Goal: Information Seeking & Learning: Learn about a topic

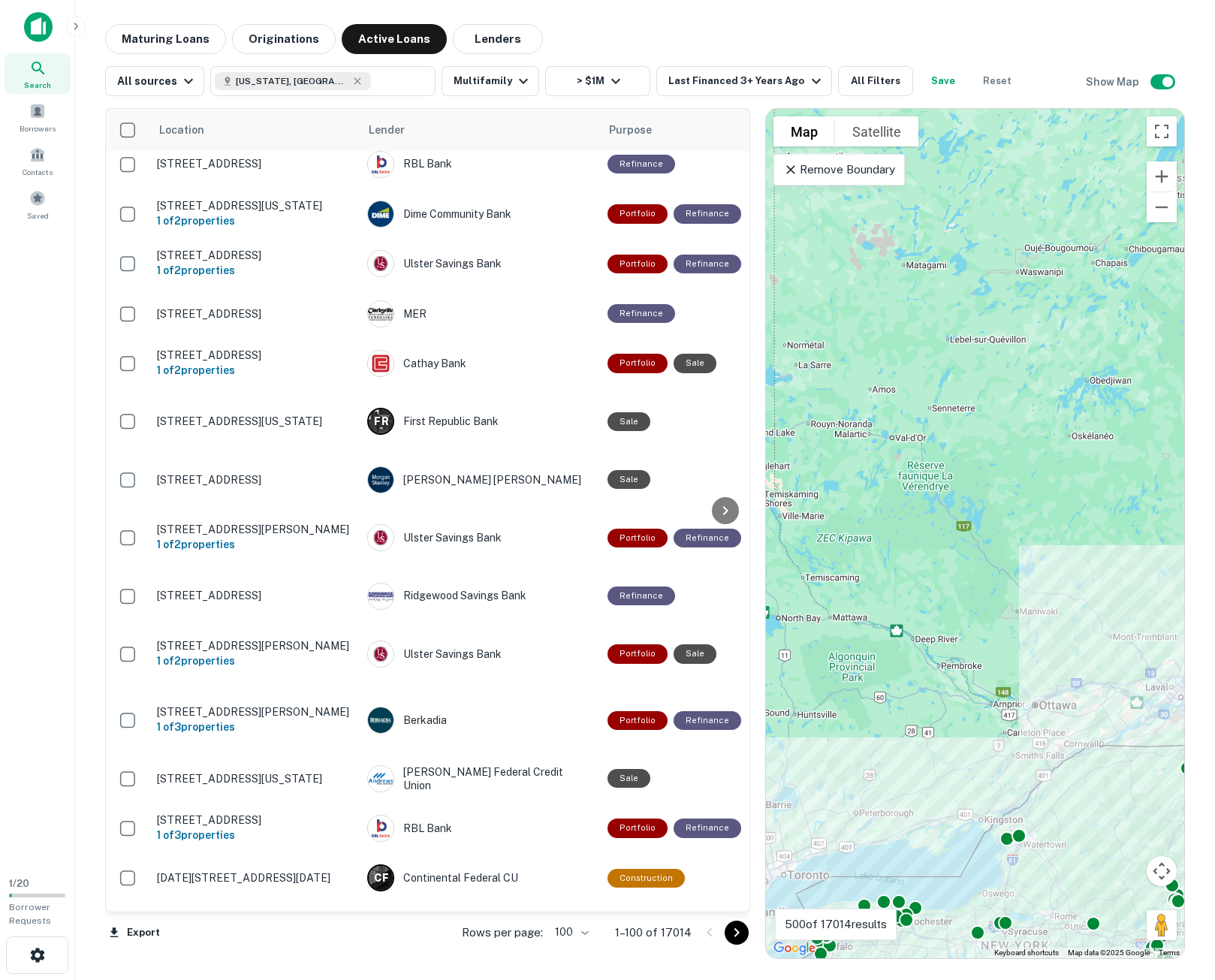
scroll to position [75, 0]
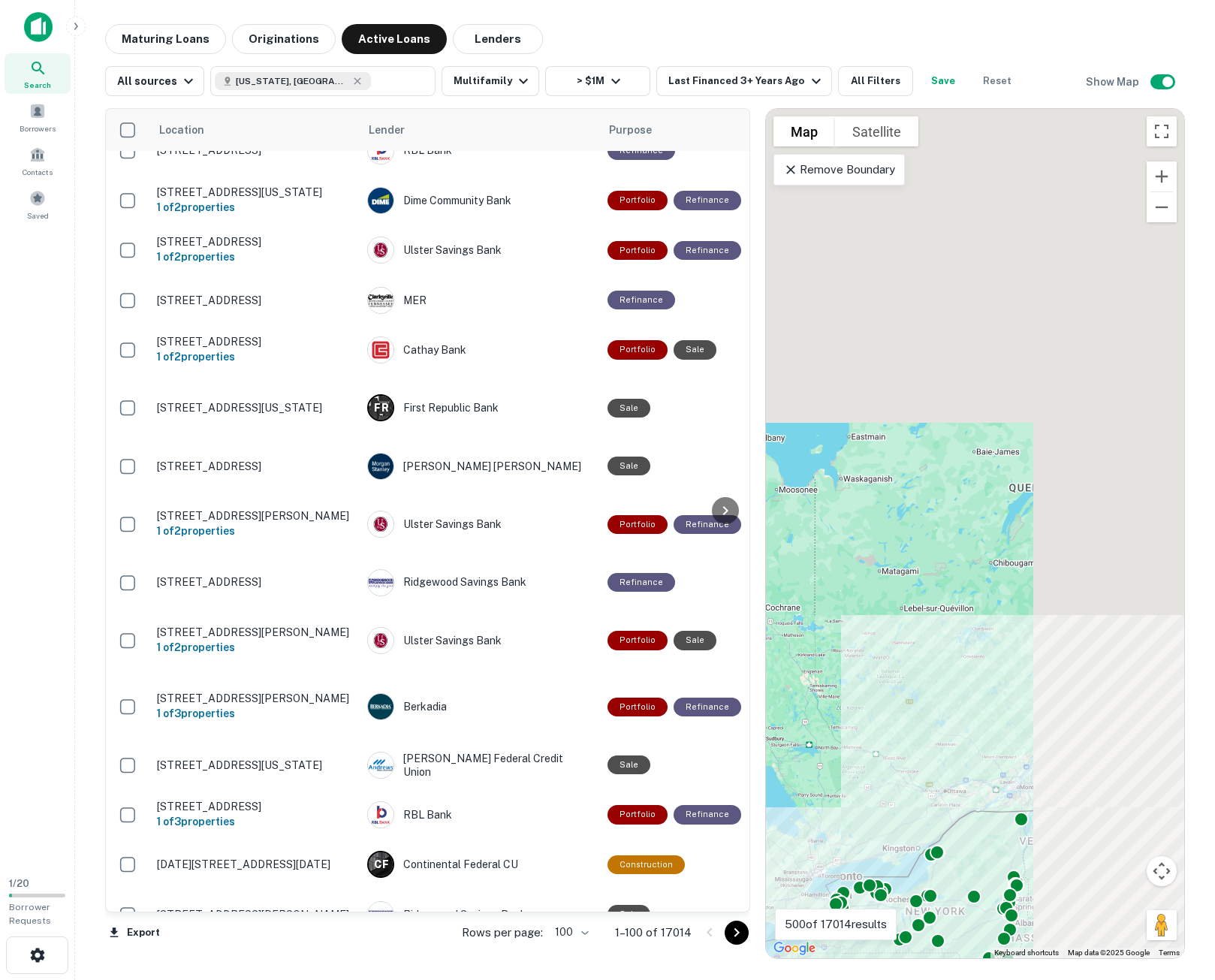
click at [734, 928] on icon "Go to next page" at bounding box center [736, 932] width 18 height 18
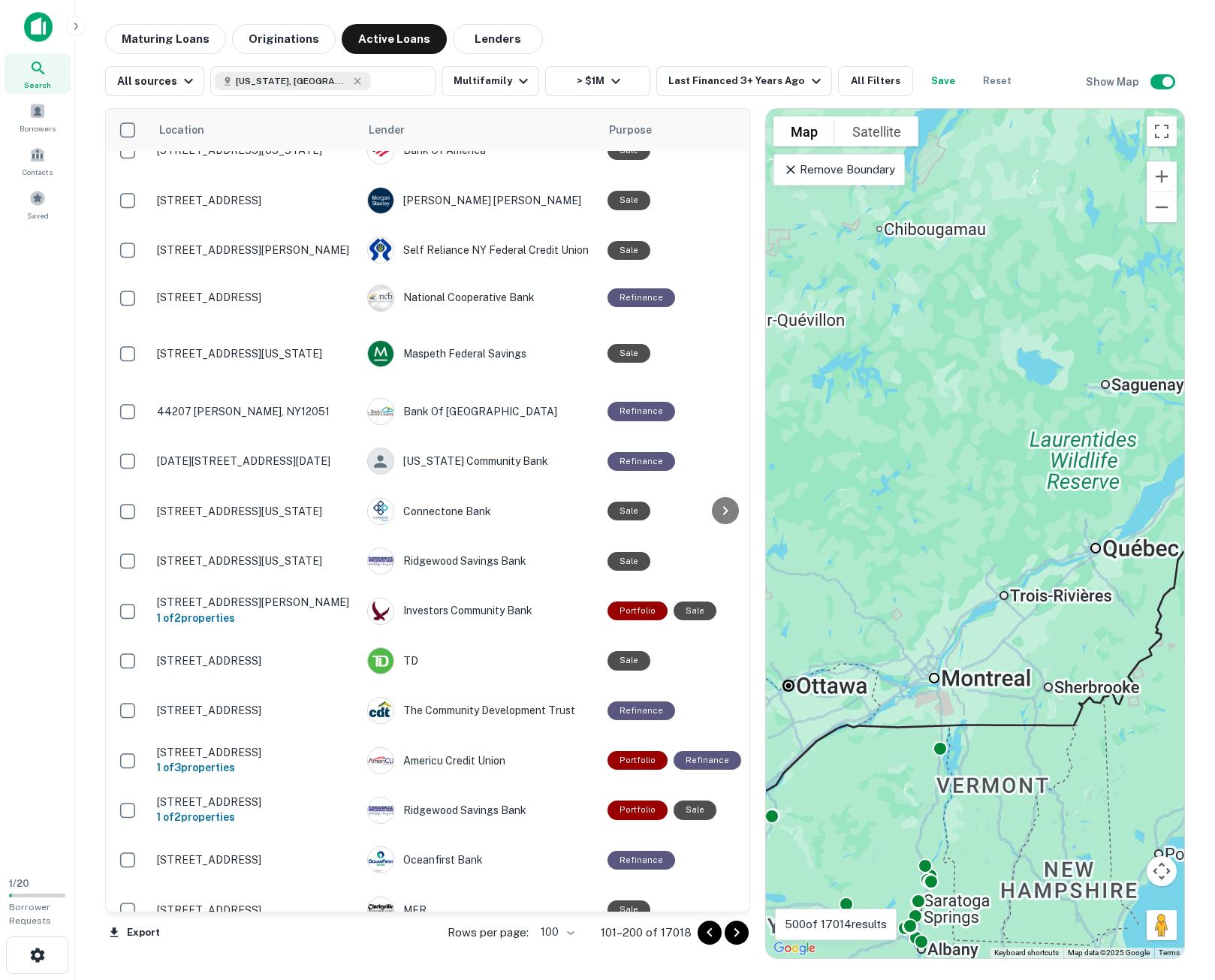
click at [733, 933] on icon "Go to next page" at bounding box center [736, 932] width 18 height 18
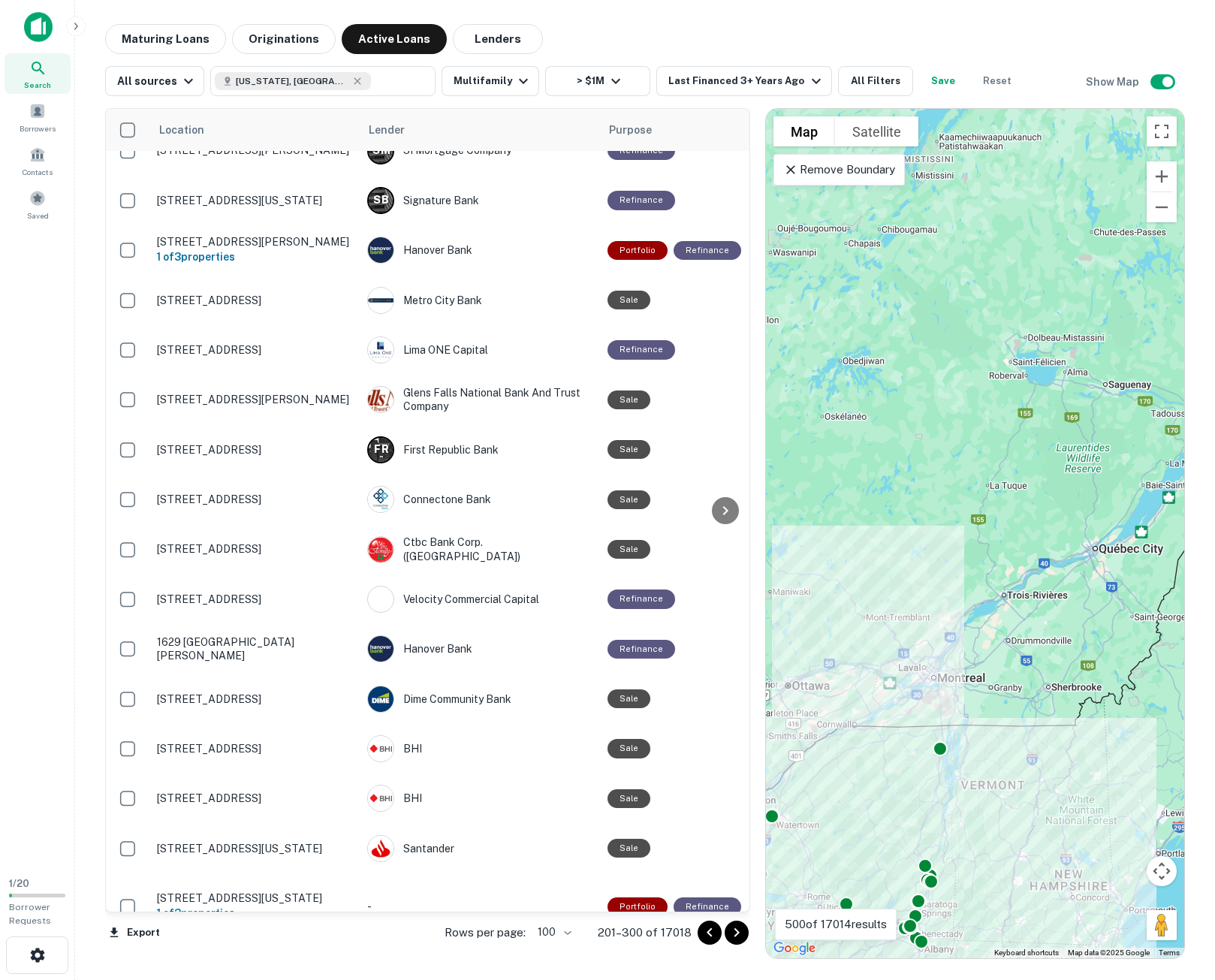
click at [755, 831] on div at bounding box center [757, 533] width 15 height 851
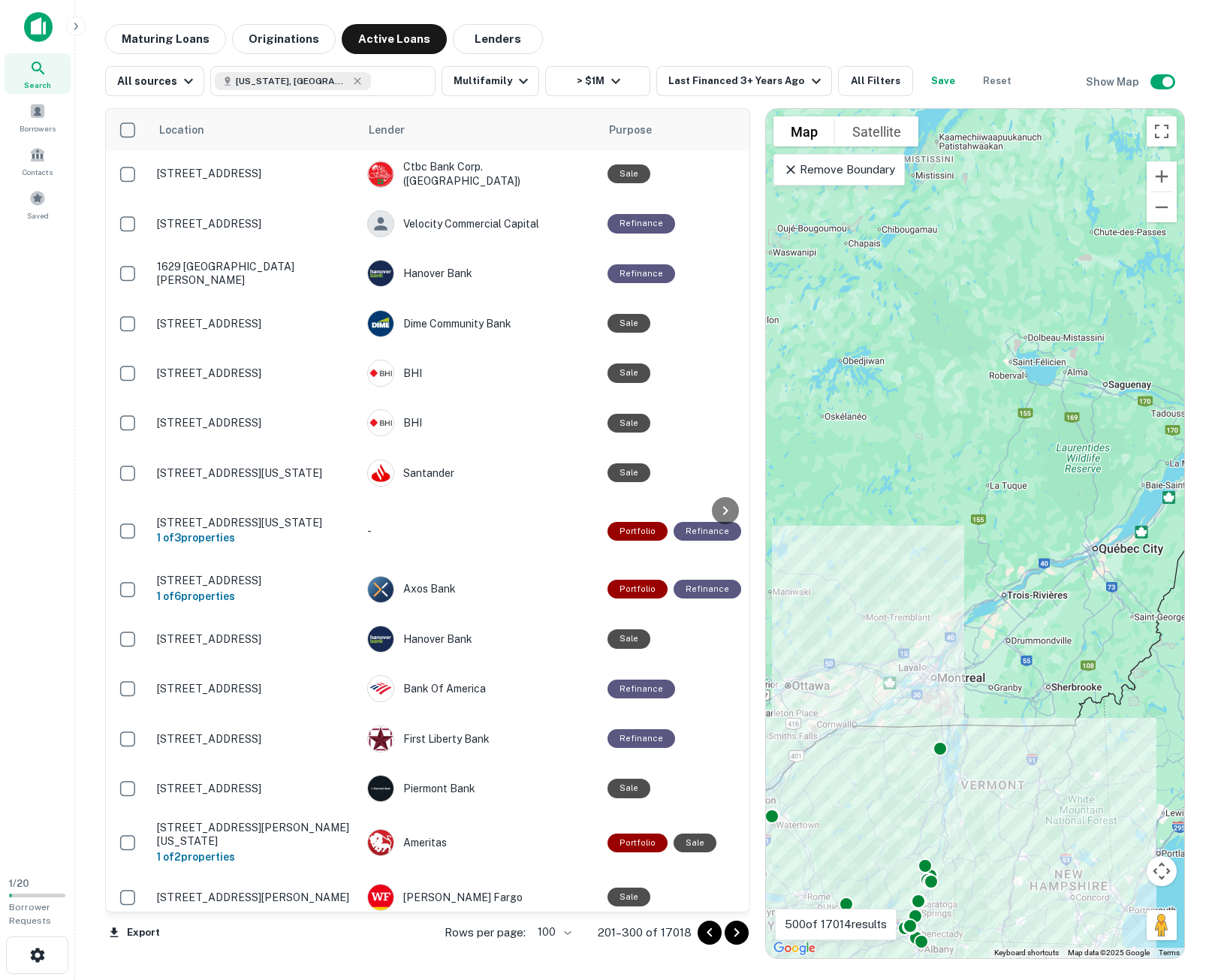
scroll to position [676, 0]
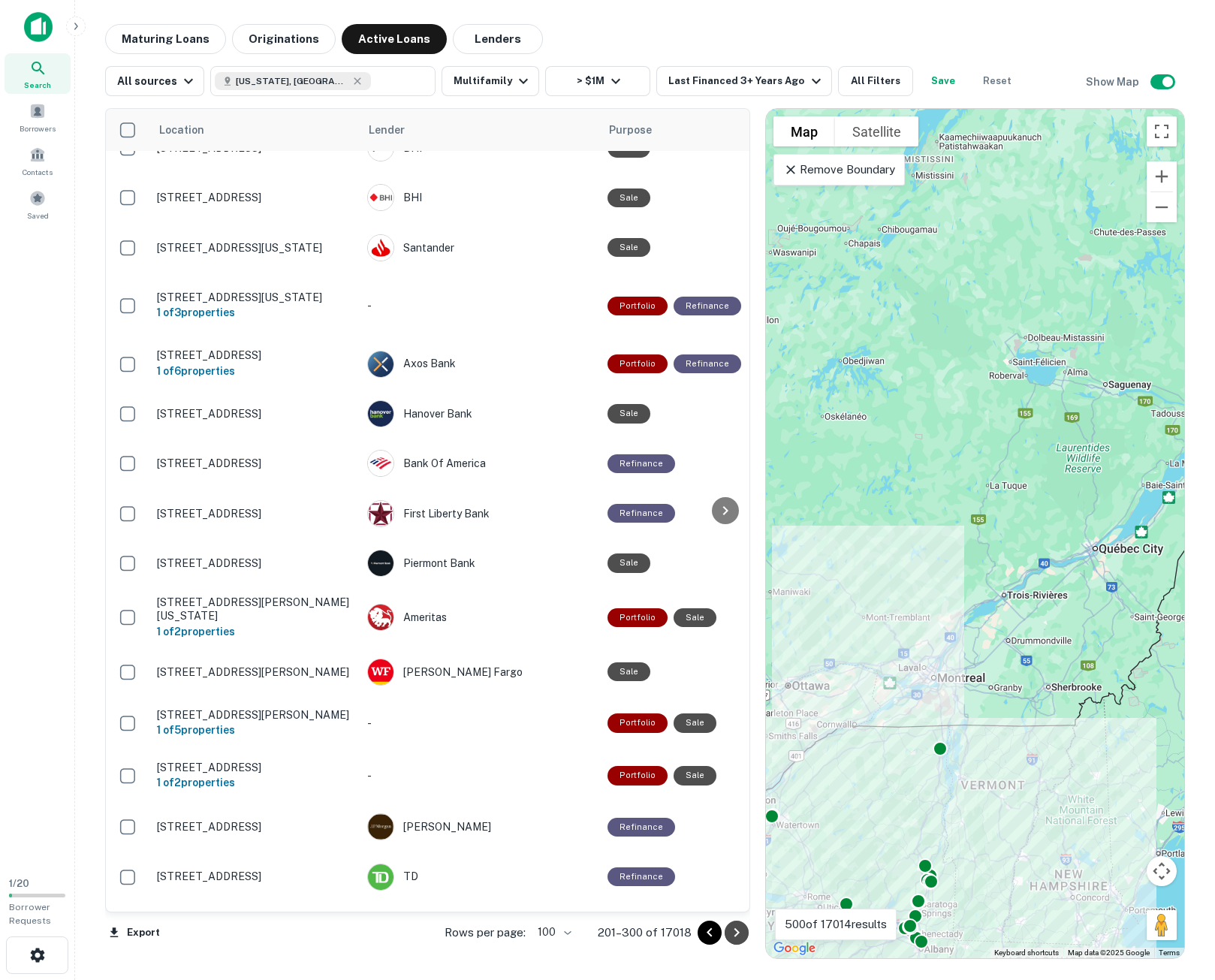
drag, startPoint x: 730, startPoint y: 932, endPoint x: 945, endPoint y: 978, distance: 219.9
click at [730, 932] on icon "Go to next page" at bounding box center [736, 932] width 18 height 18
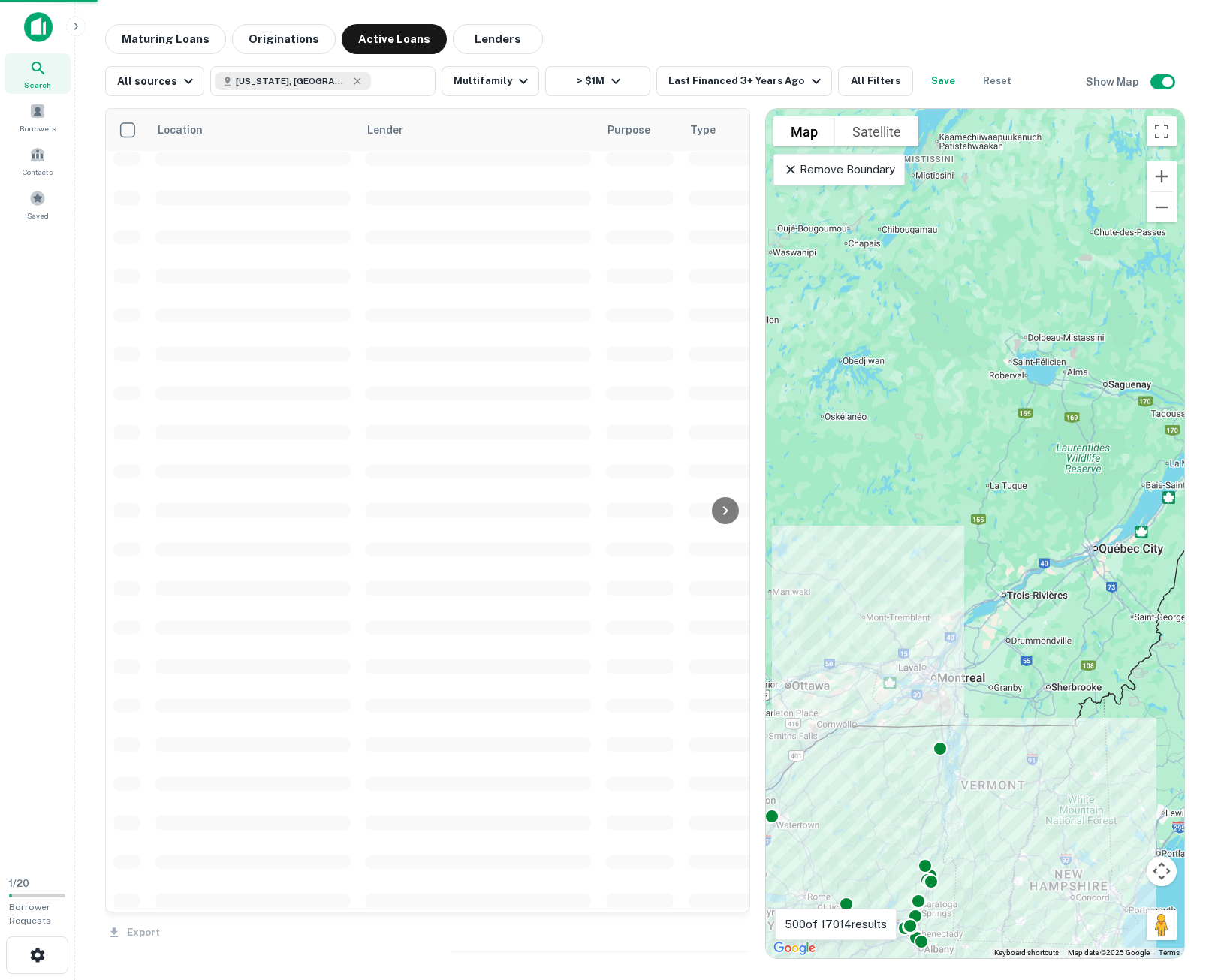
click at [1207, 382] on main "Maturing Loans Originations Active Loans Lenders All sources [US_STATE], [GEOGR…" at bounding box center [645, 490] width 1140 height 980
click at [1200, 385] on div "Maturing Loans Originations Active Loans Lenders All sources [US_STATE], [GEOGR…" at bounding box center [644, 491] width 1116 height 934
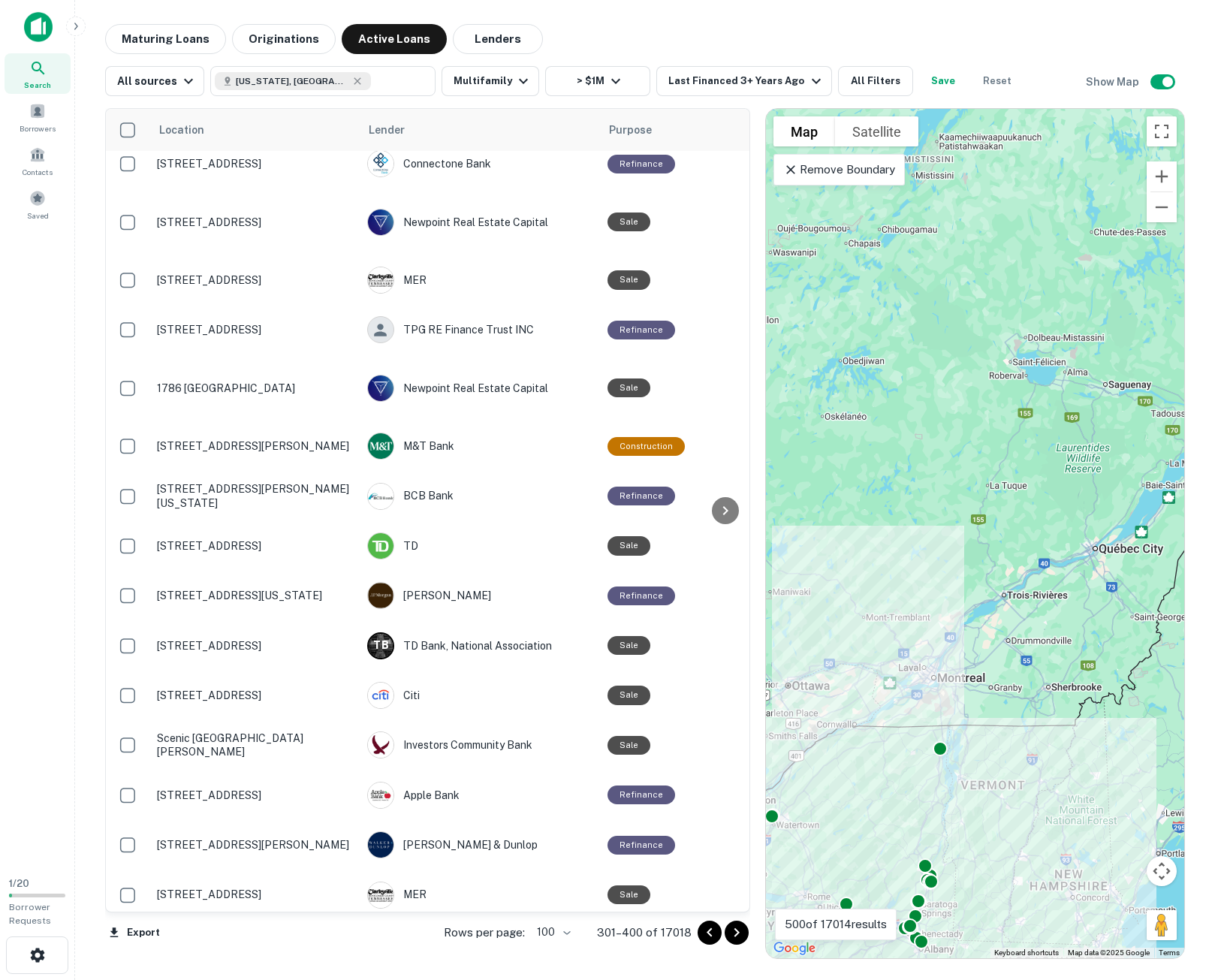
click at [589, 91] on button "> $1M" at bounding box center [598, 81] width 105 height 30
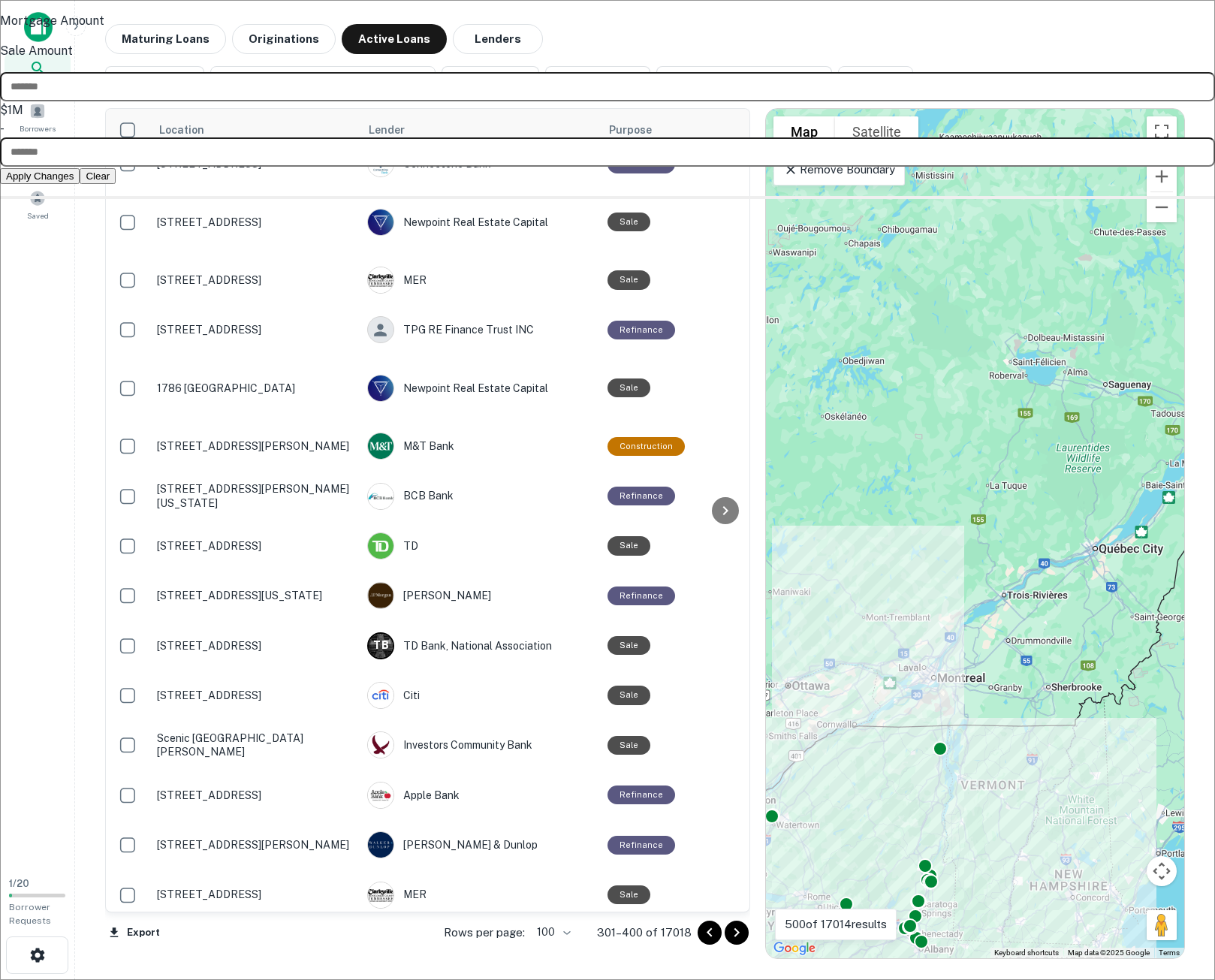
click at [604, 82] on div at bounding box center [607, 490] width 1215 height 980
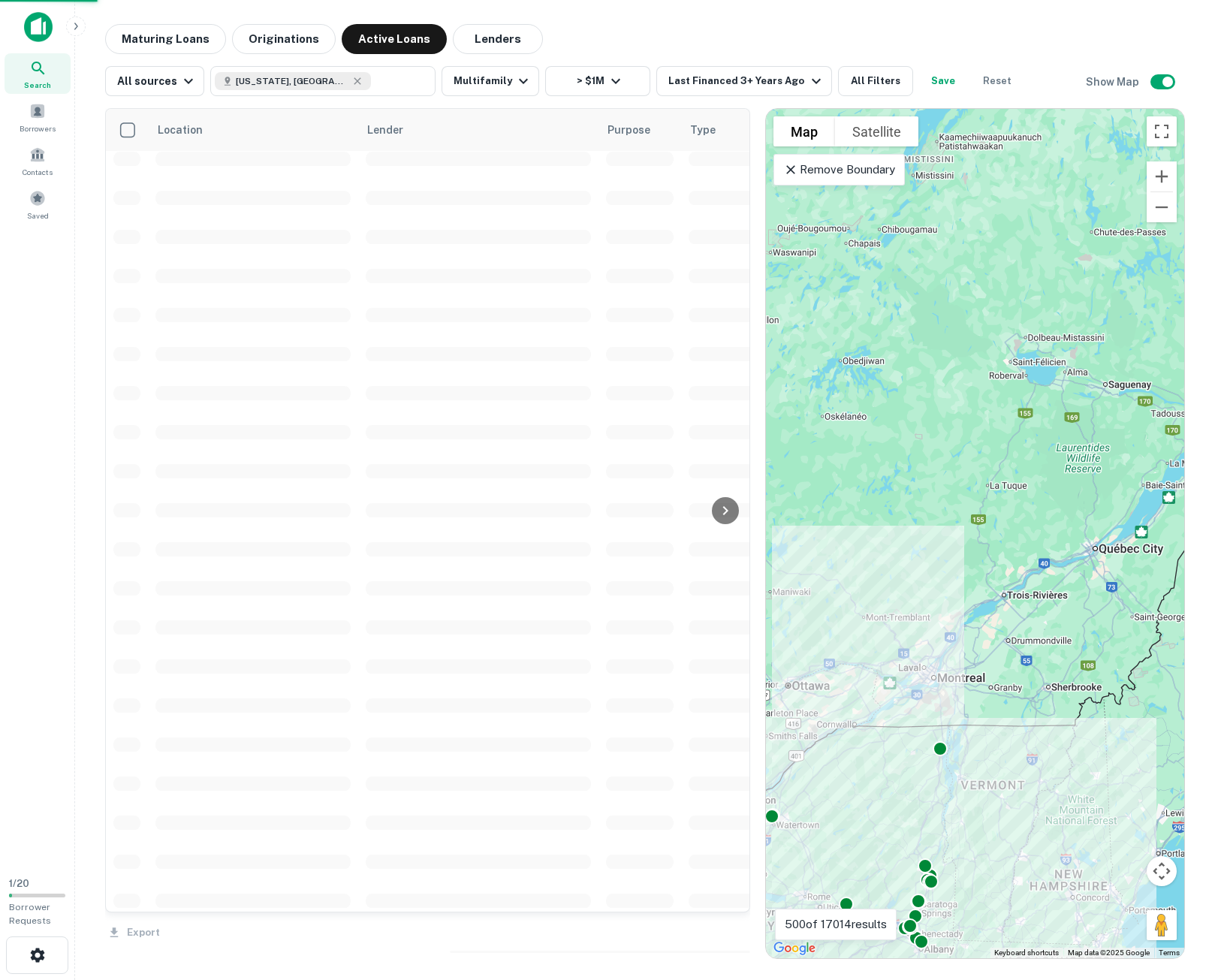
click at [482, 62] on input "*******" at bounding box center [489, 53] width 911 height 16
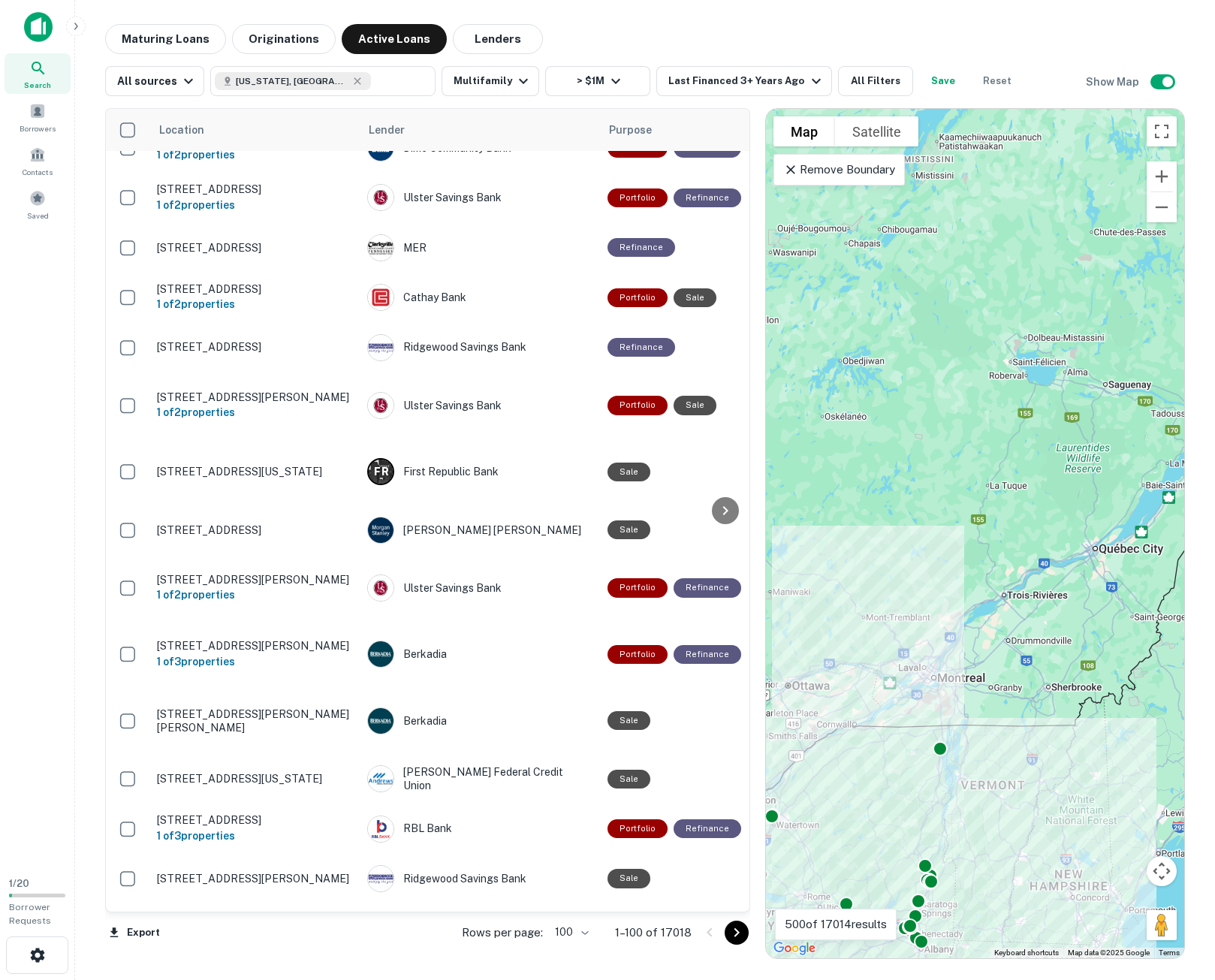
click at [593, 84] on button "> $1M" at bounding box center [598, 81] width 105 height 30
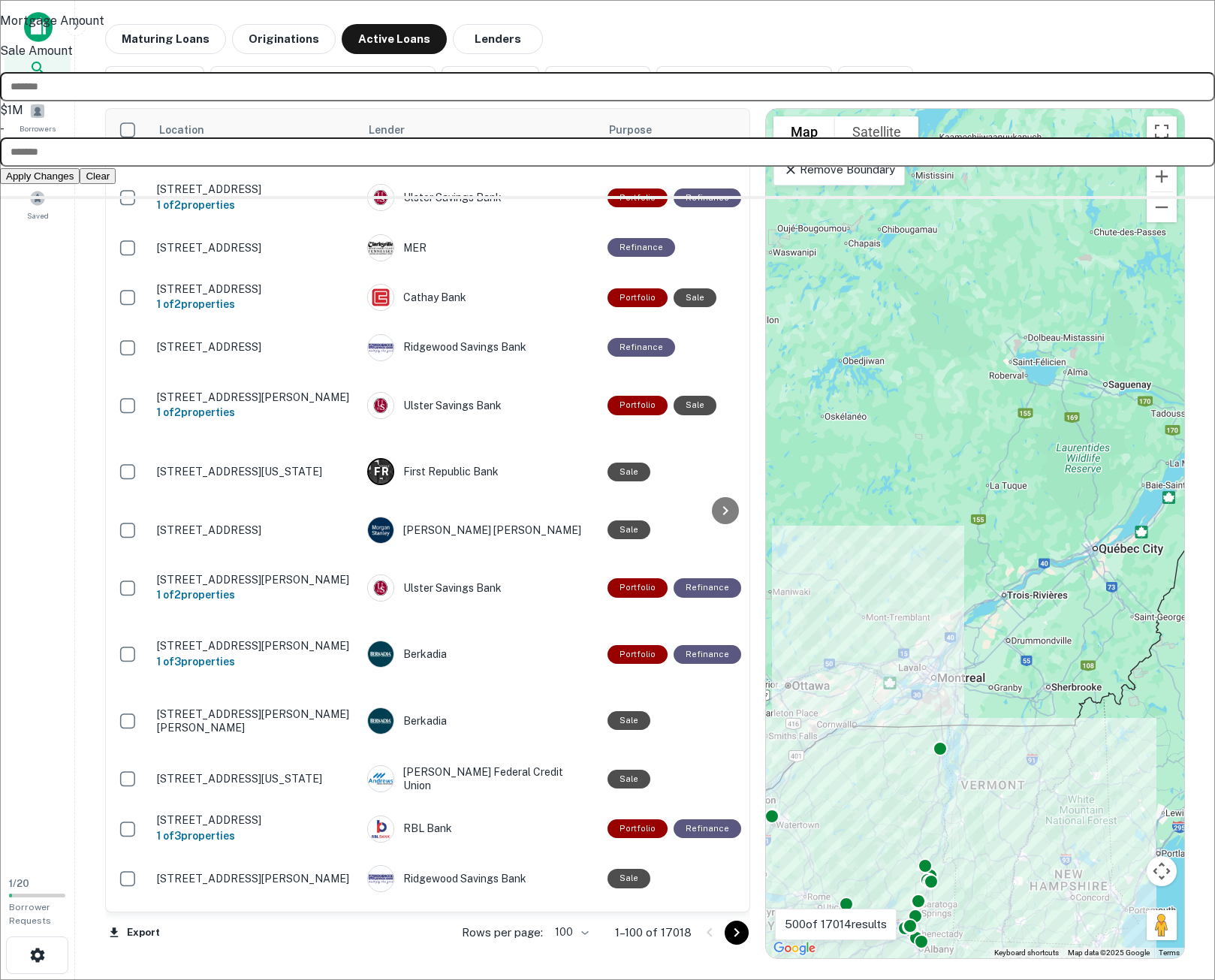
click at [472, 101] on input "*******" at bounding box center [607, 87] width 1215 height 29
click at [480, 101] on input "*******" at bounding box center [607, 87] width 1215 height 29
type input "*******"
click at [80, 184] on button "Apply Changes" at bounding box center [39, 176] width 80 height 15
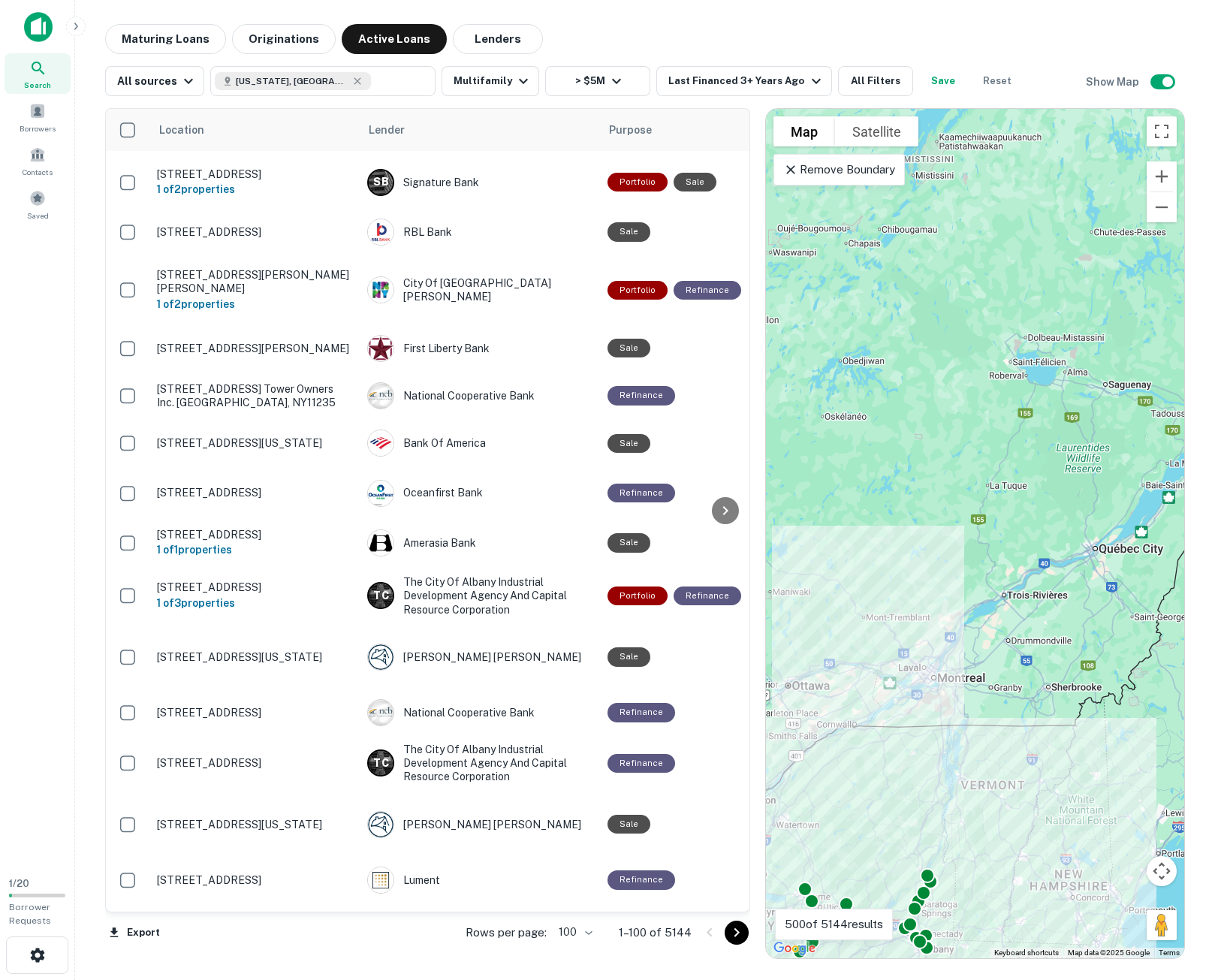
click at [740, 929] on icon "Go to next page" at bounding box center [736, 932] width 18 height 18
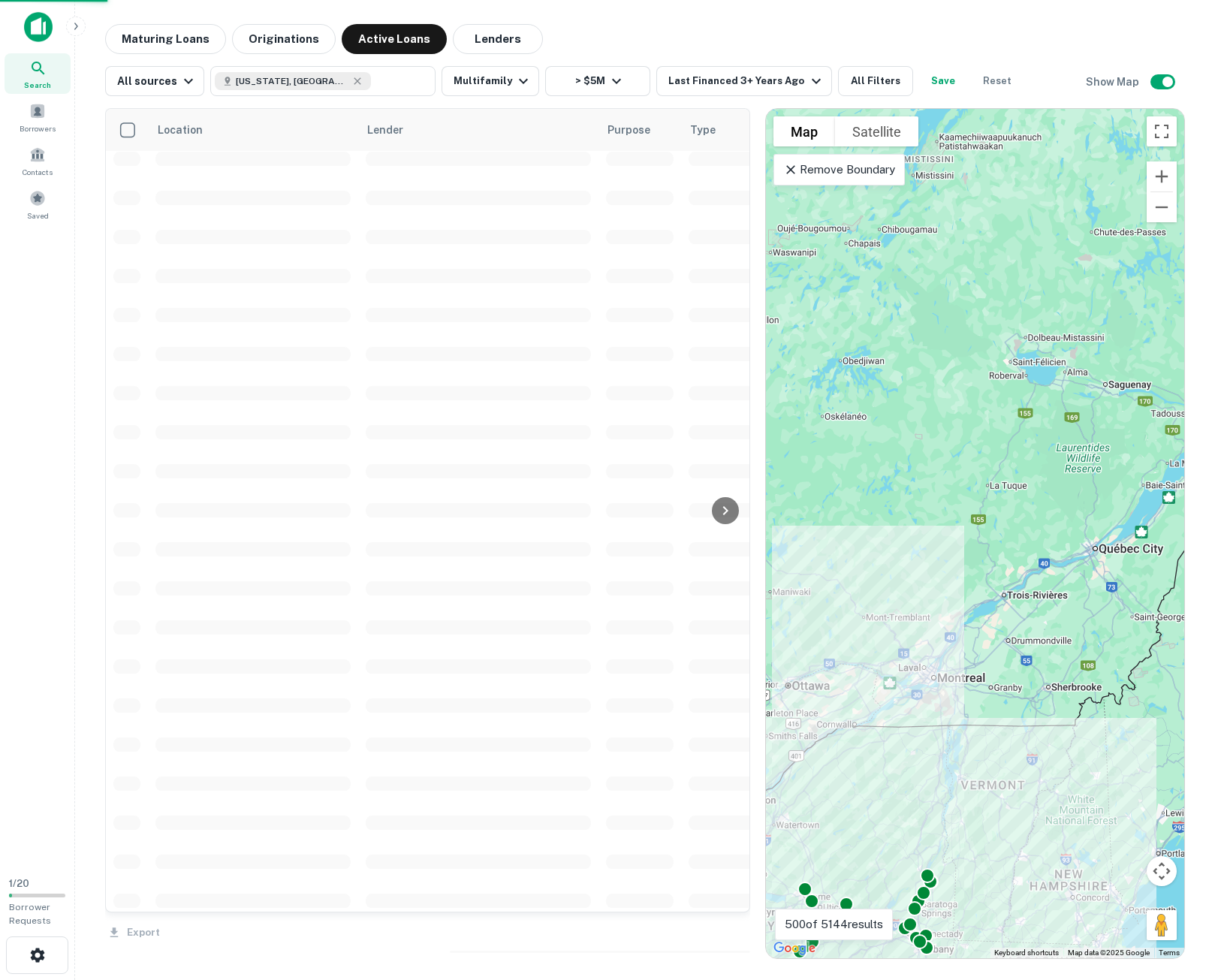
click at [1097, 741] on div "To activate drag with keyboard, press Alt + Enter. Once in keyboard drag state,…" at bounding box center [975, 533] width 418 height 849
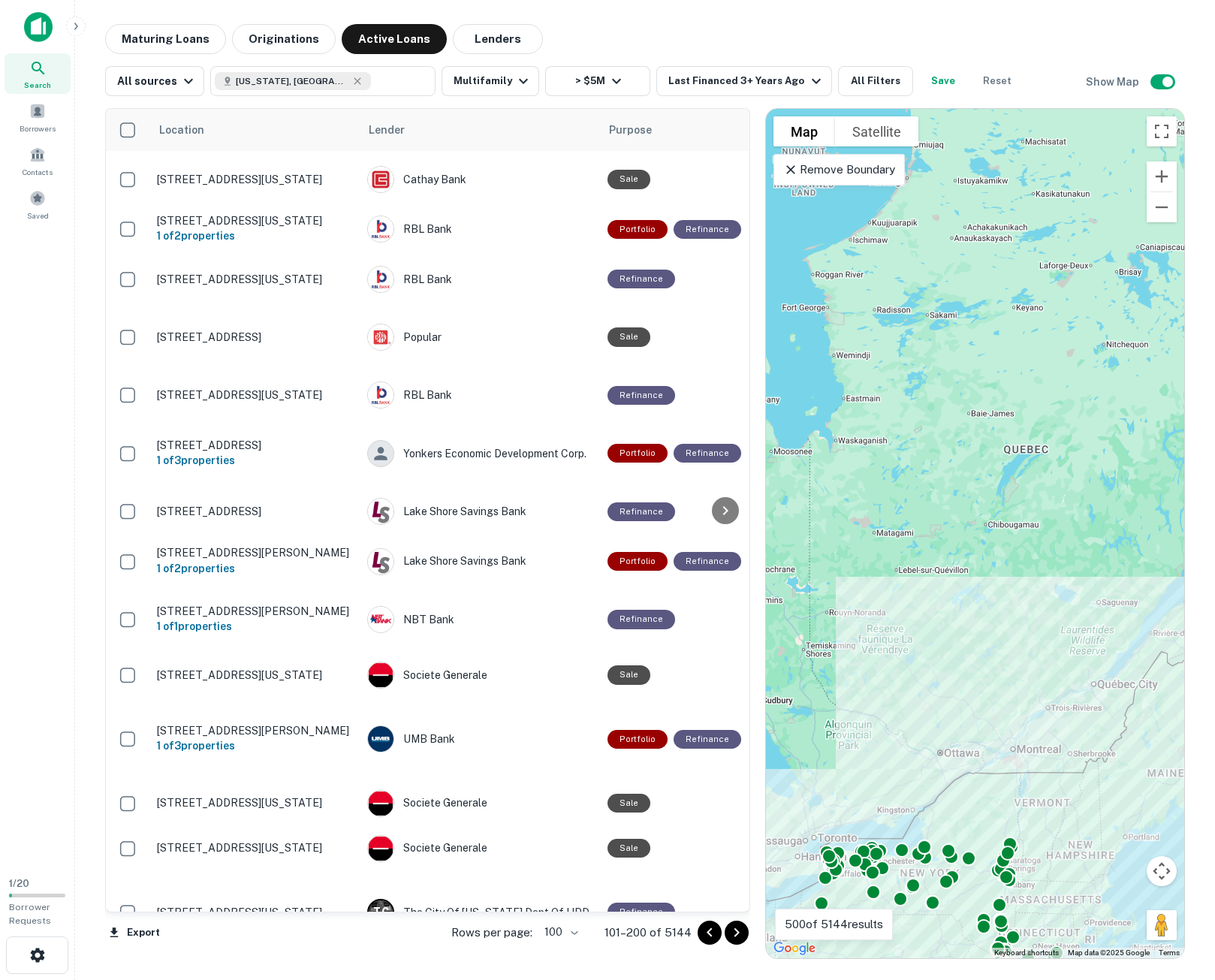
scroll to position [976, 0]
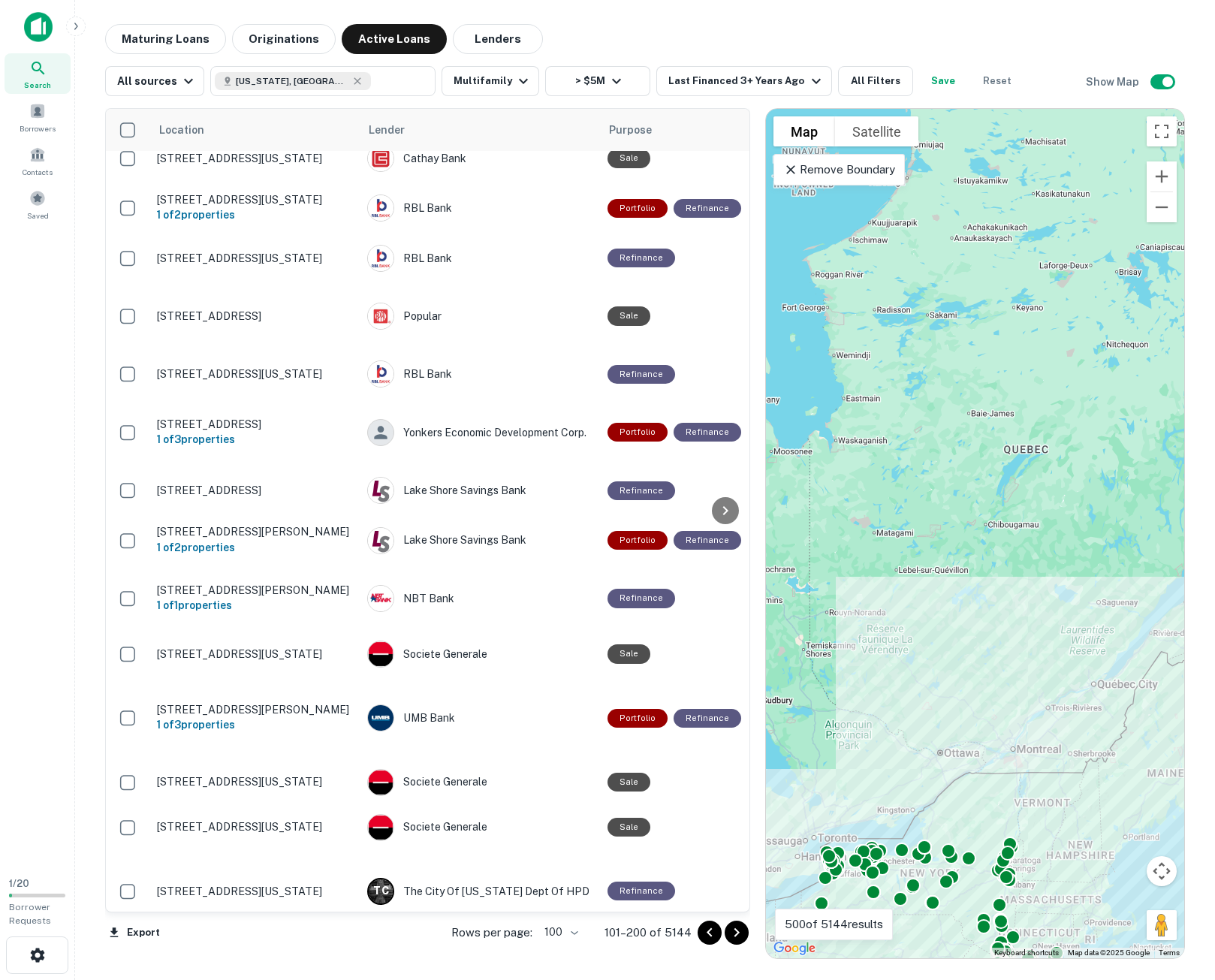
drag, startPoint x: 739, startPoint y: 932, endPoint x: 1197, endPoint y: 666, distance: 529.6
click at [739, 932] on icon "Go to next page" at bounding box center [736, 933] width 5 height 9
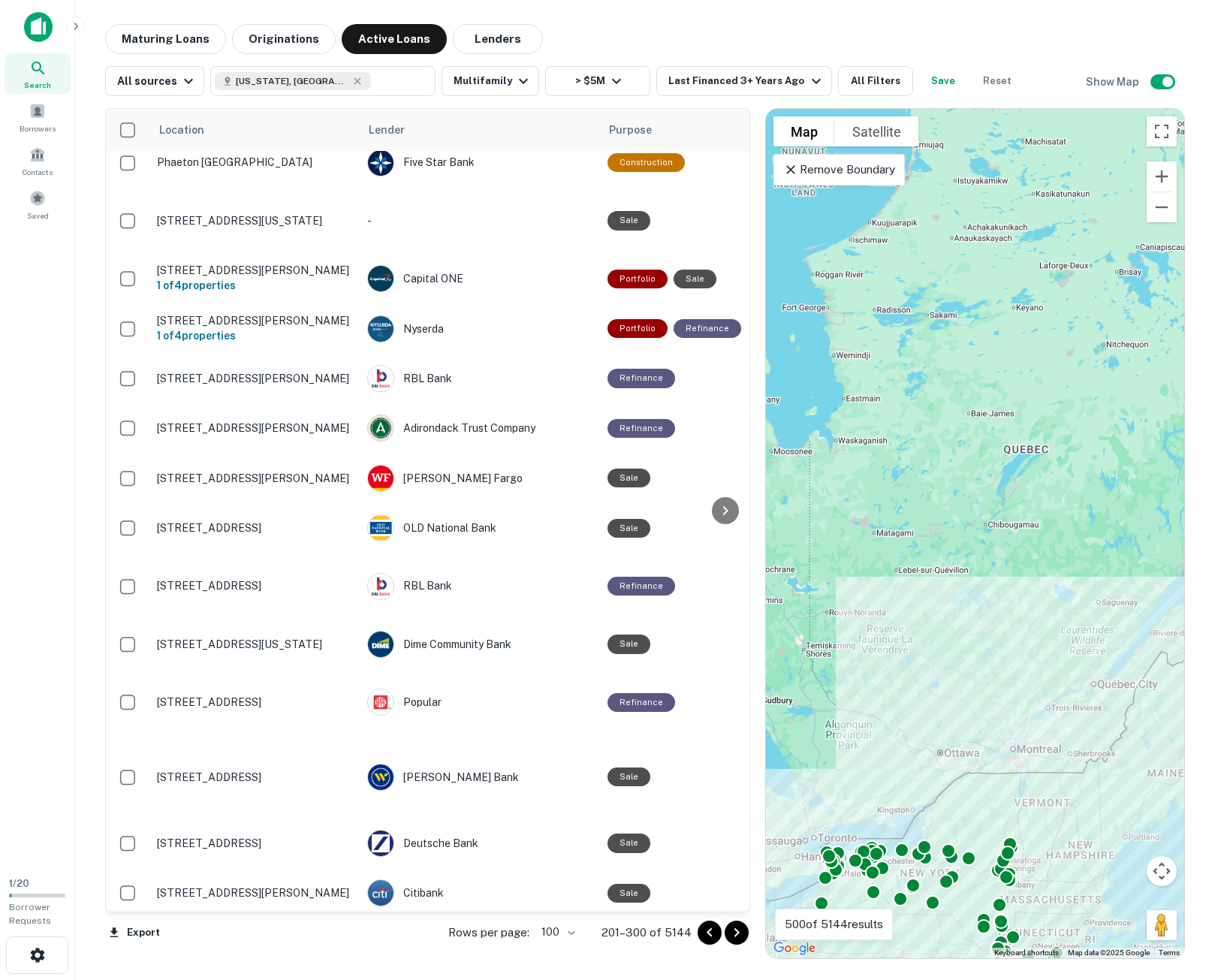
drag, startPoint x: 731, startPoint y: 933, endPoint x: 1155, endPoint y: 906, distance: 424.9
click at [733, 933] on icon "Go to next page" at bounding box center [736, 932] width 18 height 18
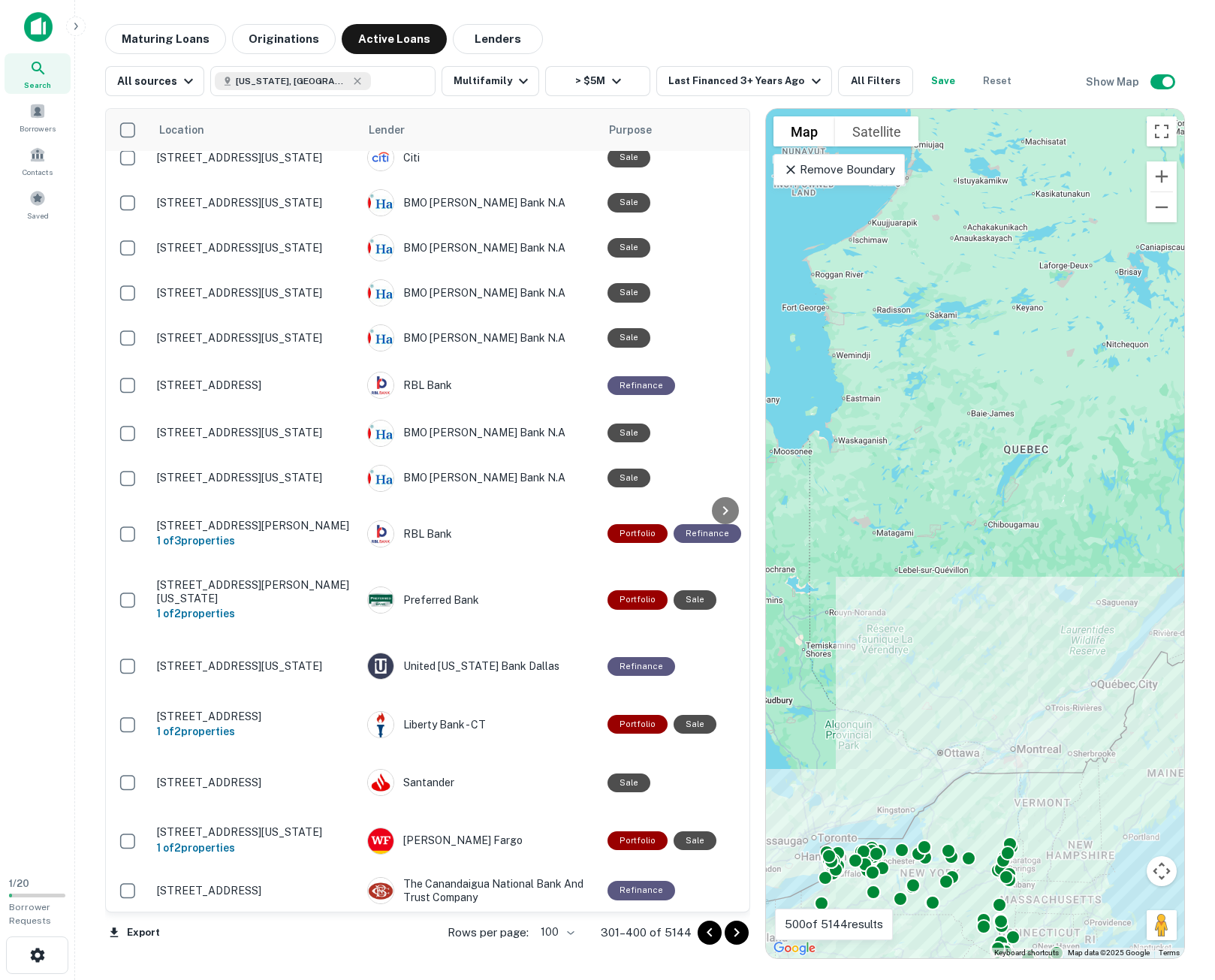
click at [735, 933] on icon "Go to next page" at bounding box center [736, 932] width 18 height 18
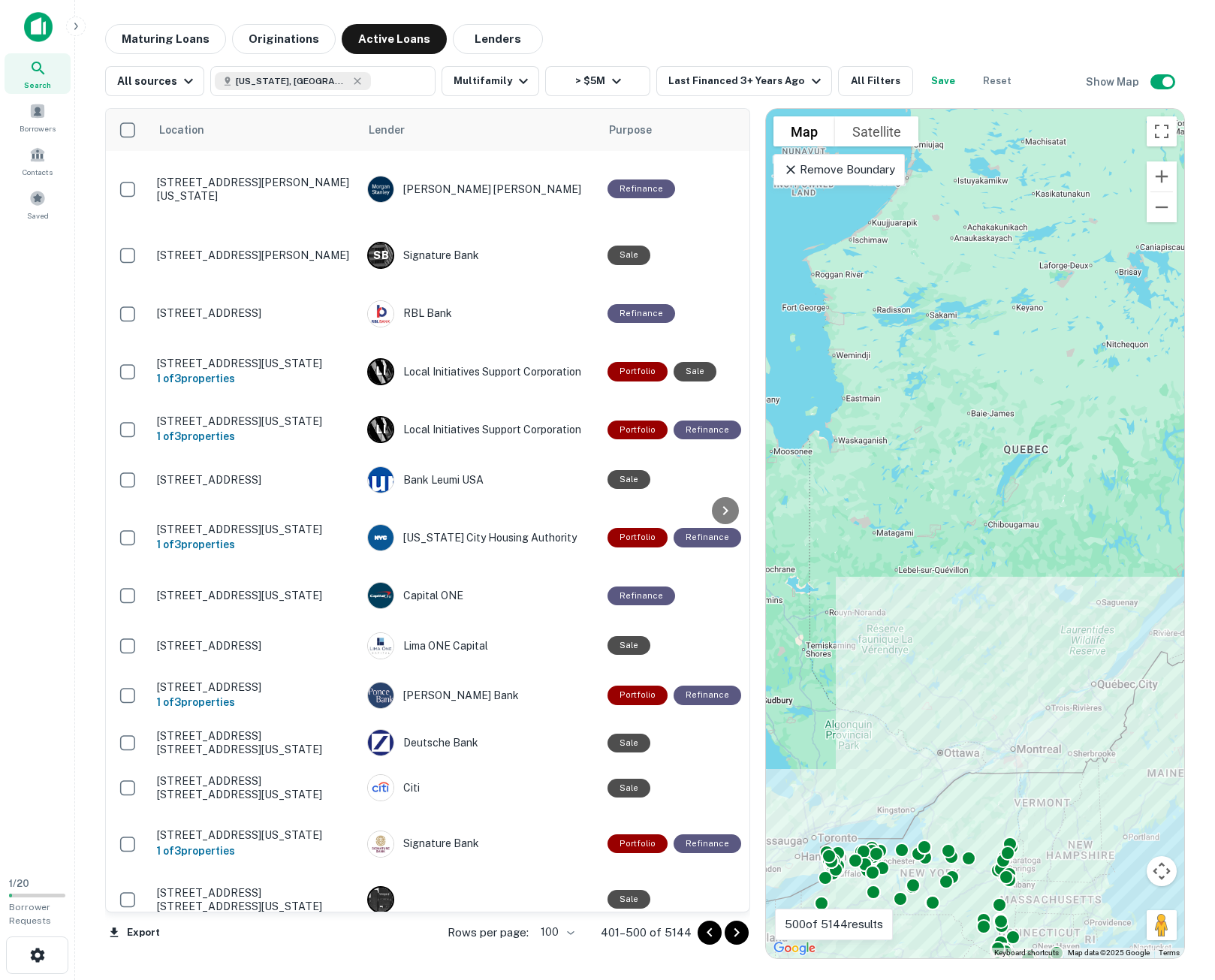
drag, startPoint x: 743, startPoint y: 931, endPoint x: 1127, endPoint y: 978, distance: 386.9
click at [743, 931] on icon "Go to next page" at bounding box center [736, 932] width 18 height 18
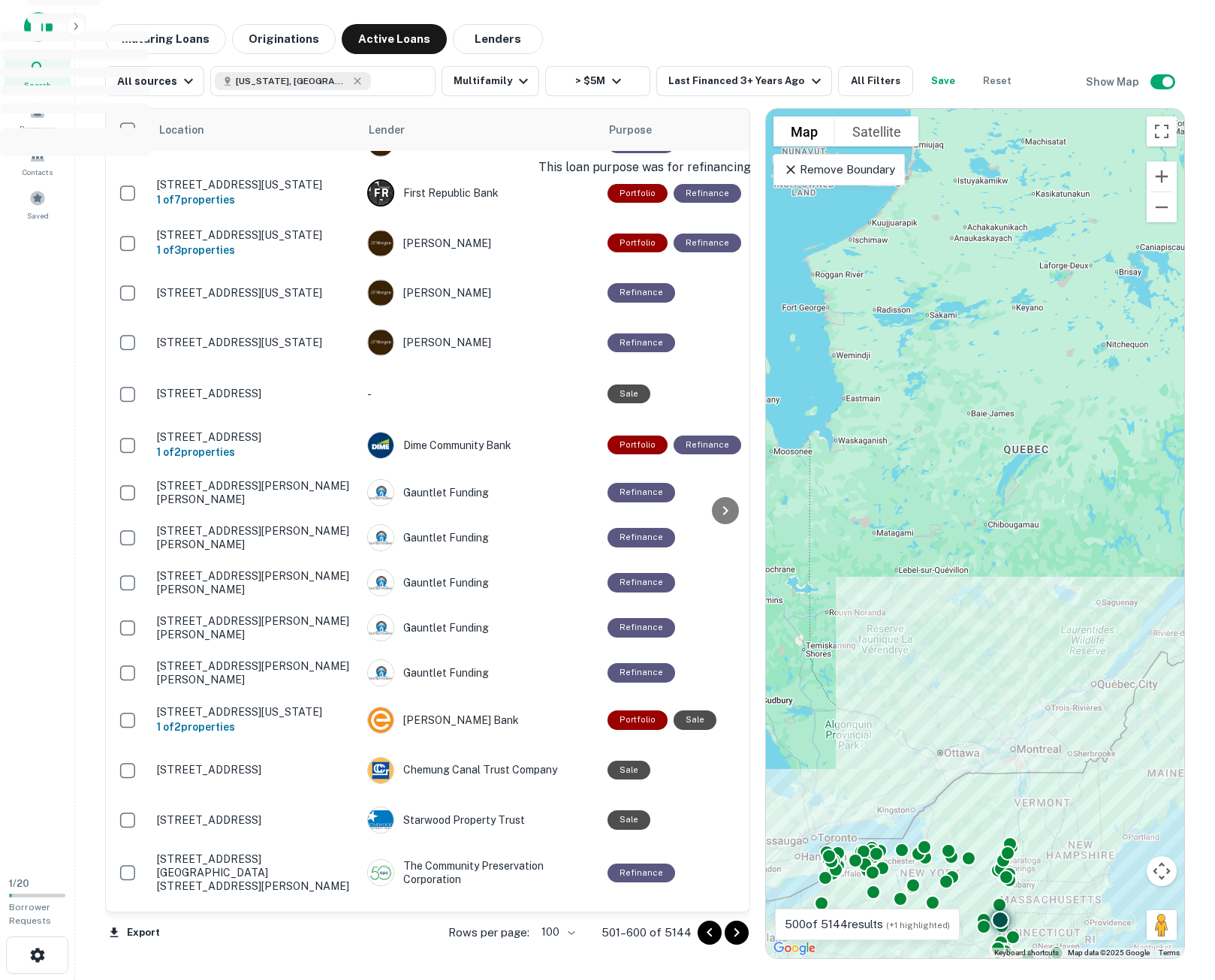
scroll to position [1427, 0]
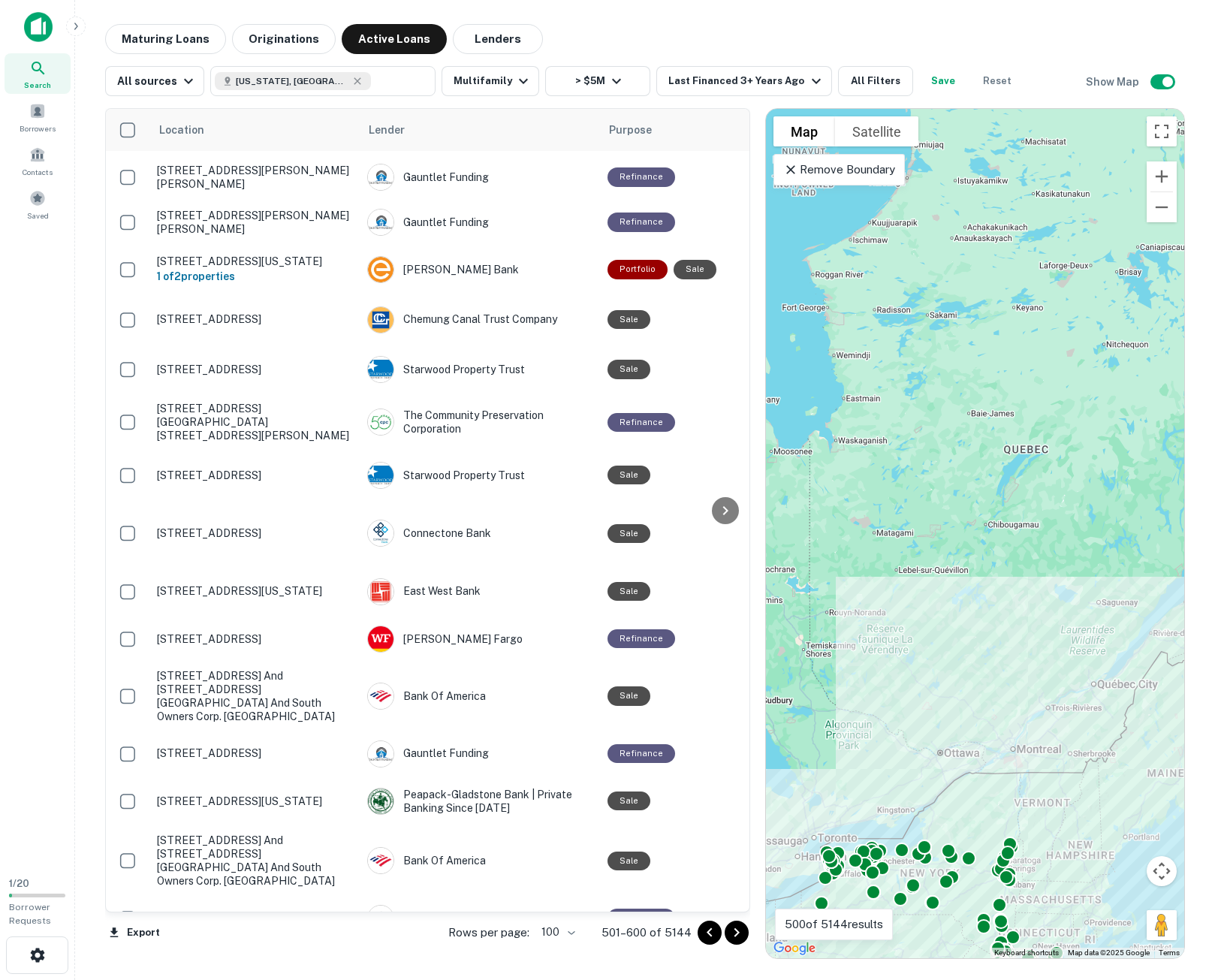
click at [571, 933] on body "Search Borrowers Contacts Saved 1 / 20 Borrower Requests Maturing Loans Origina…" at bounding box center [607, 490] width 1215 height 980
click at [736, 933] on div at bounding box center [607, 490] width 1215 height 980
click at [736, 931] on icon "Go to next page" at bounding box center [736, 932] width 18 height 18
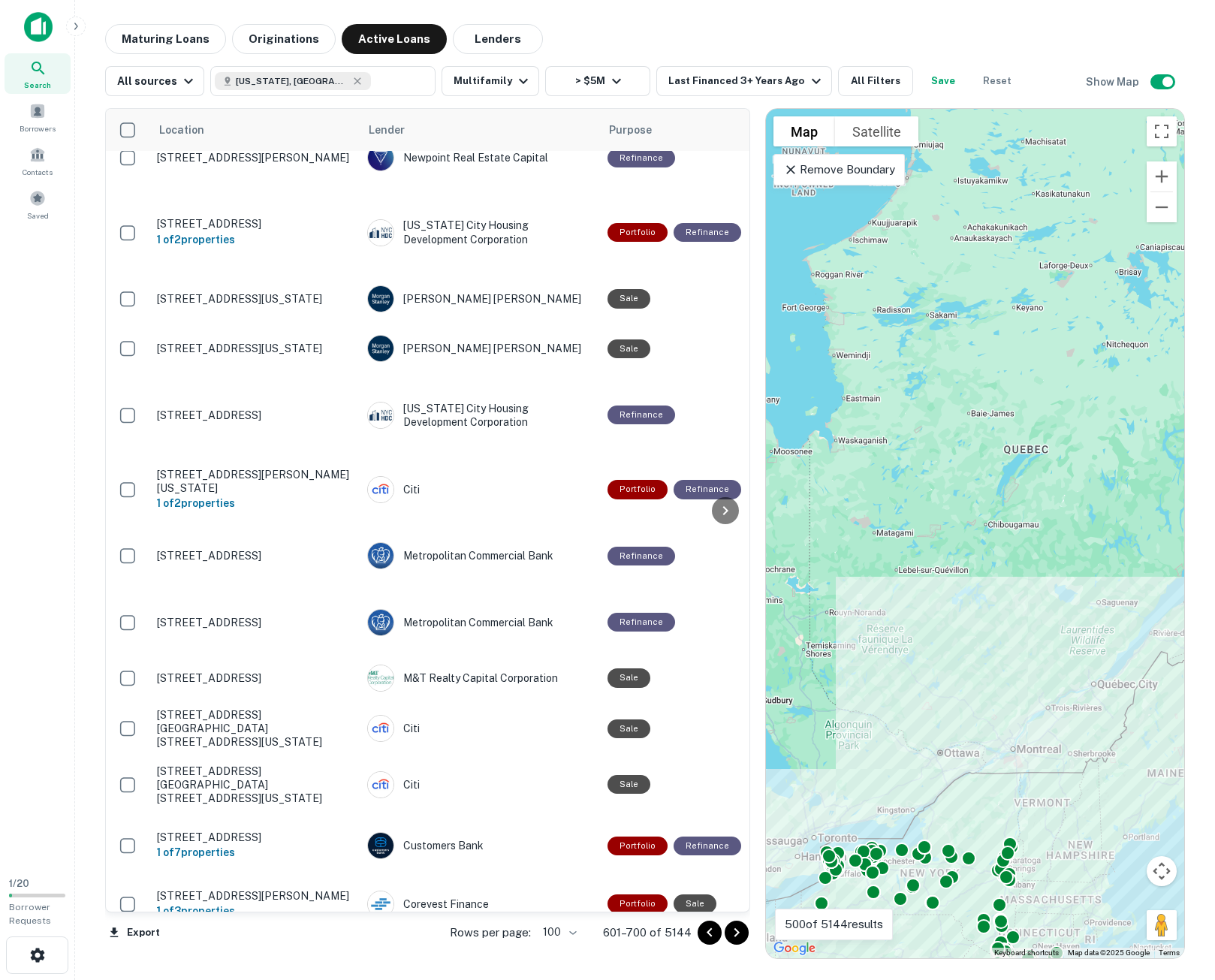
click at [738, 932] on icon "Go to next page" at bounding box center [736, 933] width 5 height 9
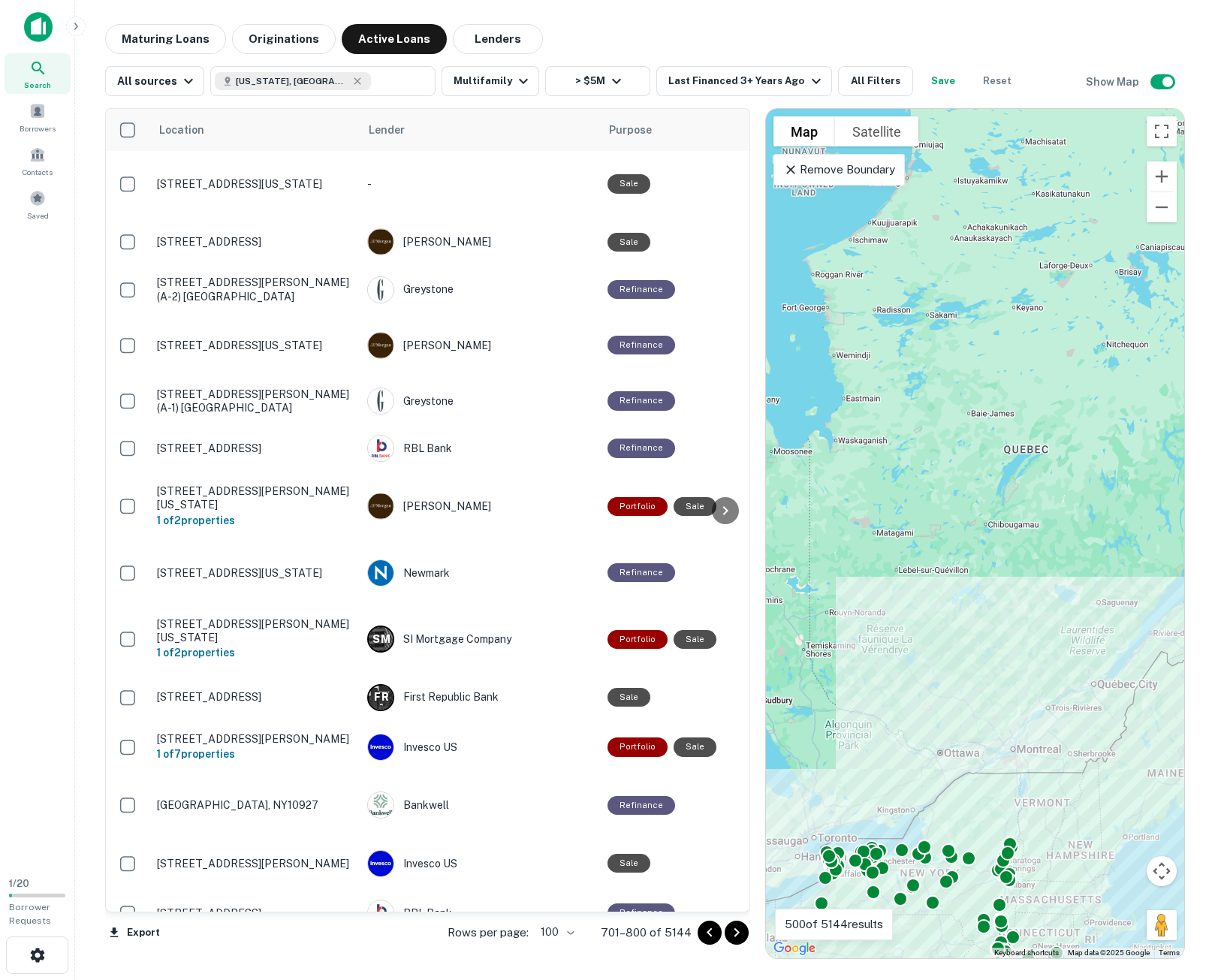
drag, startPoint x: 736, startPoint y: 932, endPoint x: 1210, endPoint y: 732, distance: 514.5
click at [737, 932] on icon "Go to next page" at bounding box center [736, 932] width 18 height 18
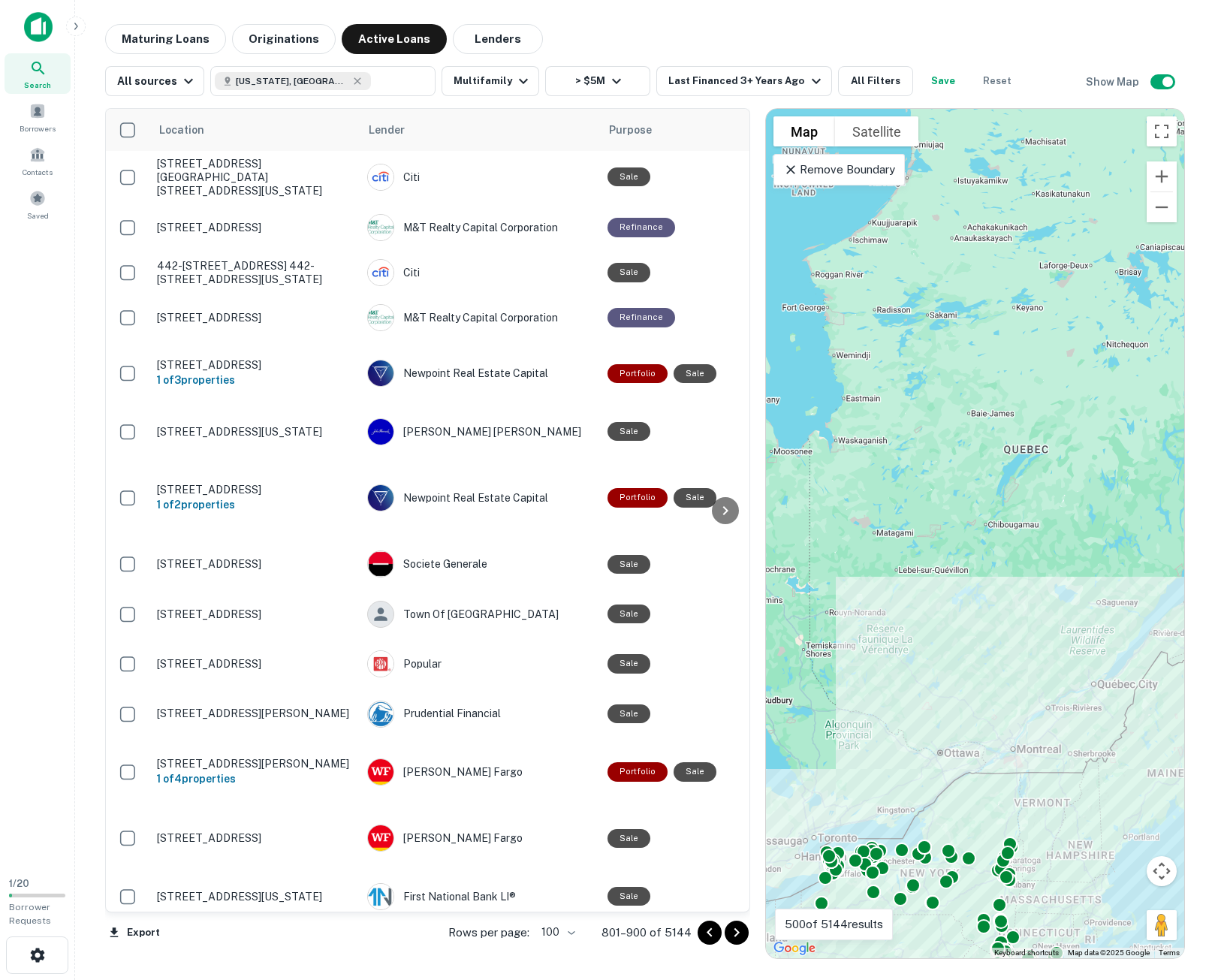
scroll to position [4525, 0]
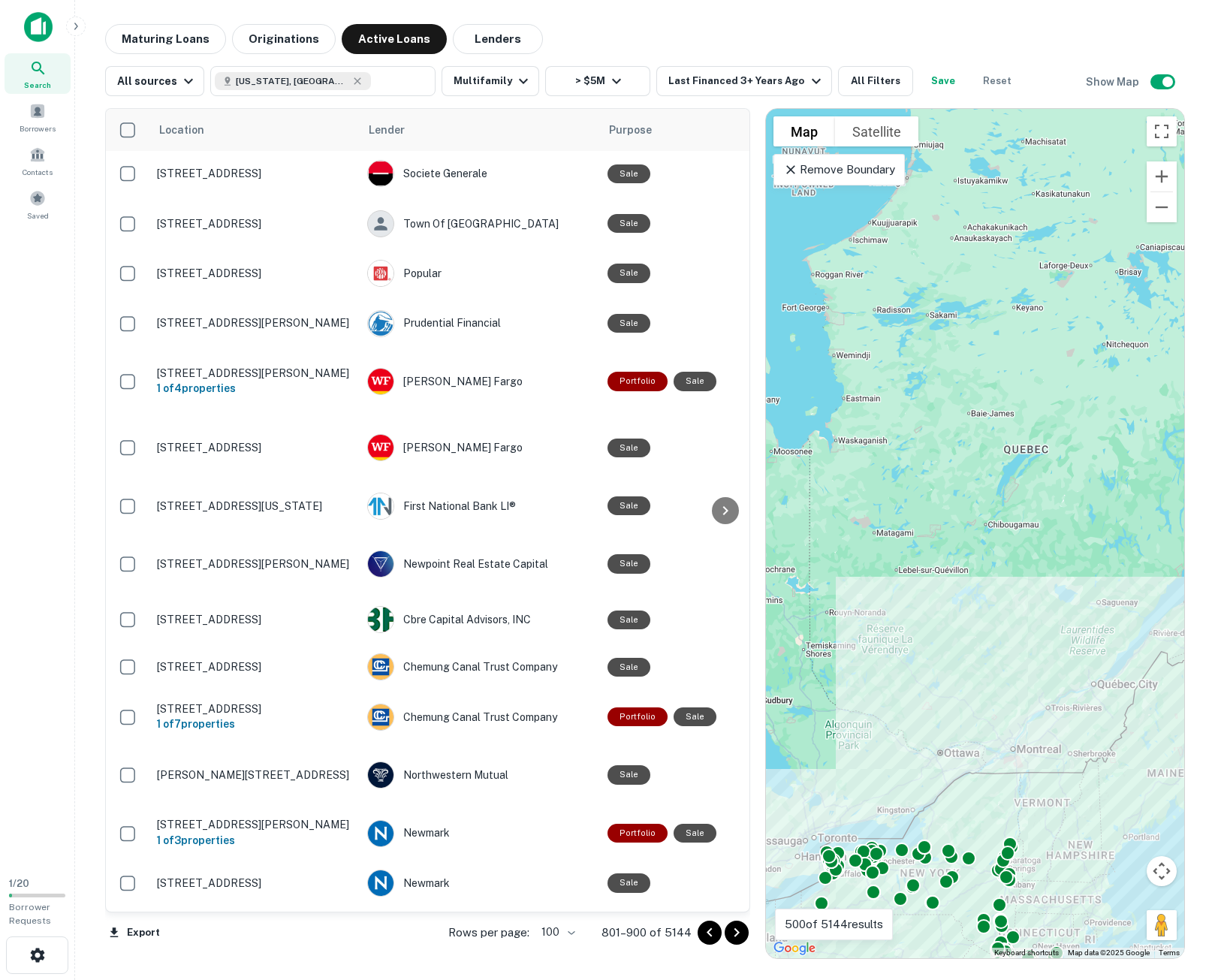
drag, startPoint x: 741, startPoint y: 938, endPoint x: 1148, endPoint y: 882, distance: 410.8
click at [741, 938] on icon "Go to next page" at bounding box center [736, 932] width 18 height 18
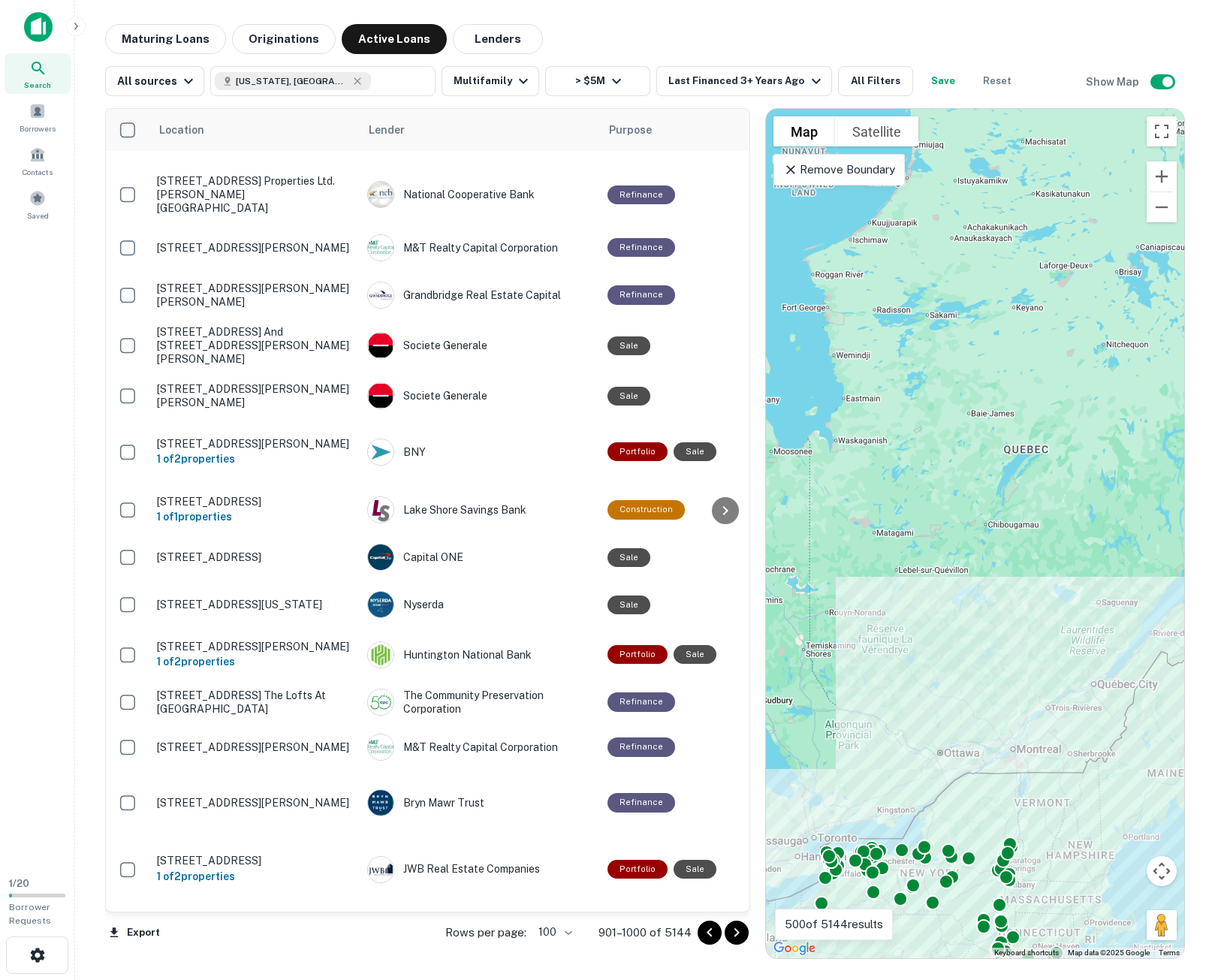
scroll to position [4407, 0]
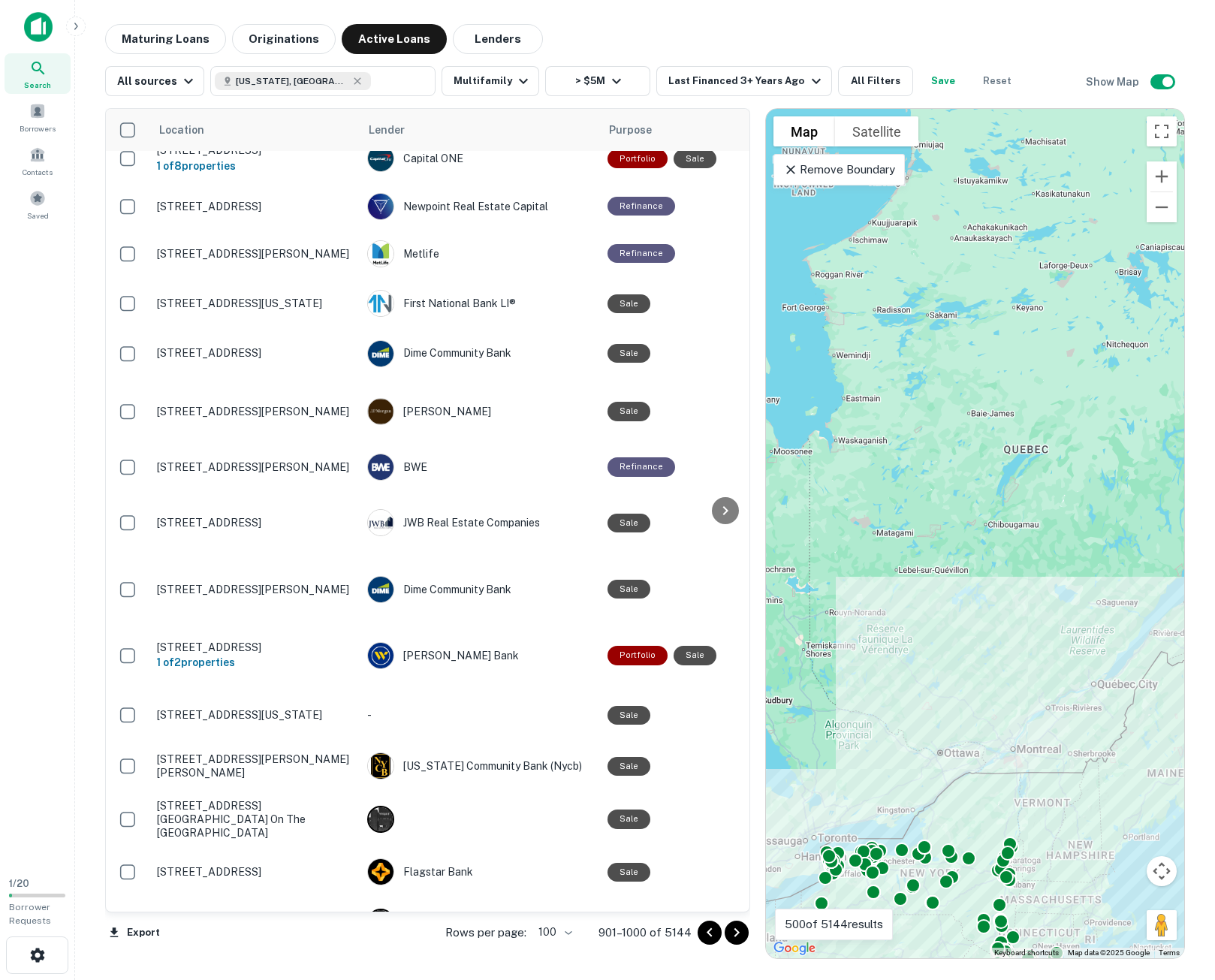
click at [736, 933] on icon "Go to next page" at bounding box center [736, 932] width 18 height 18
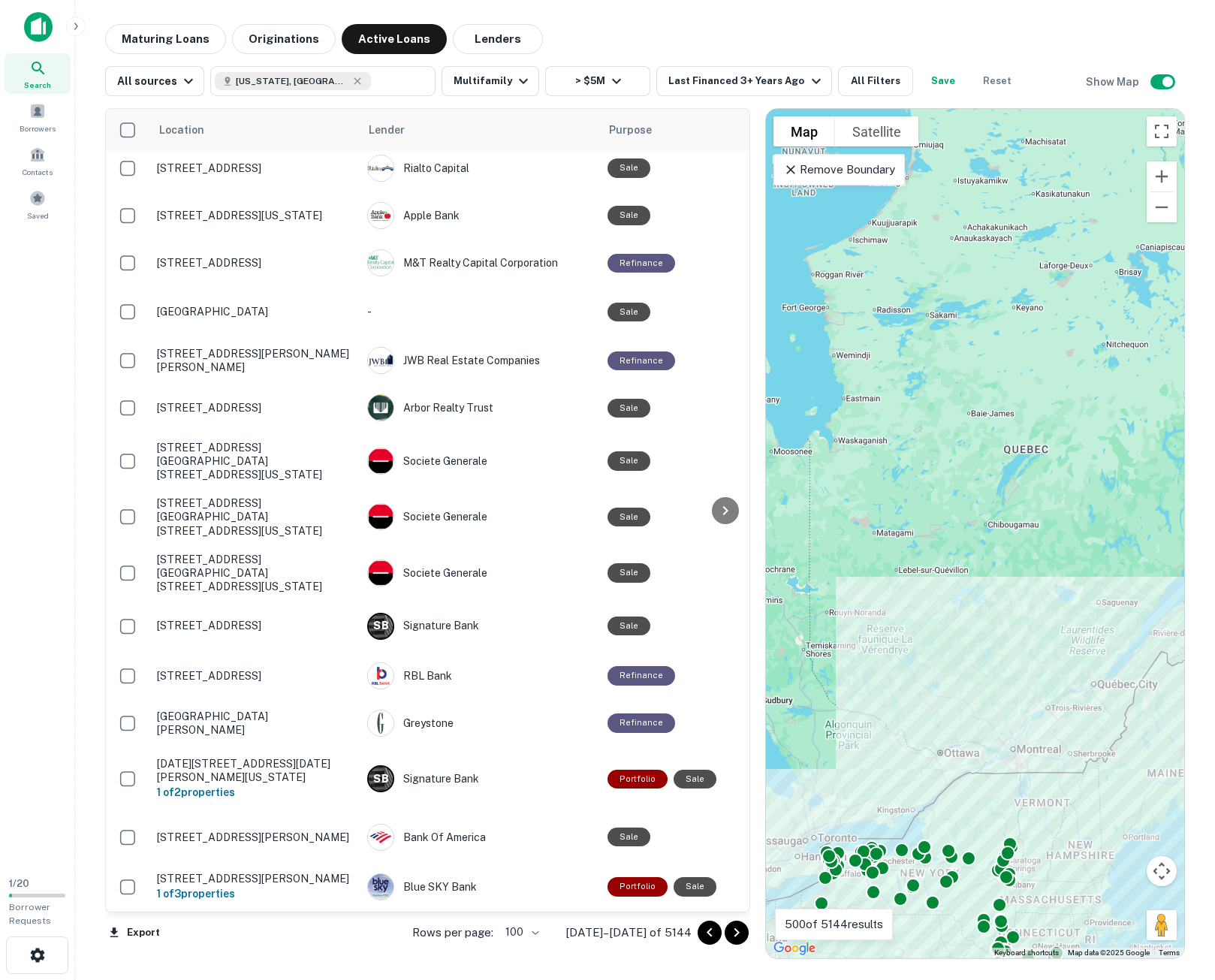
scroll to position [2102, 0]
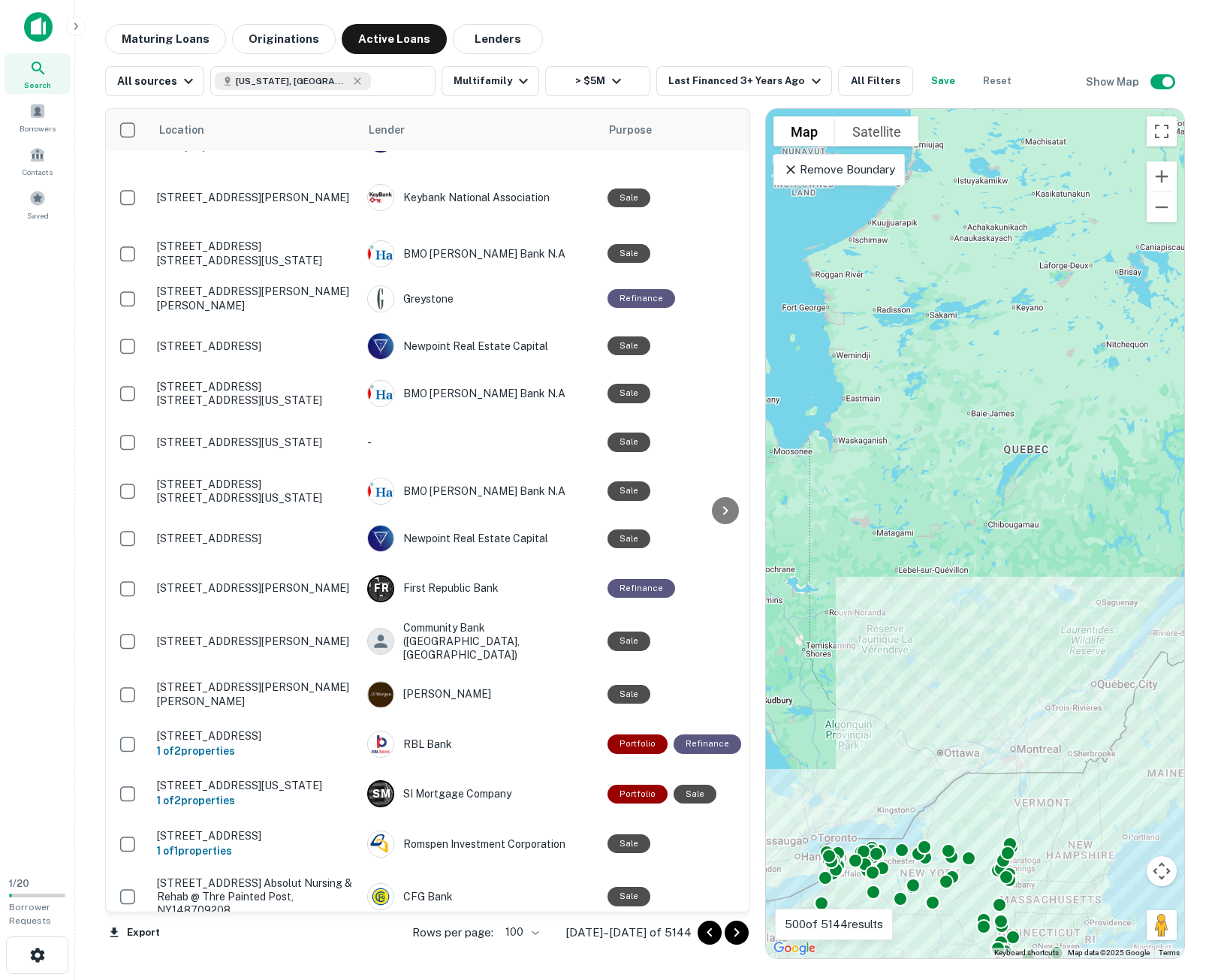
click at [734, 933] on icon "Go to next page" at bounding box center [736, 932] width 18 height 18
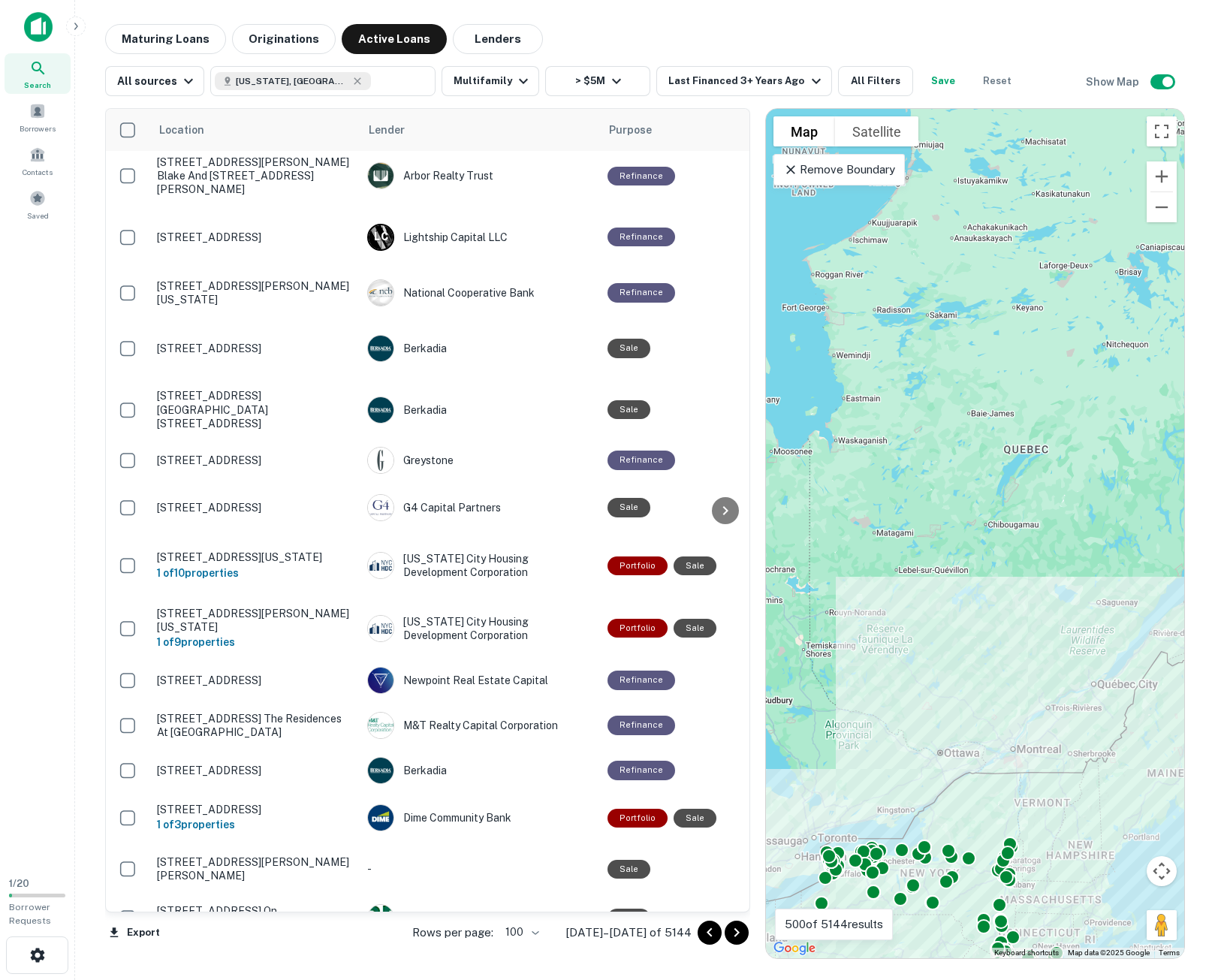
drag, startPoint x: 737, startPoint y: 929, endPoint x: 1210, endPoint y: 854, distance: 478.9
click at [737, 929] on icon "Go to next page" at bounding box center [736, 932] width 18 height 18
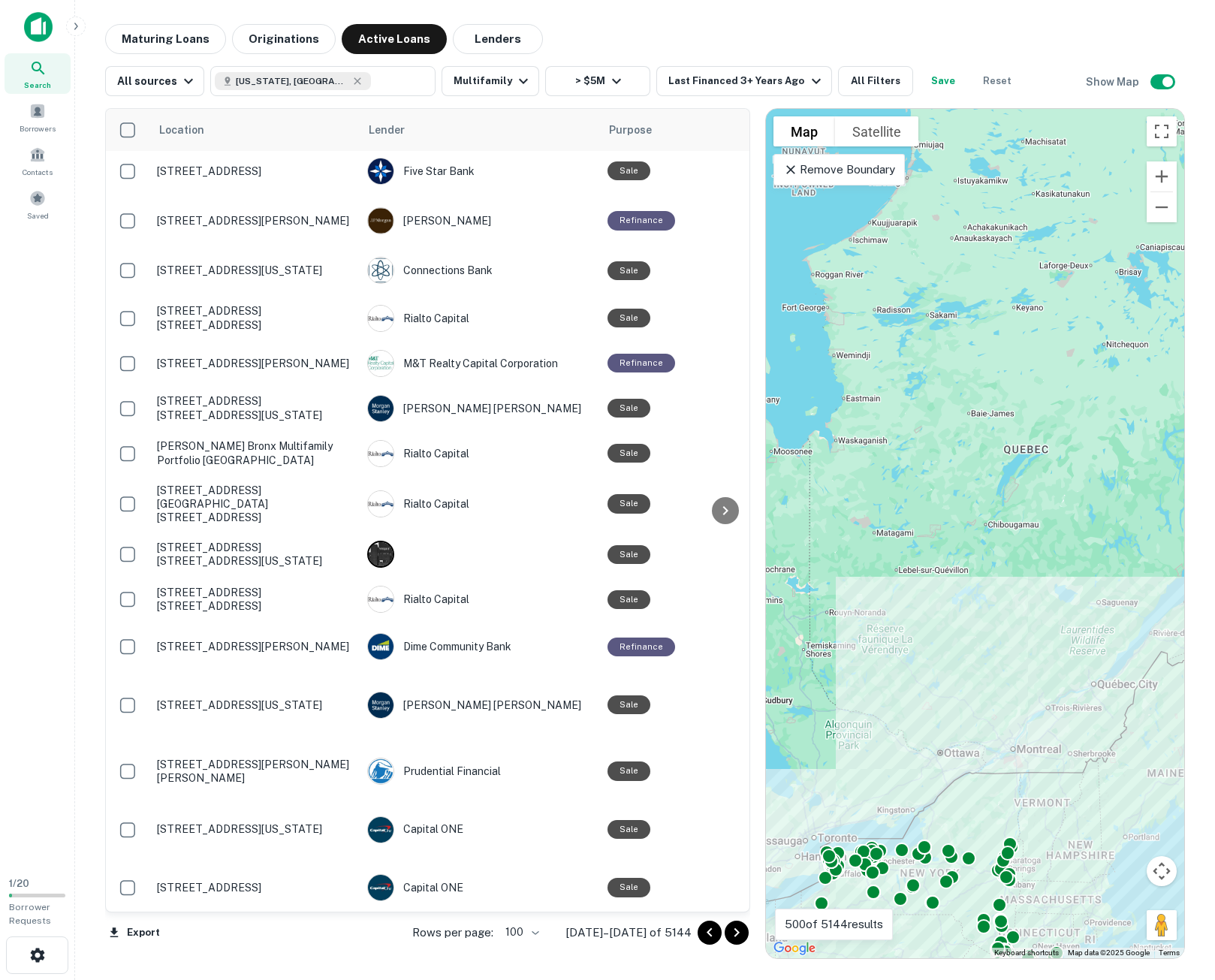
drag, startPoint x: 734, startPoint y: 933, endPoint x: 1213, endPoint y: 749, distance: 513.1
click at [734, 933] on icon "Go to next page" at bounding box center [736, 932] width 18 height 18
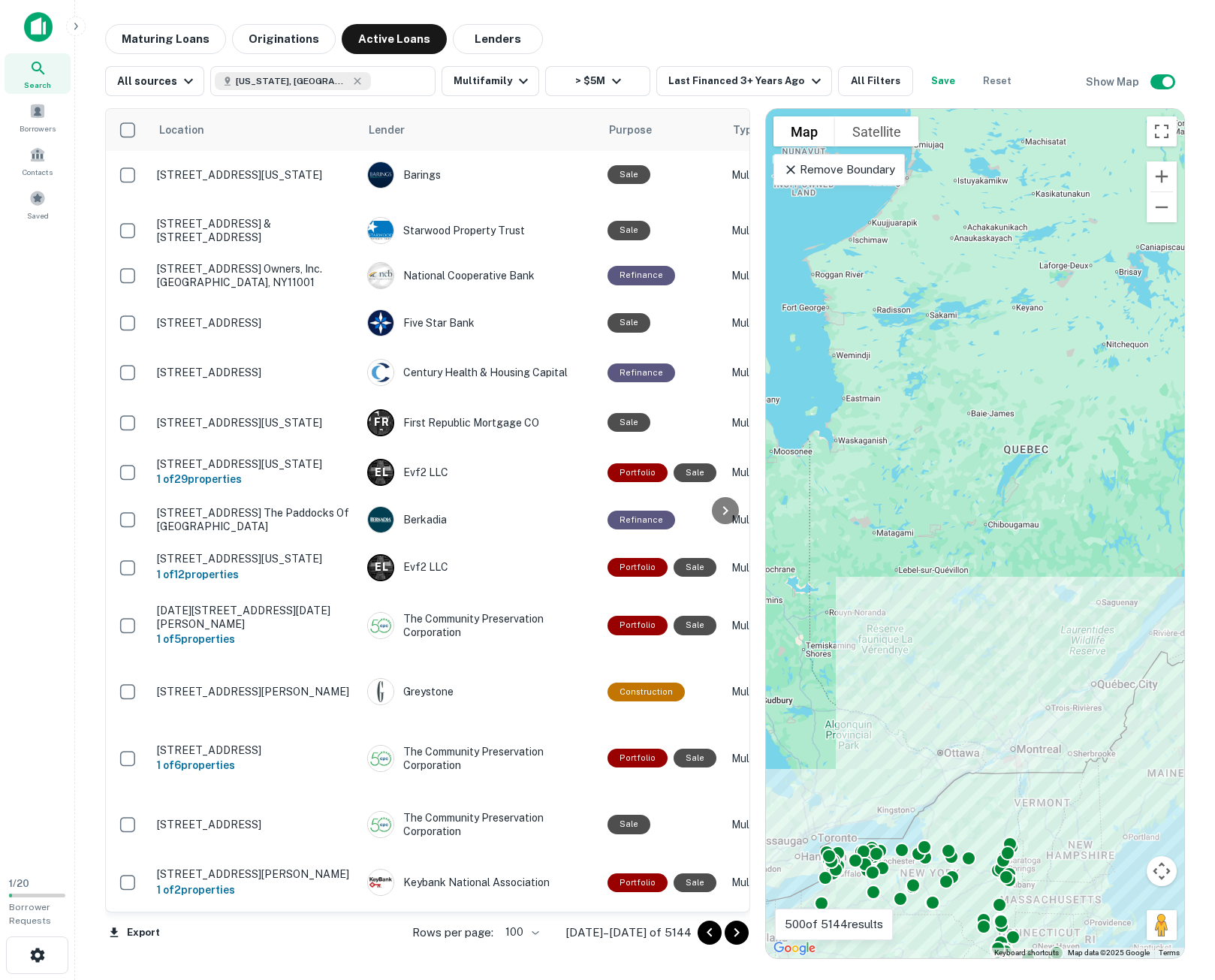
click at [742, 939] on icon "Go to next page" at bounding box center [736, 932] width 18 height 18
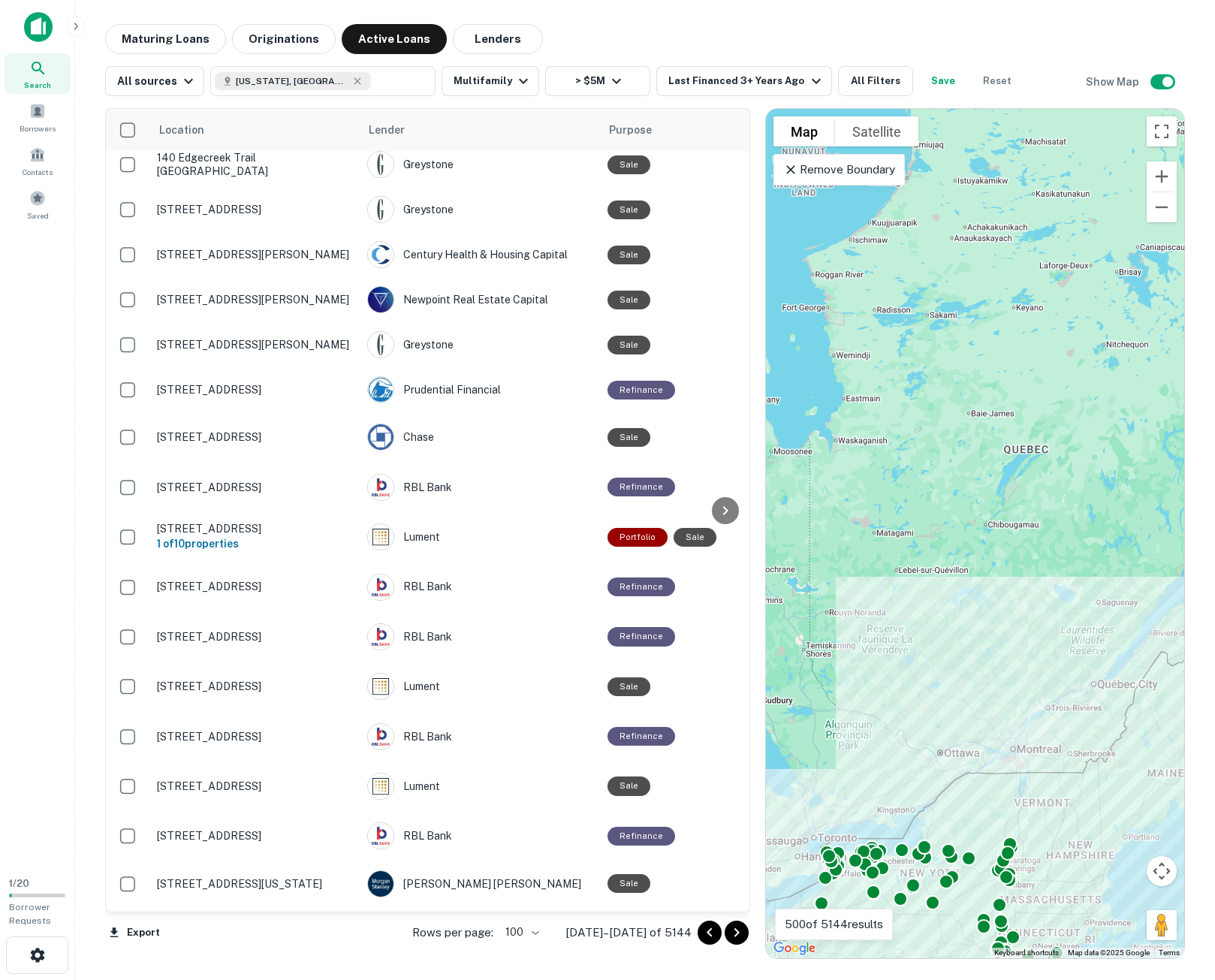
drag, startPoint x: 739, startPoint y: 931, endPoint x: 728, endPoint y: 978, distance: 48.3
click at [739, 931] on icon "Go to next page" at bounding box center [736, 932] width 18 height 18
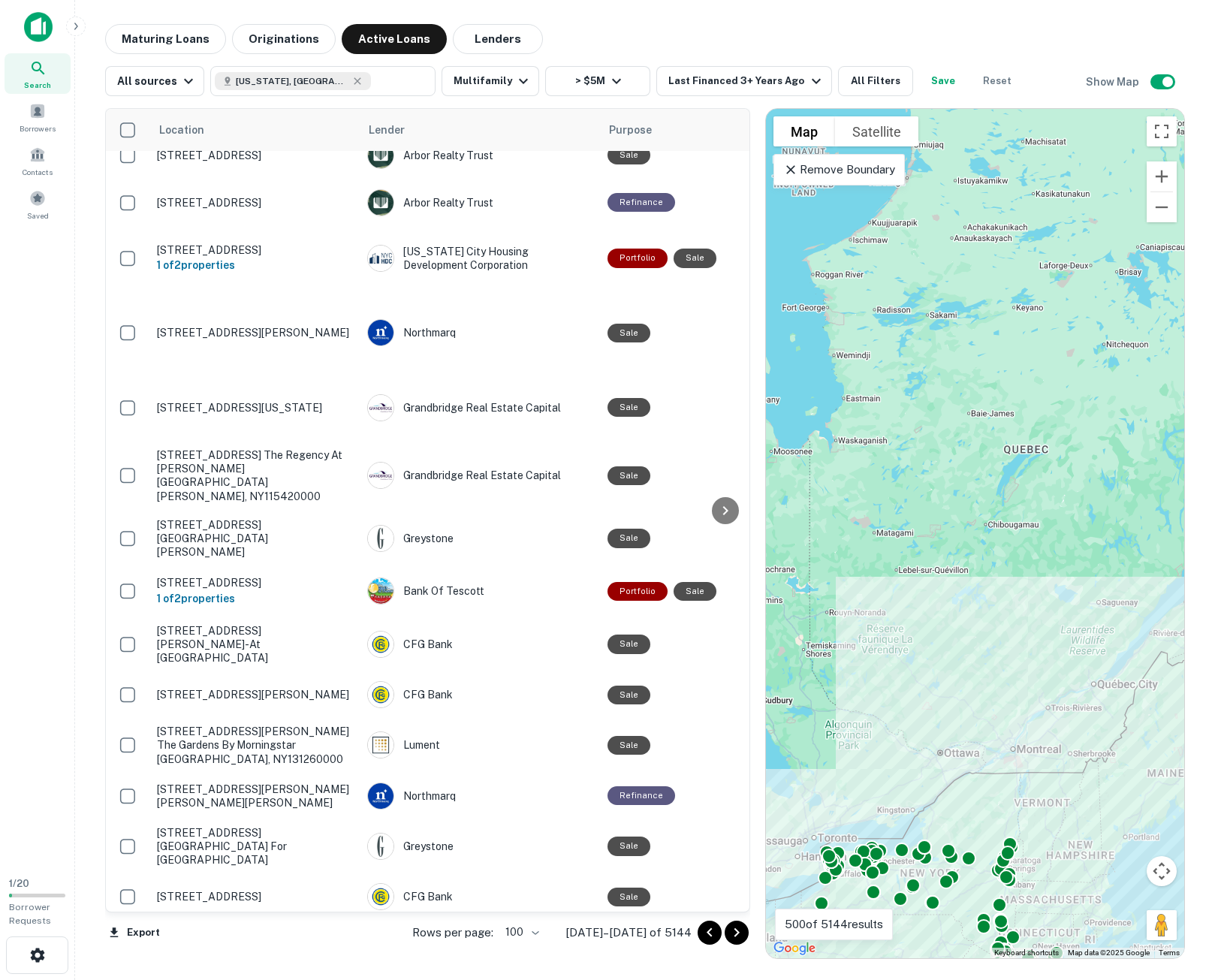
drag, startPoint x: 696, startPoint y: 960, endPoint x: 714, endPoint y: 953, distance: 19.3
click at [696, 960] on main "Maturing Loans Originations Active Loans Lenders All sources [US_STATE], [GEOGR…" at bounding box center [645, 490] width 1140 height 980
click at [742, 933] on icon "Go to next page" at bounding box center [736, 932] width 18 height 18
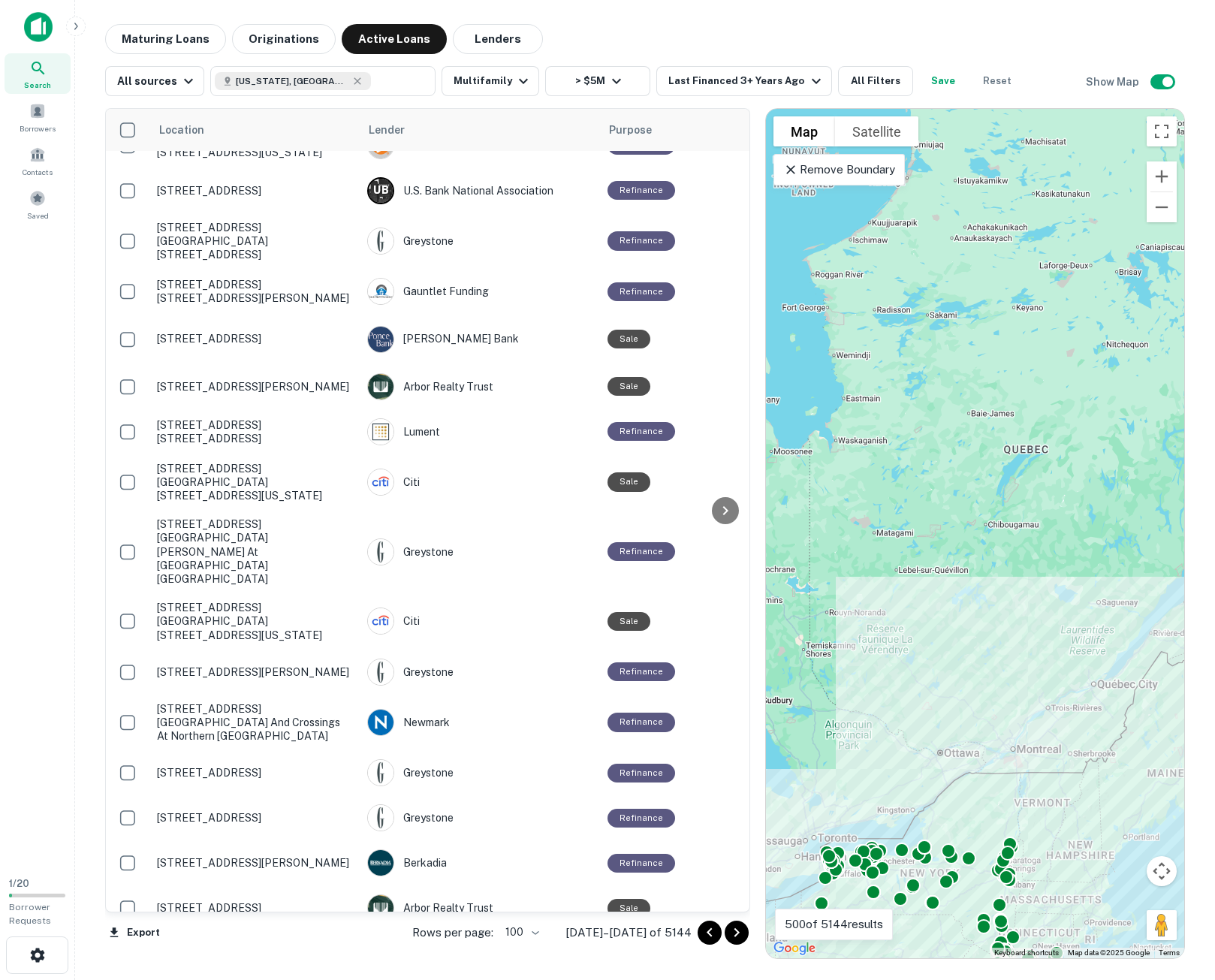
drag, startPoint x: 740, startPoint y: 934, endPoint x: 1210, endPoint y: 682, distance: 533.3
click at [740, 934] on icon "Go to next page" at bounding box center [736, 932] width 18 height 18
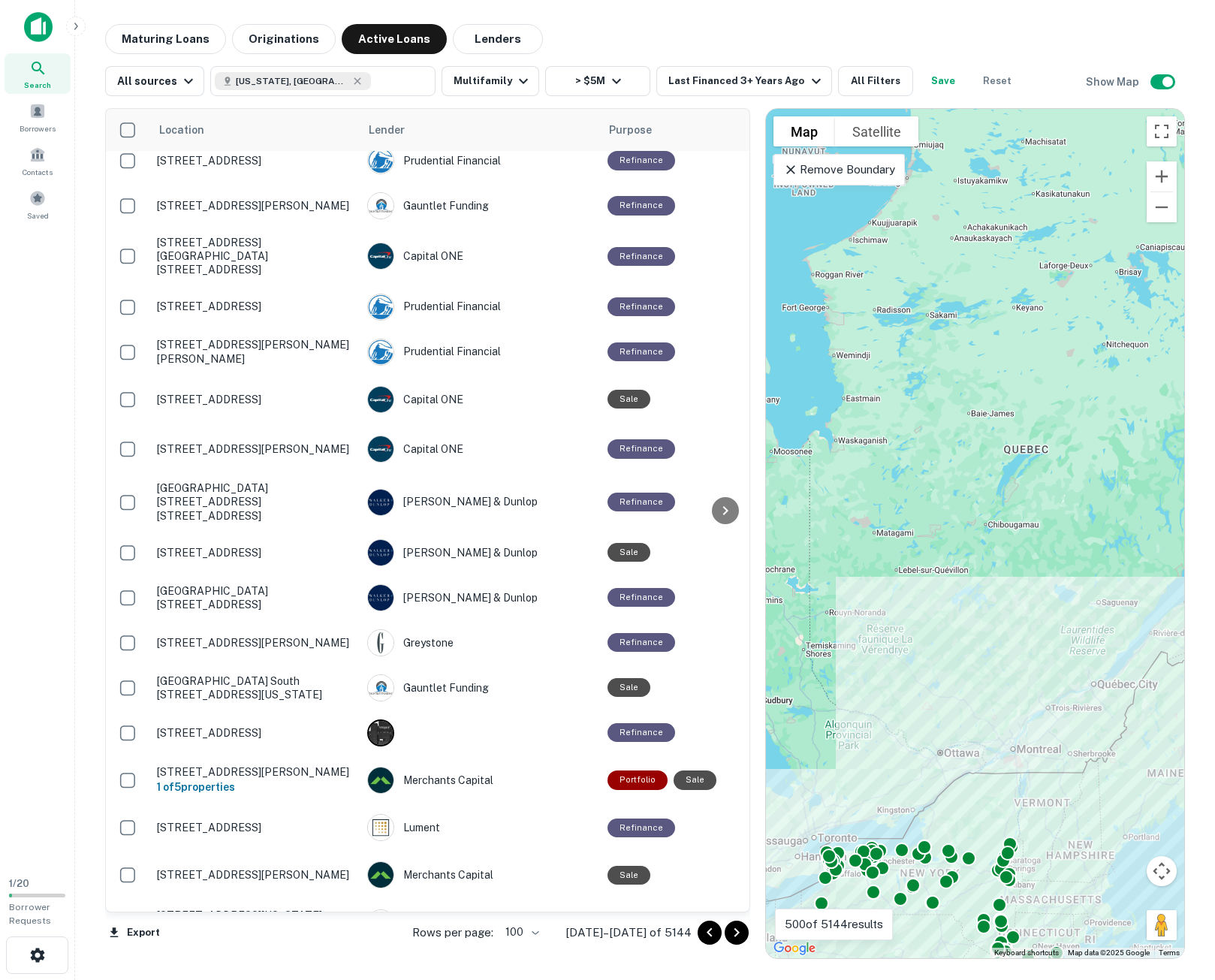
click at [737, 930] on icon "Go to next page" at bounding box center [736, 932] width 18 height 18
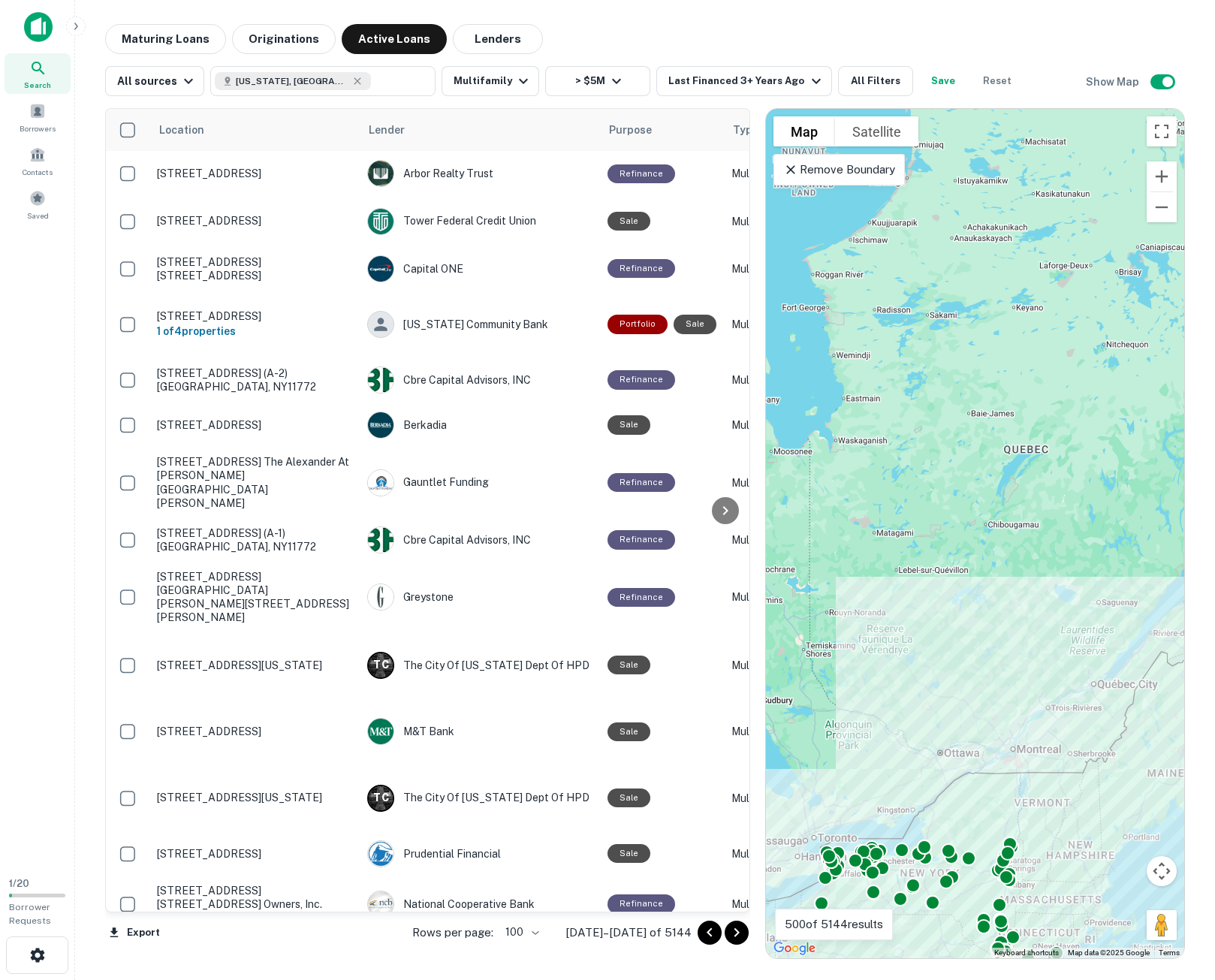
drag, startPoint x: 737, startPoint y: 932, endPoint x: 1213, endPoint y: 939, distance: 476.1
click at [737, 932] on icon "Go to next page" at bounding box center [736, 933] width 5 height 9
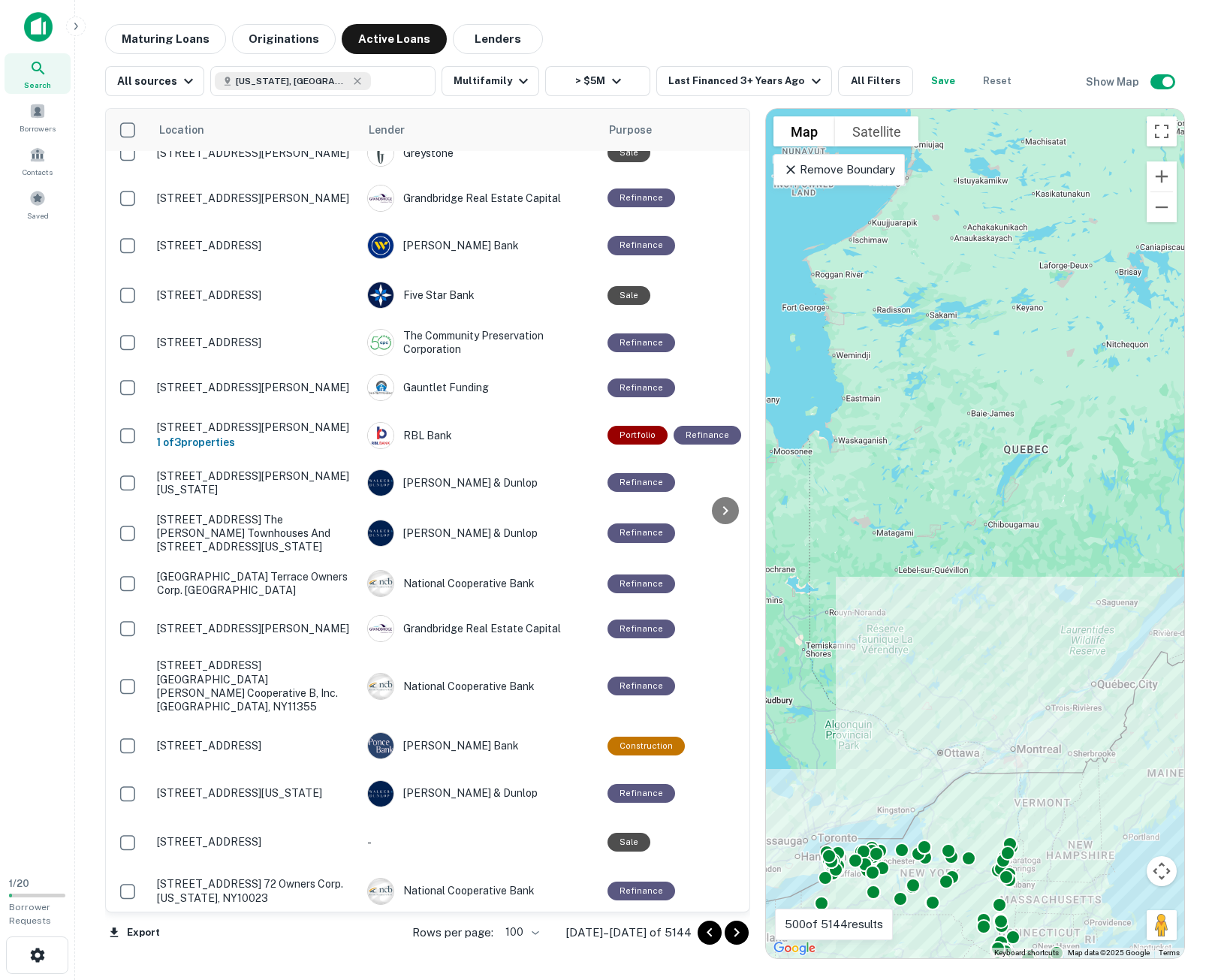
click at [740, 933] on icon "Go to next page" at bounding box center [736, 932] width 18 height 18
click at [740, 934] on div "Export Rows per page: 100 *** 1901–2000 of 5144" at bounding box center [427, 932] width 645 height 40
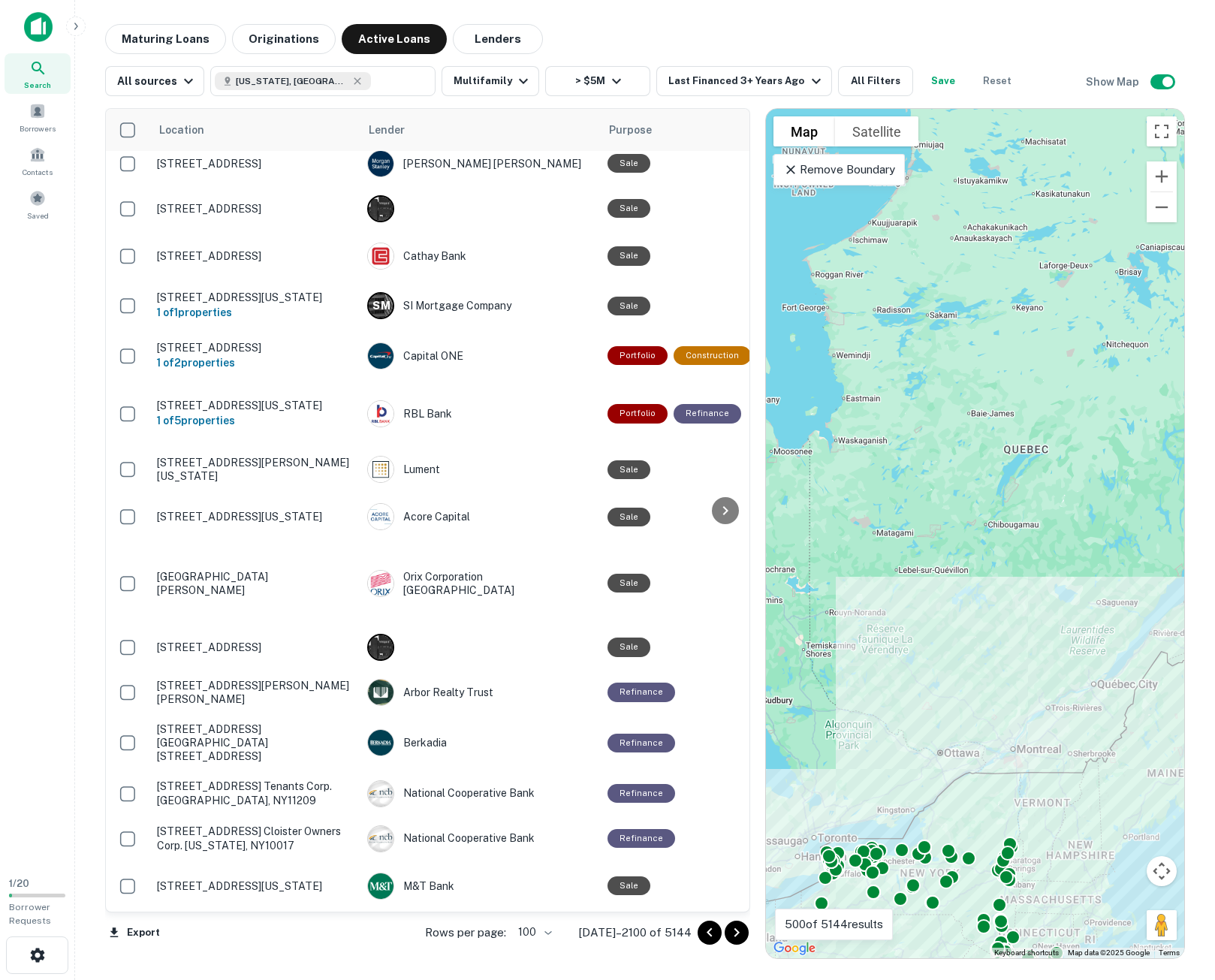
drag, startPoint x: 739, startPoint y: 930, endPoint x: 952, endPoint y: 888, distance: 217.1
click at [739, 930] on icon "Go to next page" at bounding box center [736, 932] width 18 height 18
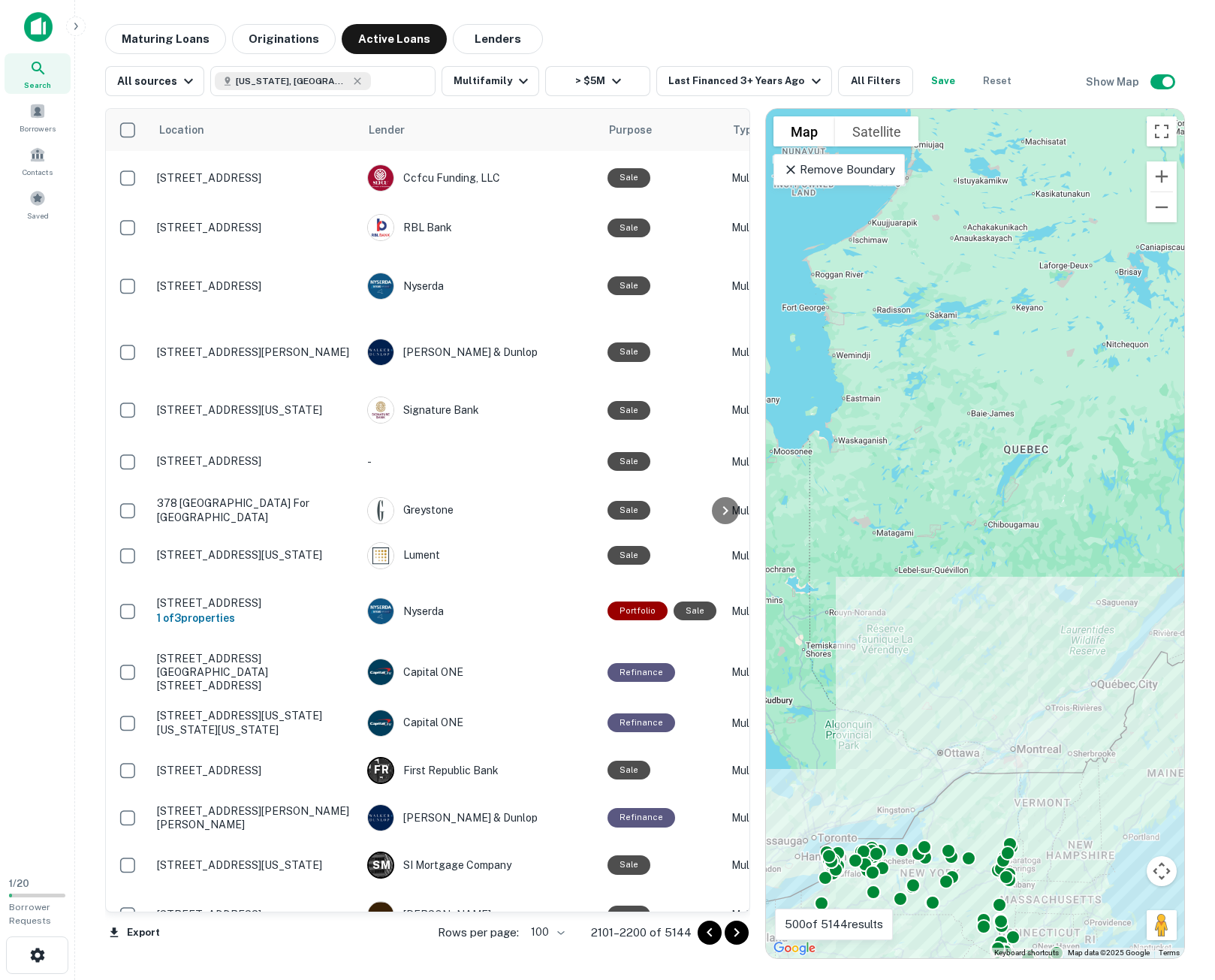
scroll to position [4305, 0]
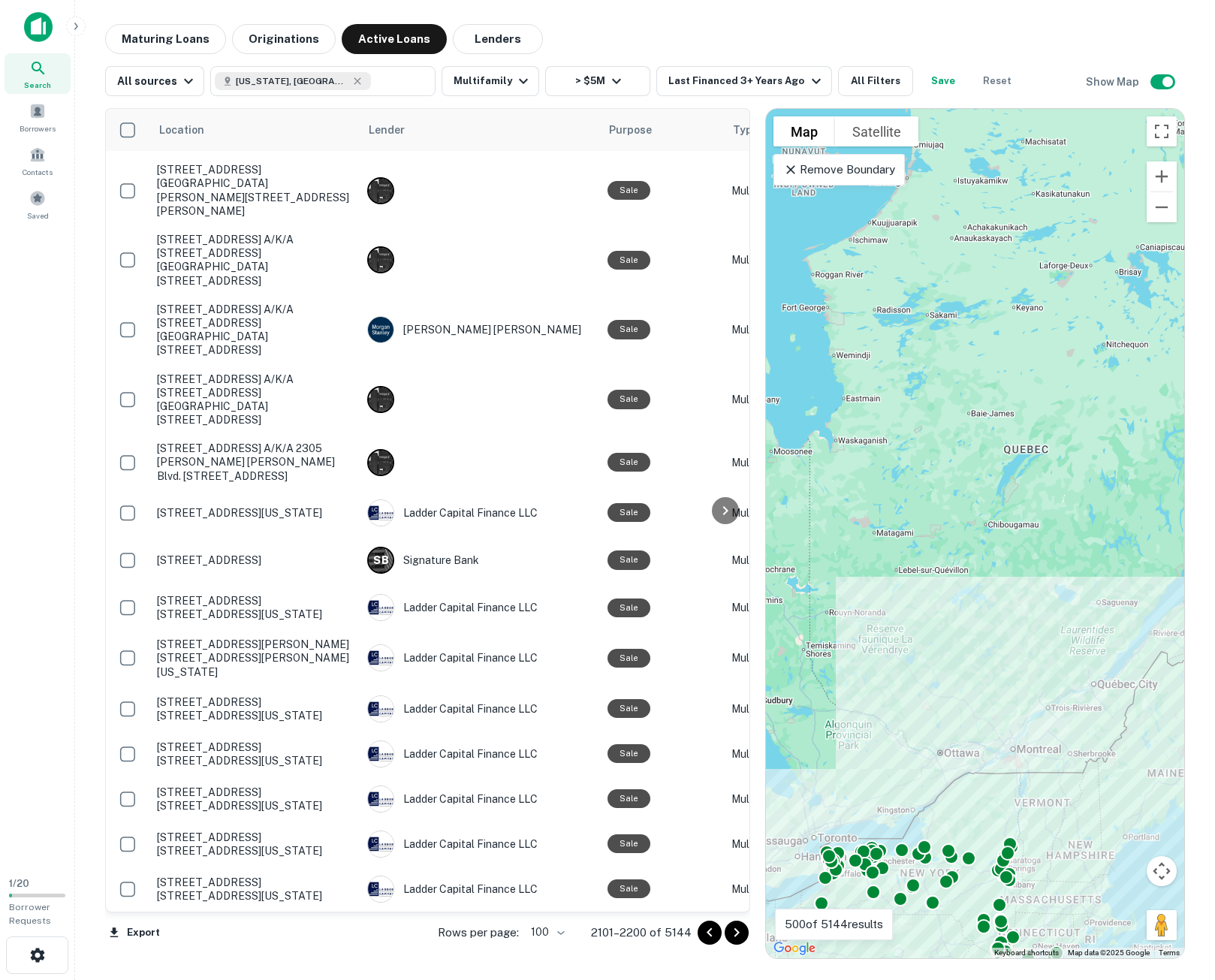
drag, startPoint x: 734, startPoint y: 933, endPoint x: 767, endPoint y: 800, distance: 137.0
click at [734, 932] on icon "Go to next page" at bounding box center [736, 932] width 18 height 18
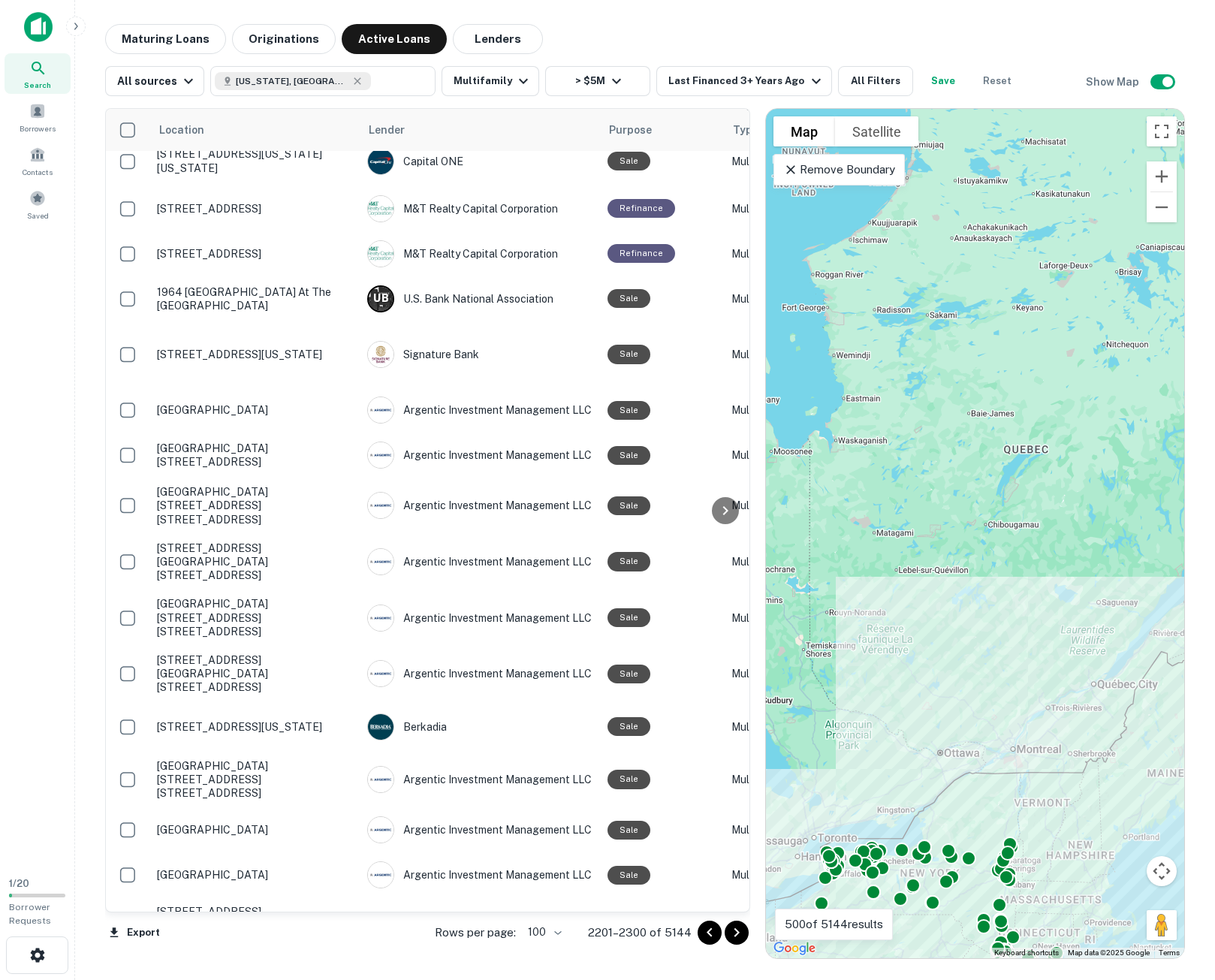
scroll to position [2328, 0]
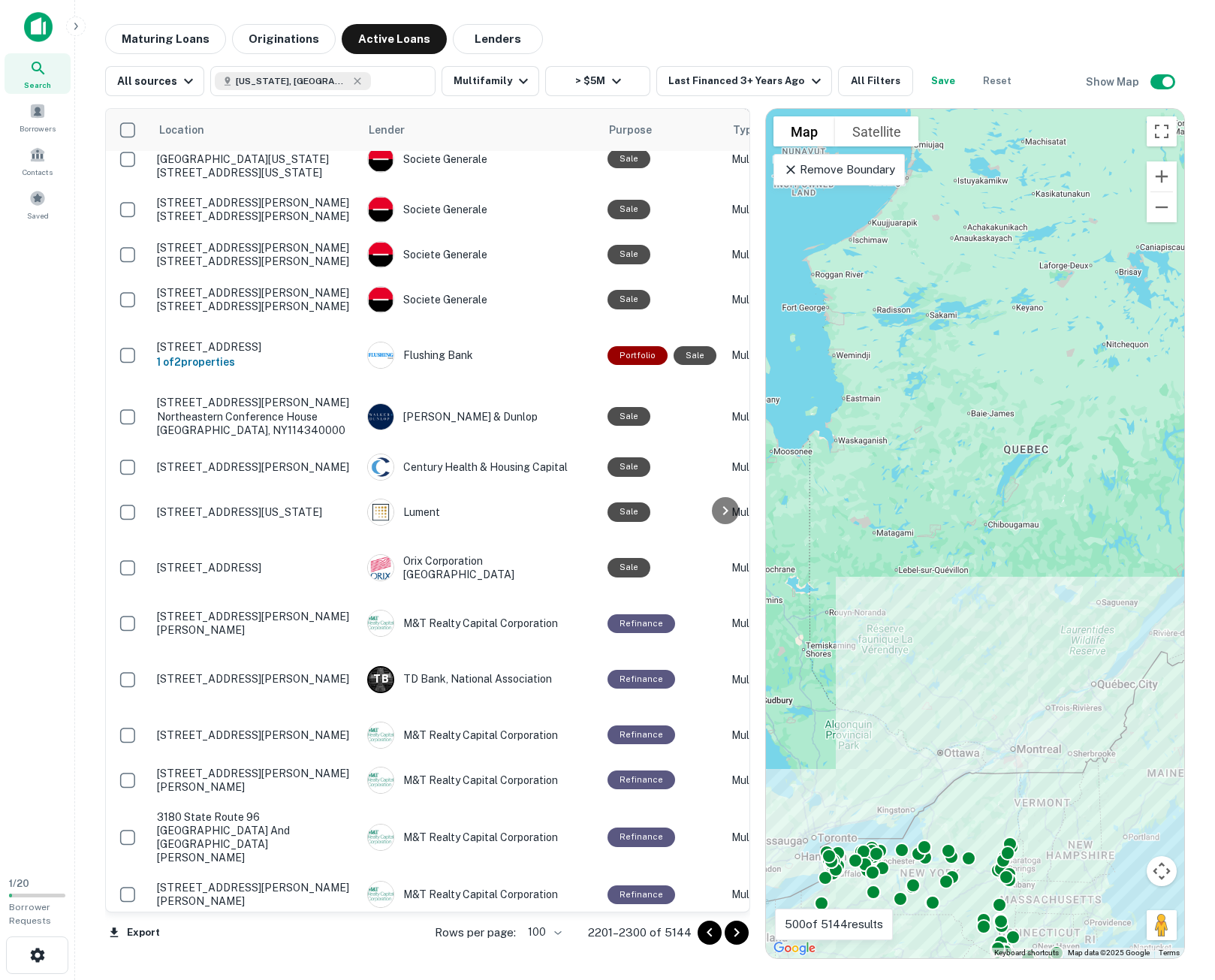
drag, startPoint x: 739, startPoint y: 934, endPoint x: 757, endPoint y: 904, distance: 35.0
click at [739, 934] on icon "Go to next page" at bounding box center [736, 932] width 18 height 18
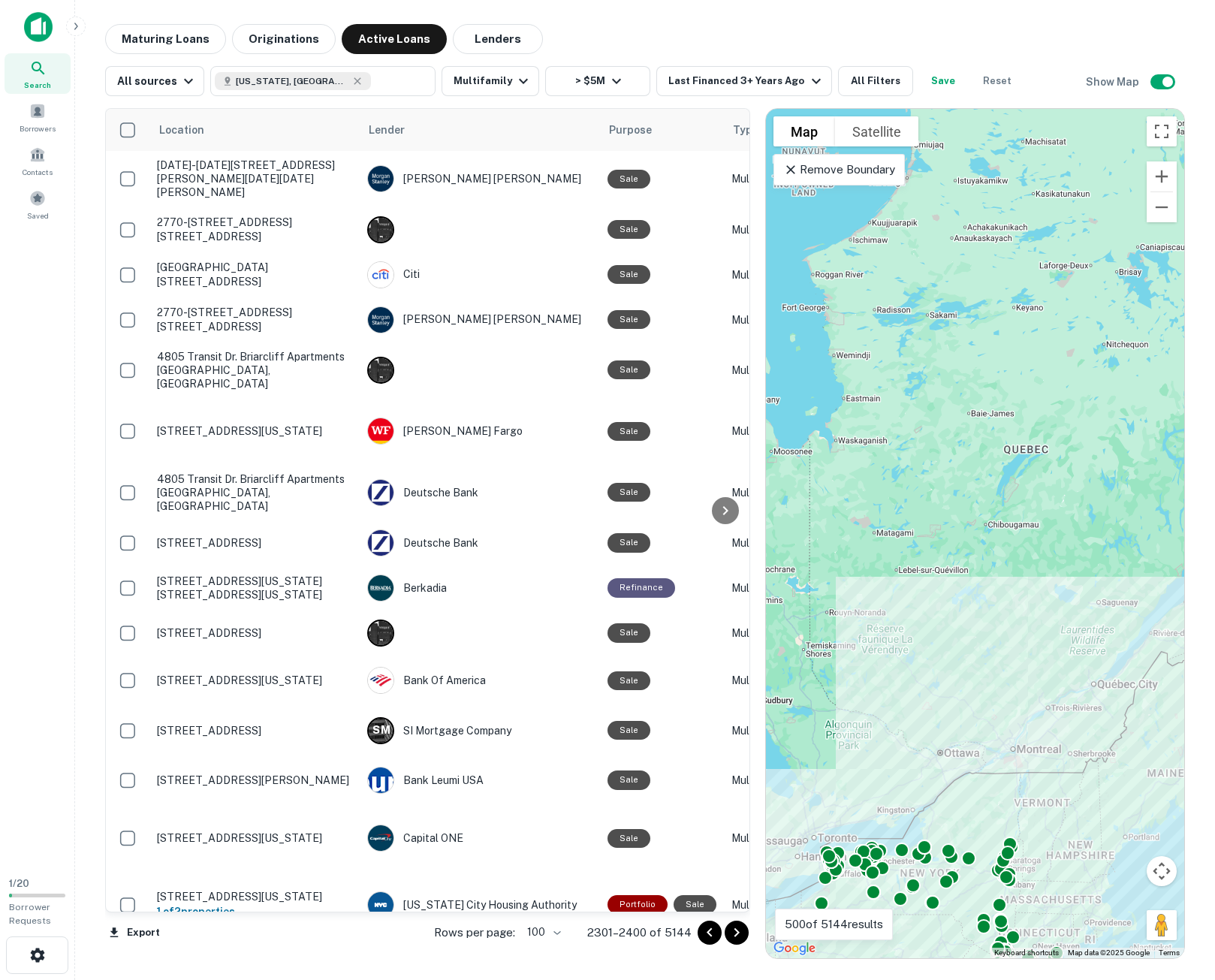
click at [736, 934] on icon "Go to next page" at bounding box center [736, 933] width 5 height 9
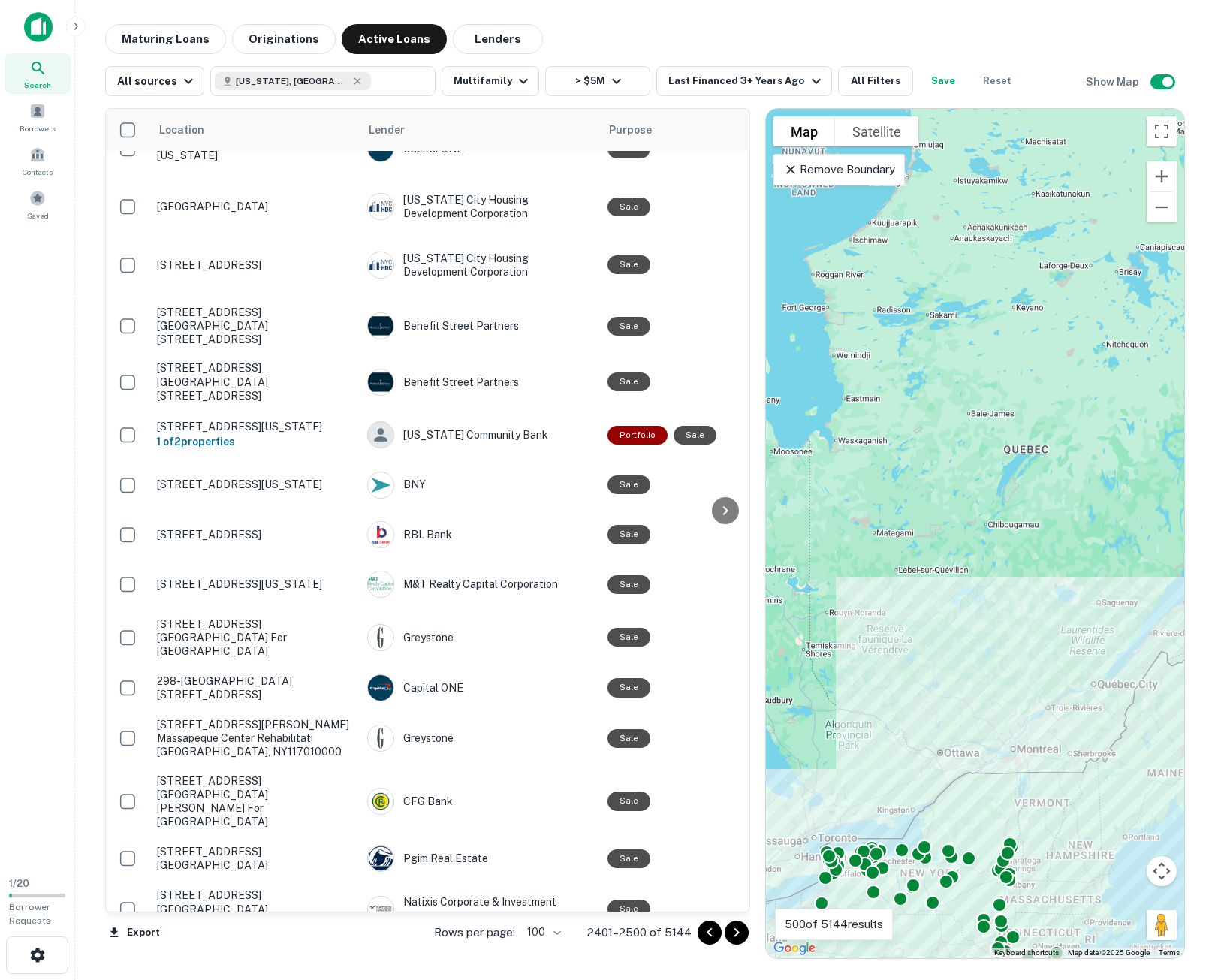
scroll to position [4198, 0]
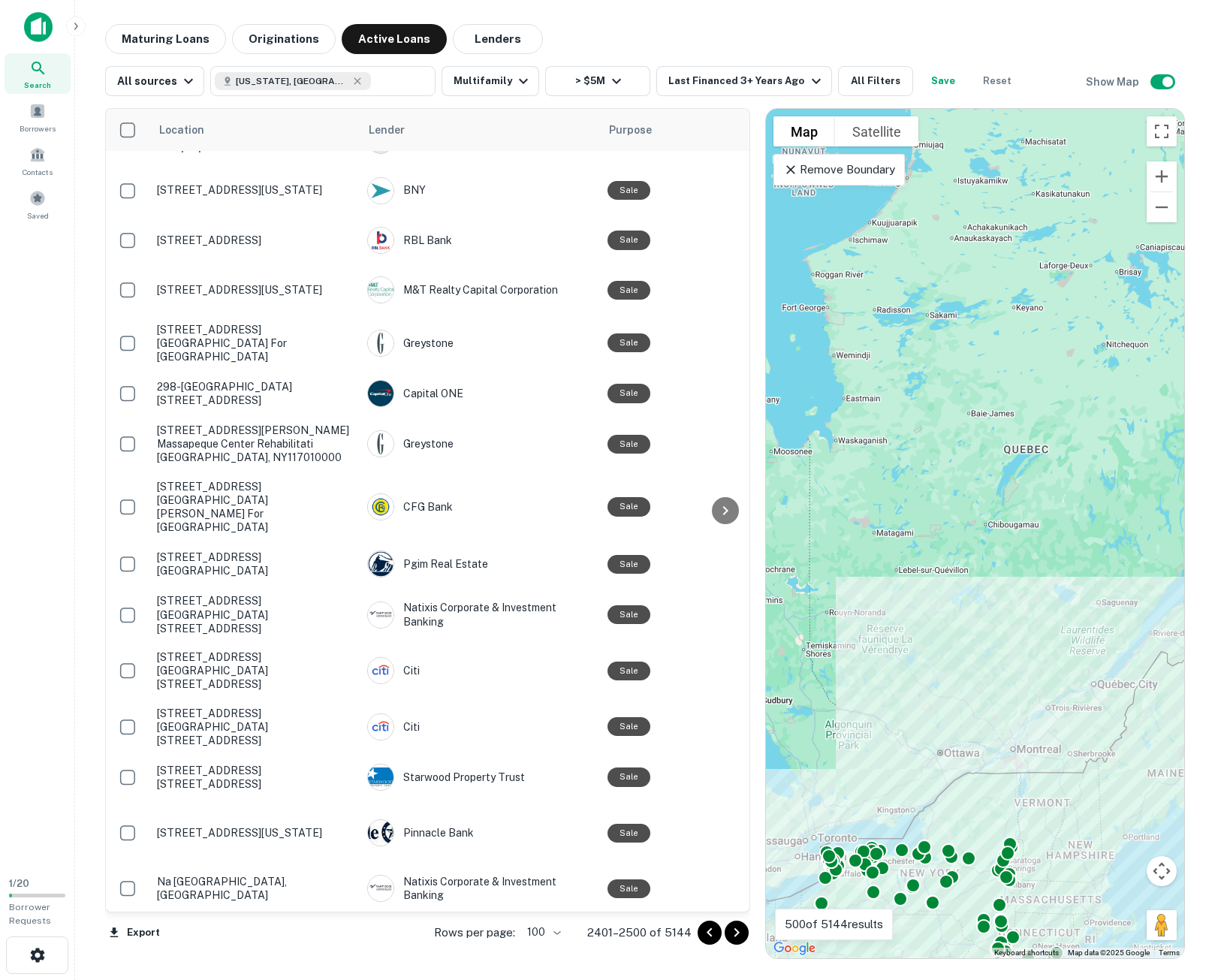
drag, startPoint x: 738, startPoint y: 933, endPoint x: 940, endPoint y: 659, distance: 340.4
click at [738, 933] on icon "Go to next page" at bounding box center [736, 933] width 5 height 9
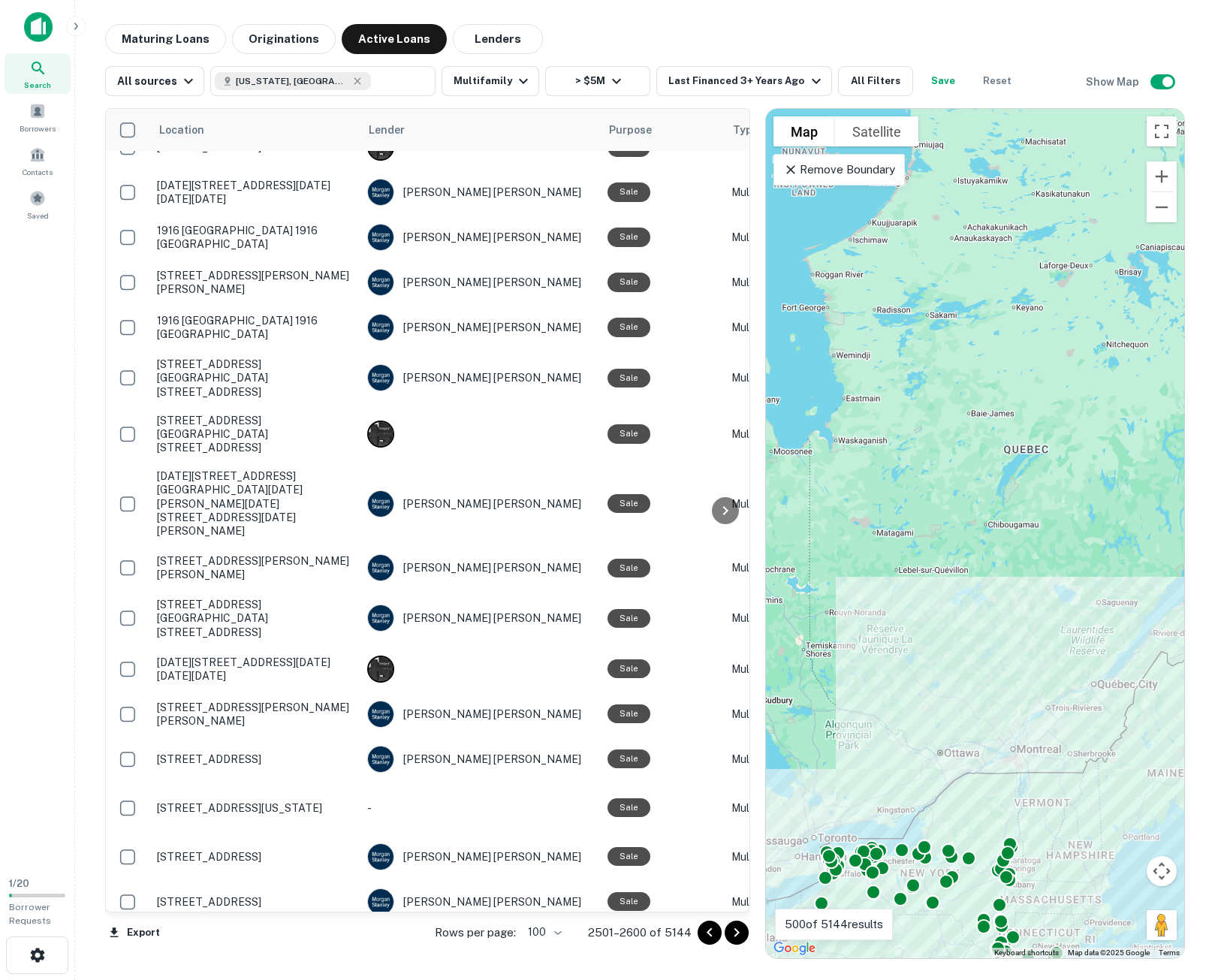
scroll to position [4052, 0]
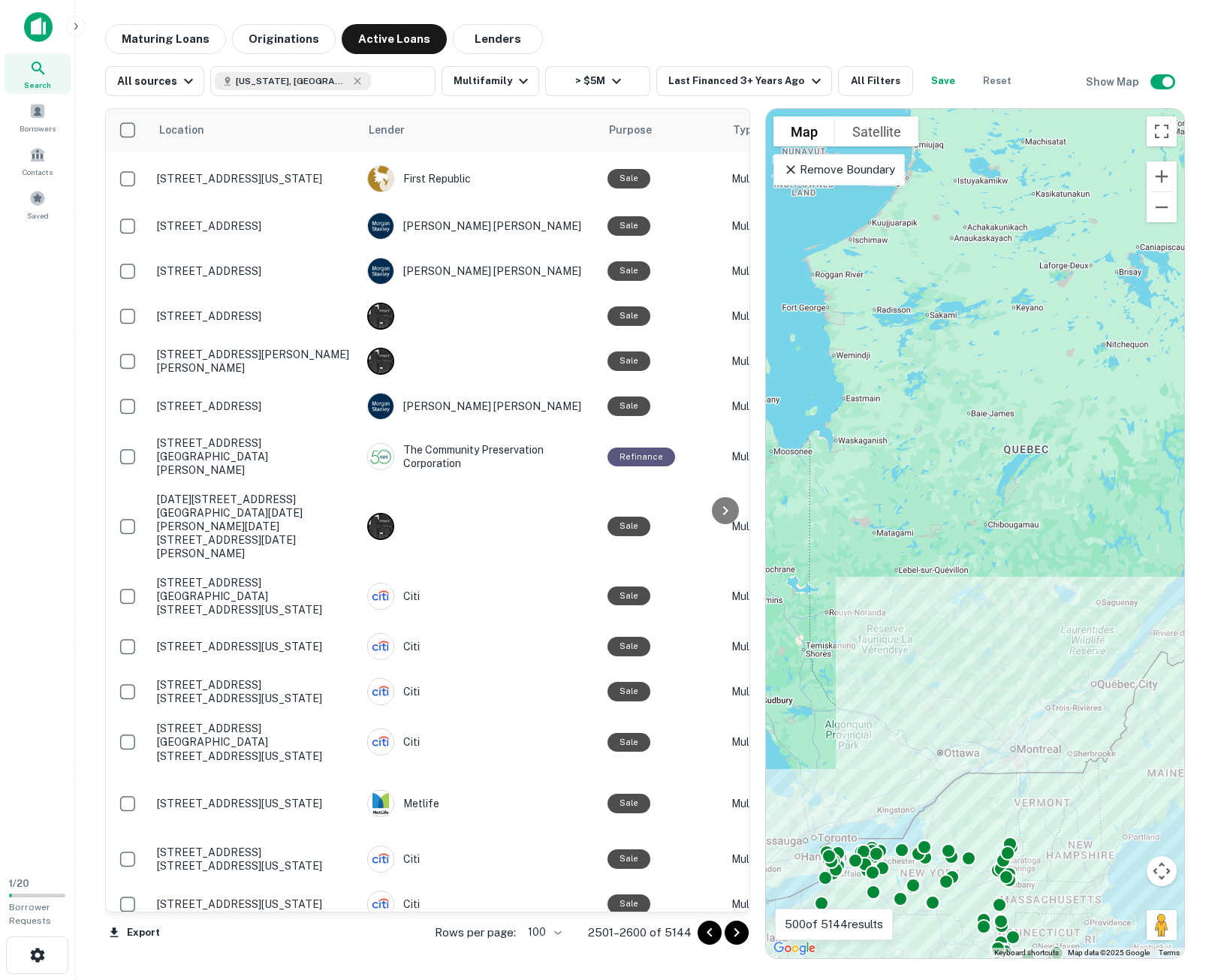
drag, startPoint x: 740, startPoint y: 937, endPoint x: 1125, endPoint y: 888, distance: 388.1
click at [739, 937] on icon "Go to next page" at bounding box center [736, 932] width 18 height 18
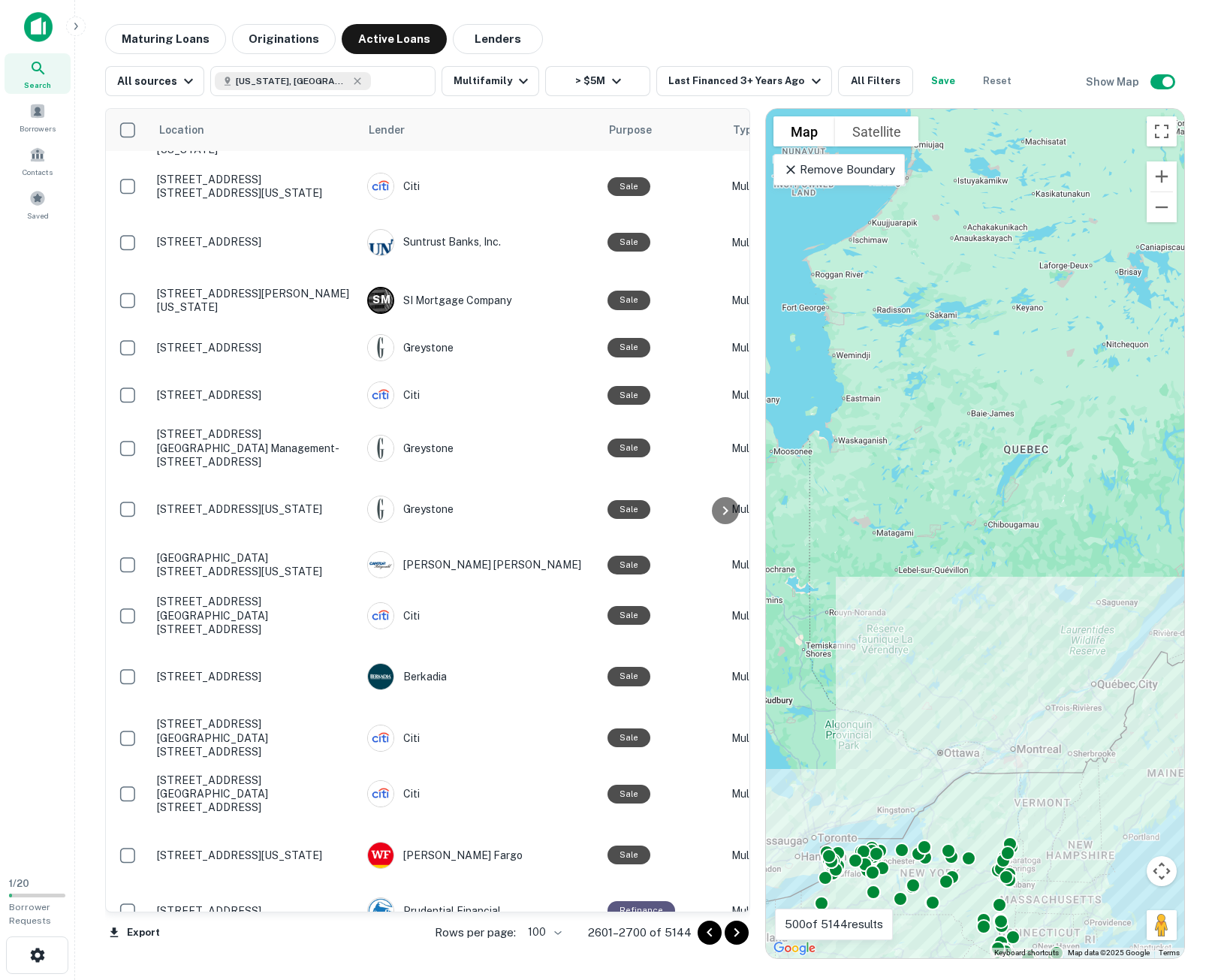
scroll to position [4093, 0]
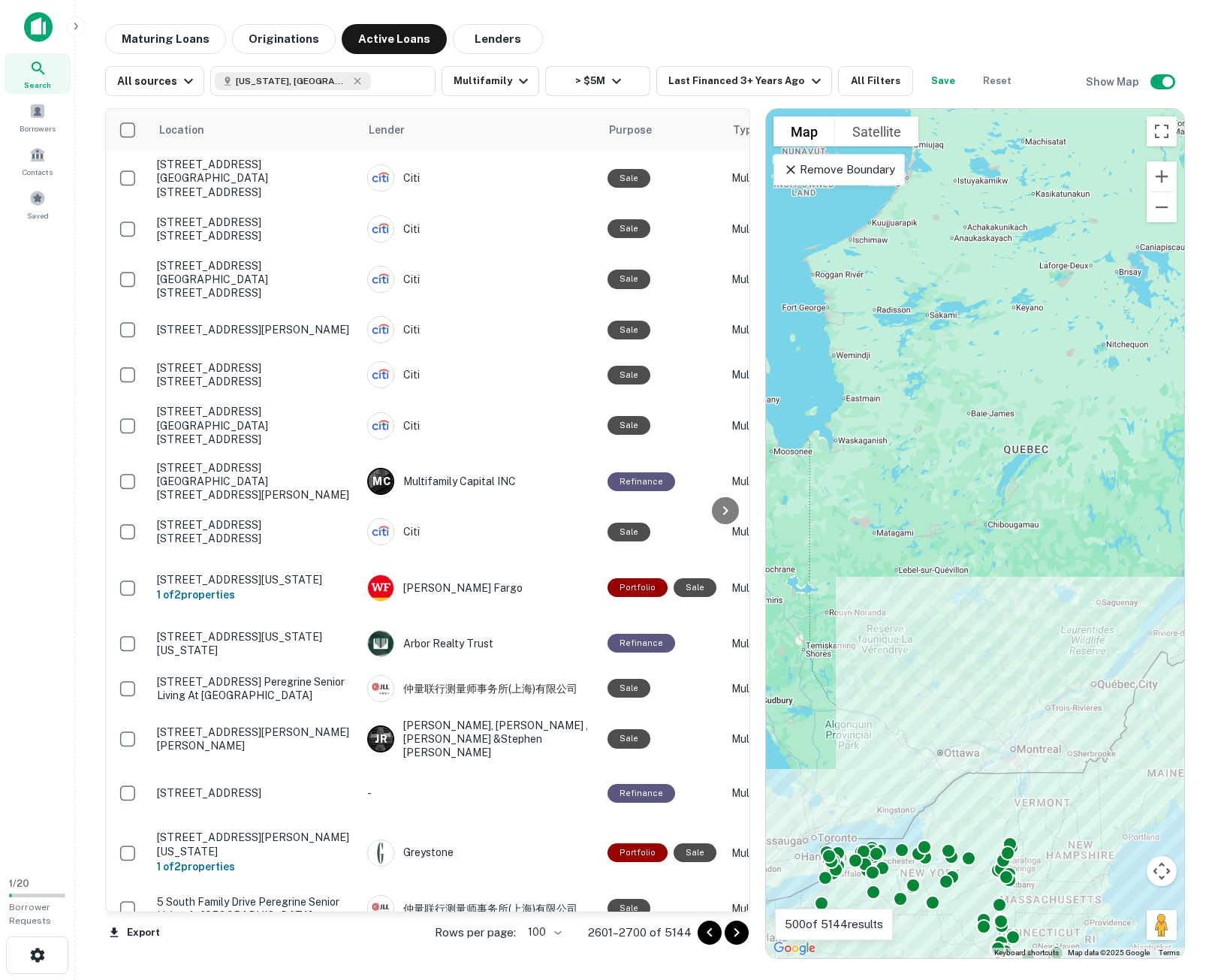
click at [736, 943] on button "Go to next page" at bounding box center [736, 932] width 24 height 24
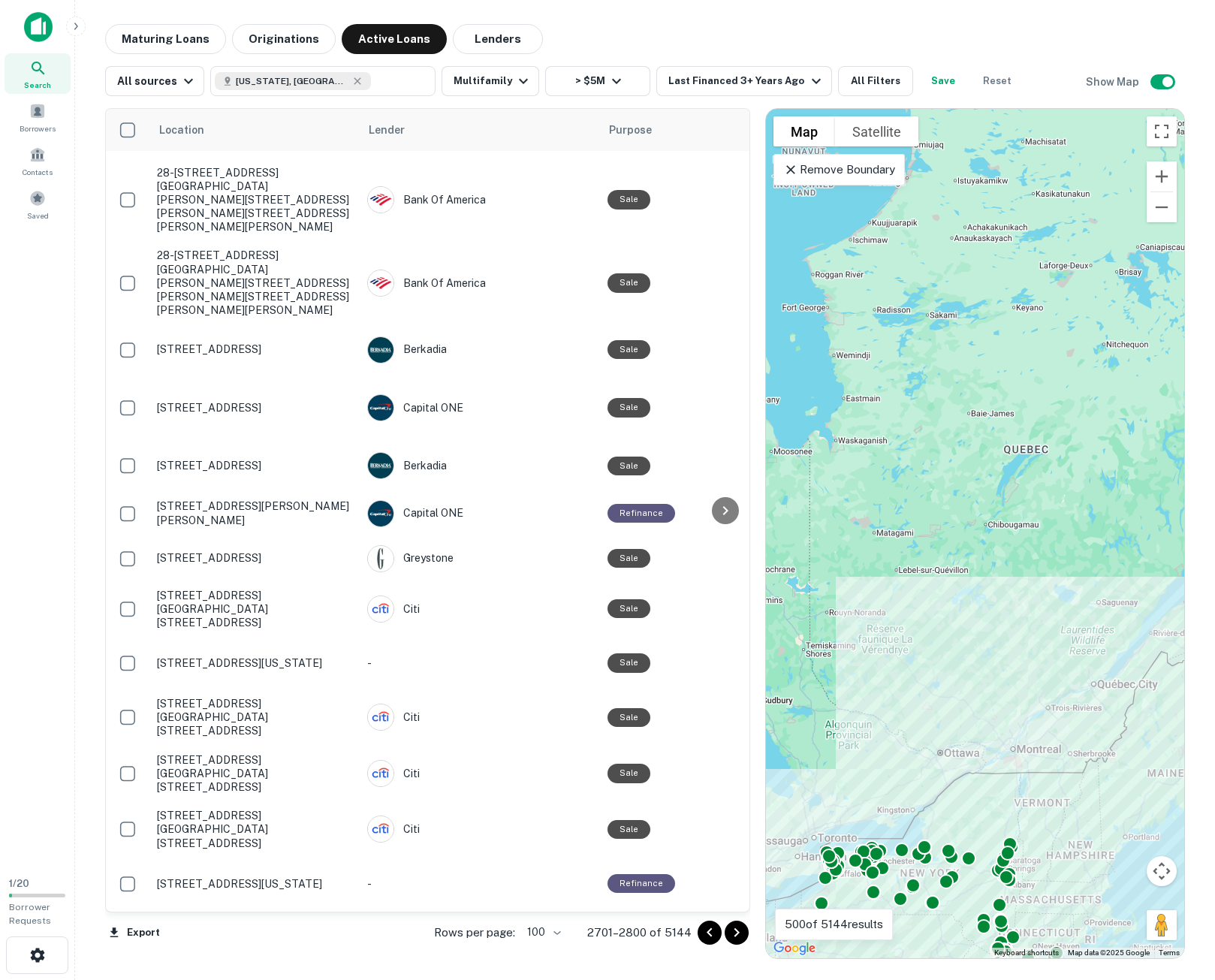
scroll to position [4165, 0]
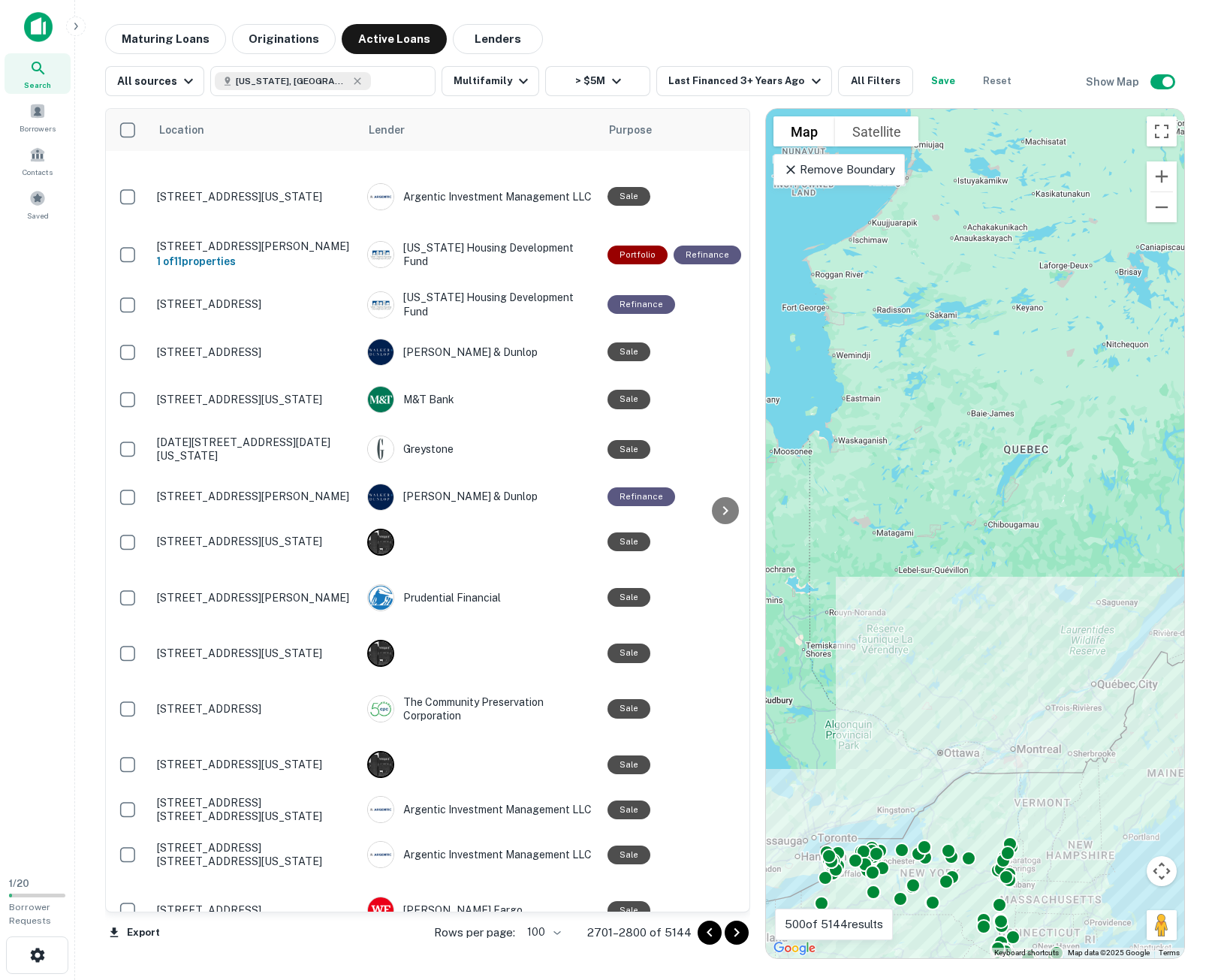
drag, startPoint x: 739, startPoint y: 935, endPoint x: 1214, endPoint y: 617, distance: 571.6
click at [739, 935] on icon "Go to next page" at bounding box center [736, 932] width 18 height 18
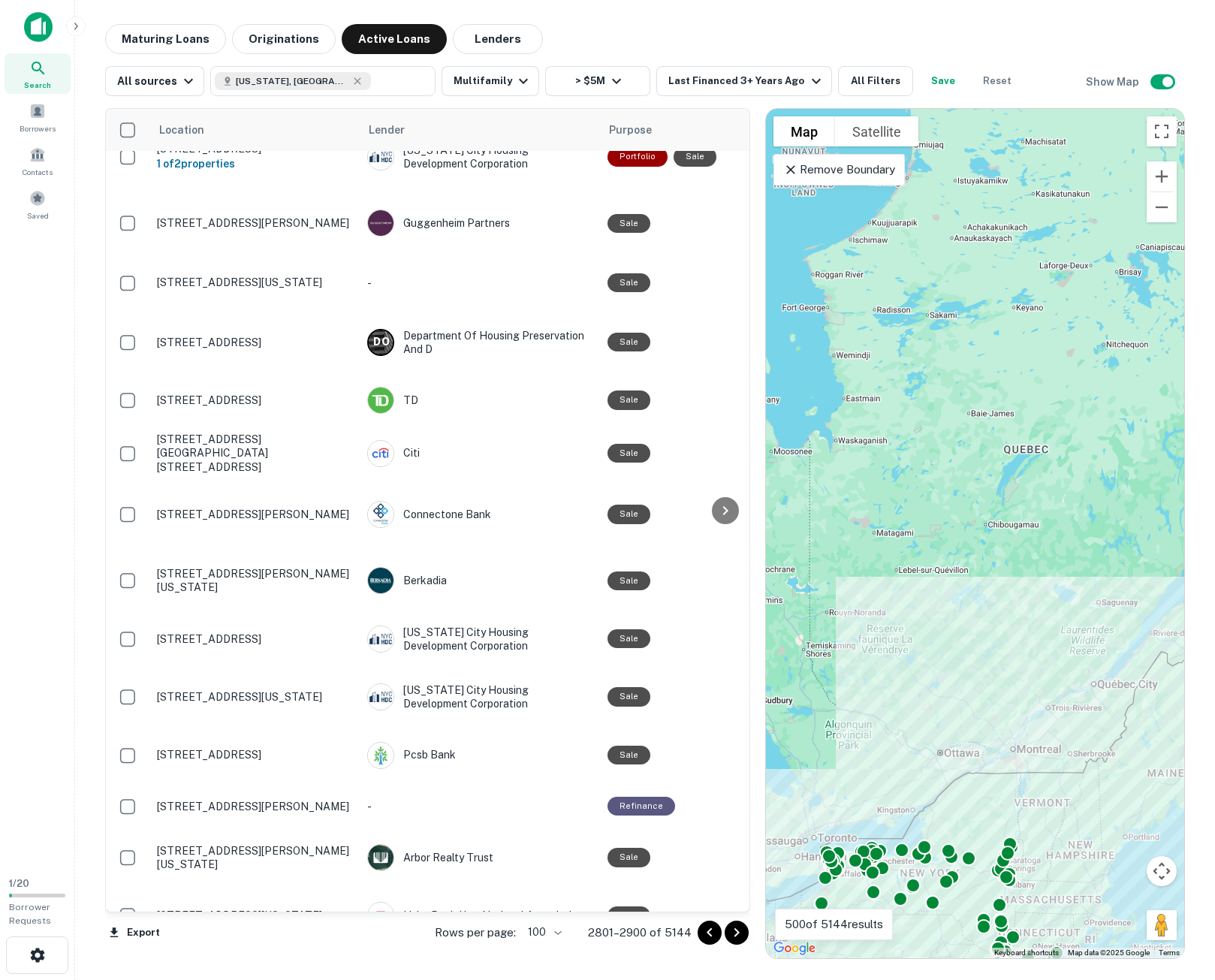
scroll to position [2178, 0]
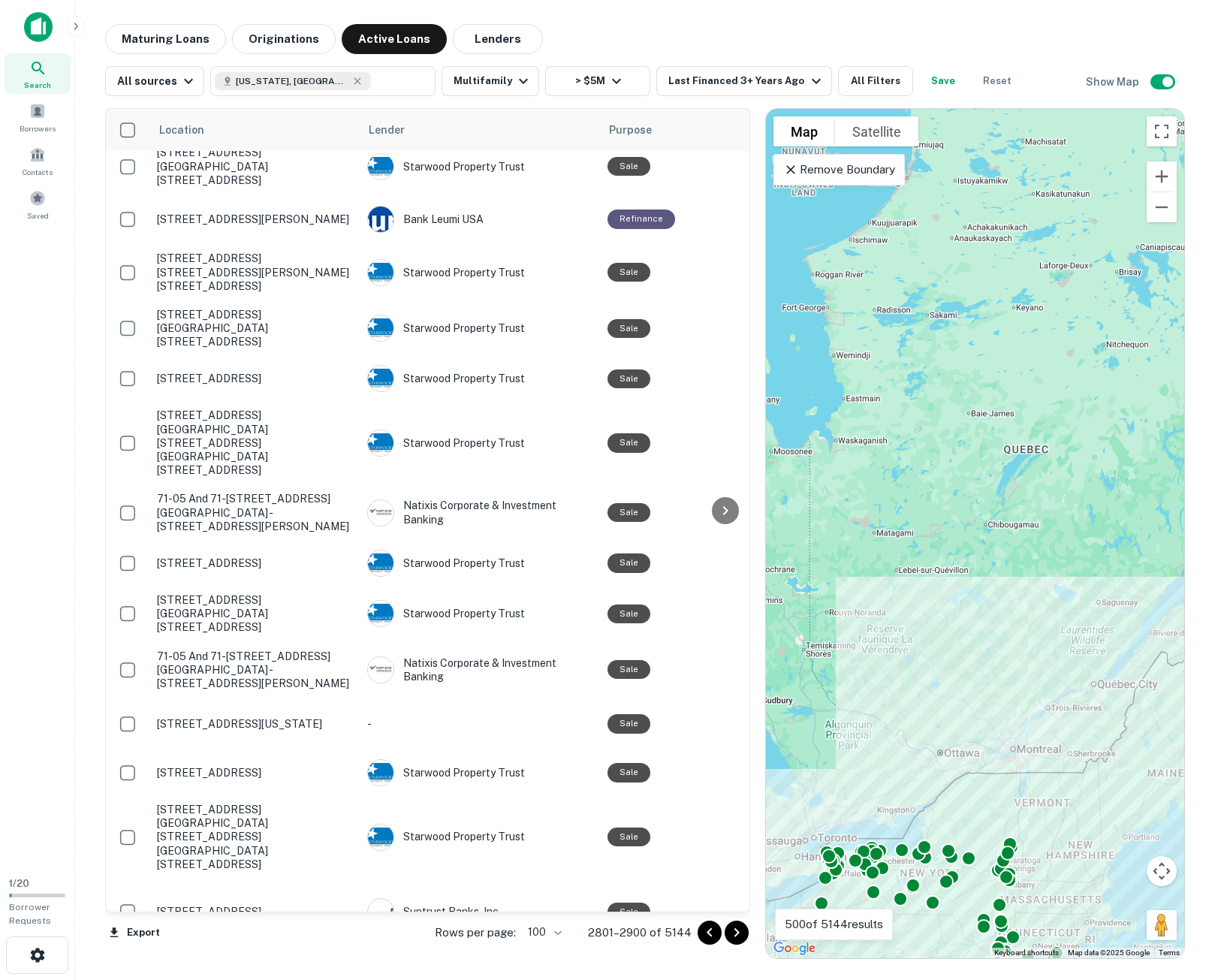
click at [740, 929] on icon "Go to next page" at bounding box center [736, 932] width 18 height 18
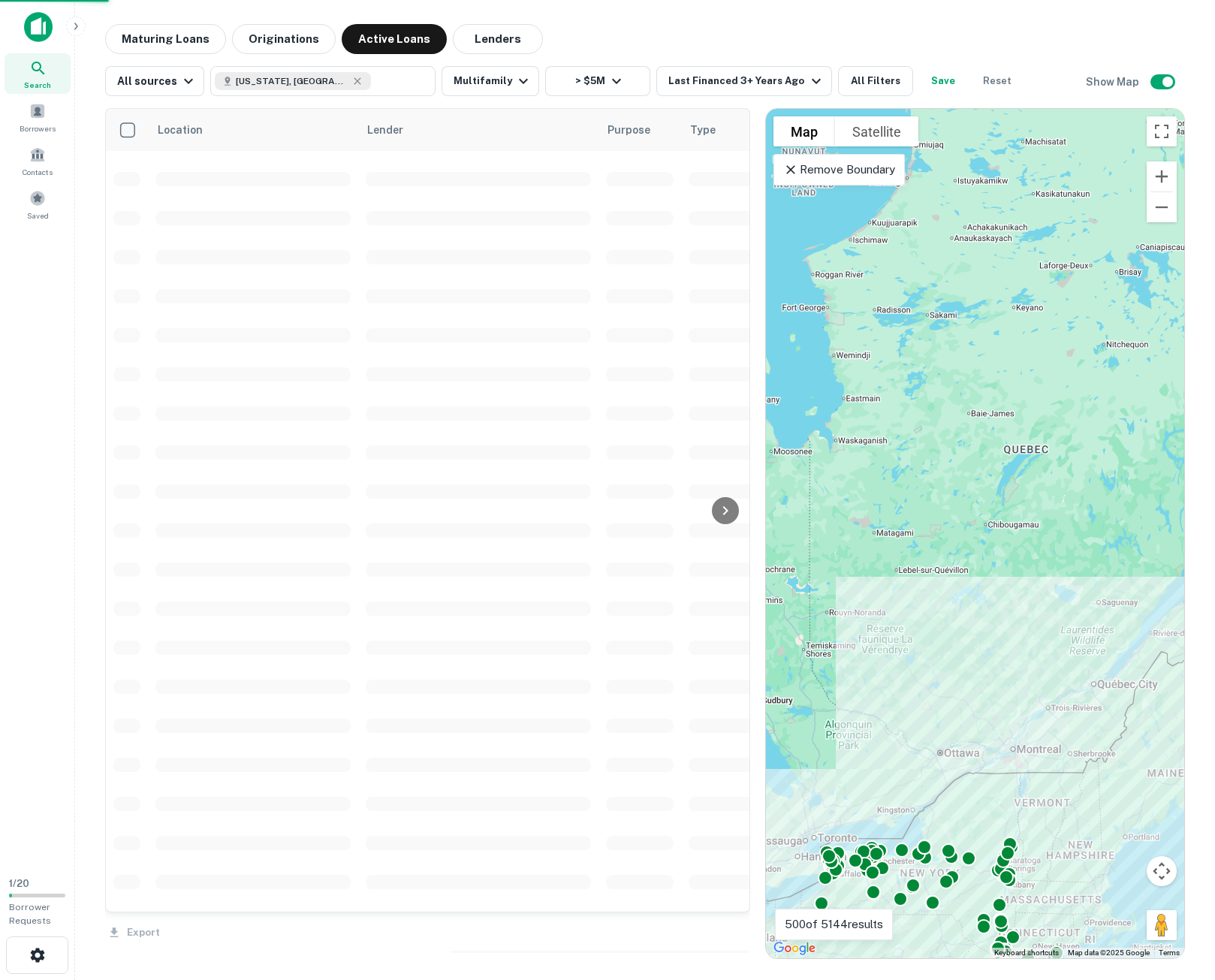
click at [502, 394] on td at bounding box center [479, 413] width 240 height 39
click at [728, 508] on icon at bounding box center [725, 510] width 18 height 18
click at [472, 772] on td at bounding box center [479, 764] width 240 height 39
drag, startPoint x: 1213, startPoint y: 547, endPoint x: 796, endPoint y: 14, distance: 676.7
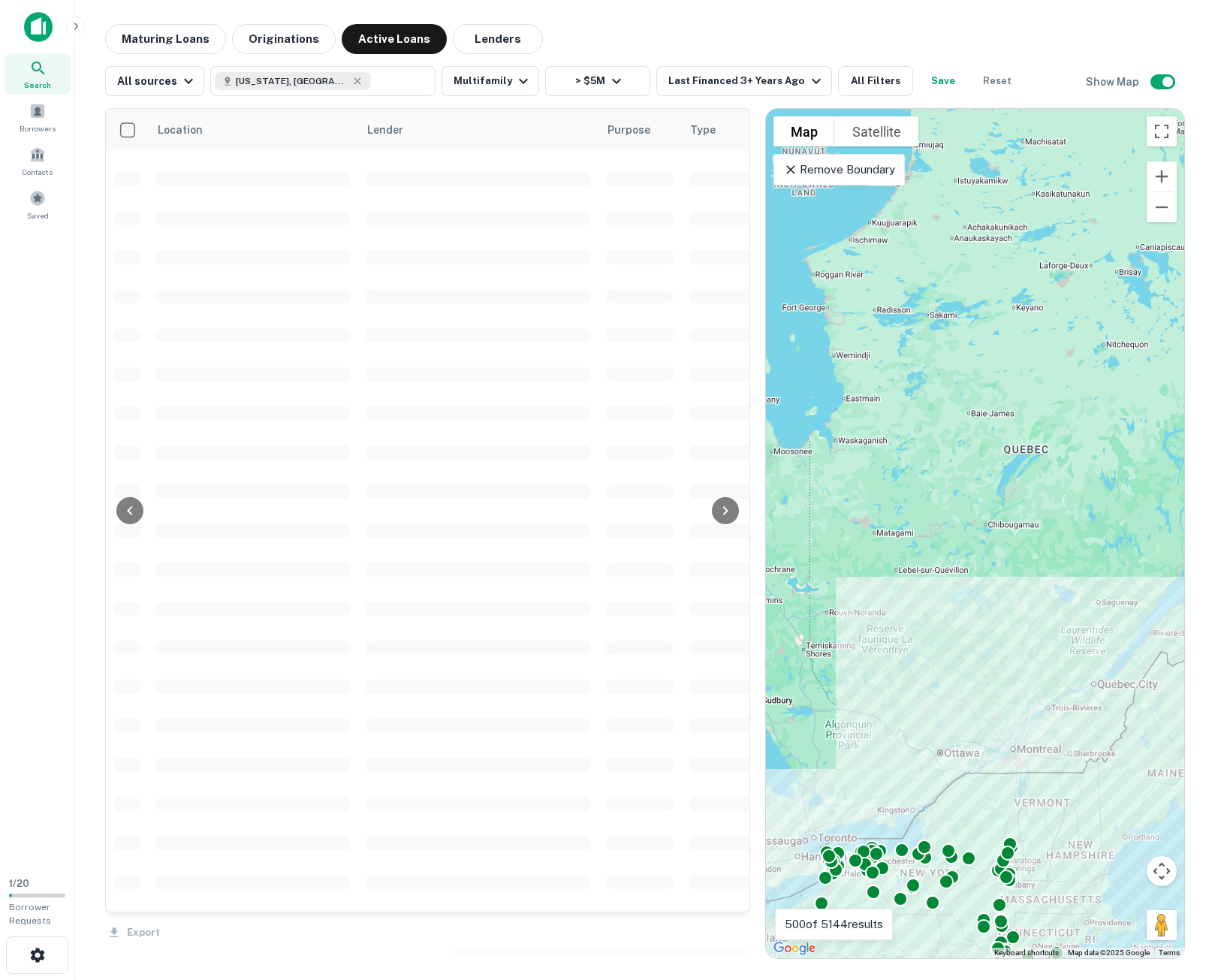
click at [796, 14] on main "Maturing Loans Originations Active Loans Lenders All sources New York, USA ​ Mu…" at bounding box center [645, 490] width 1140 height 980
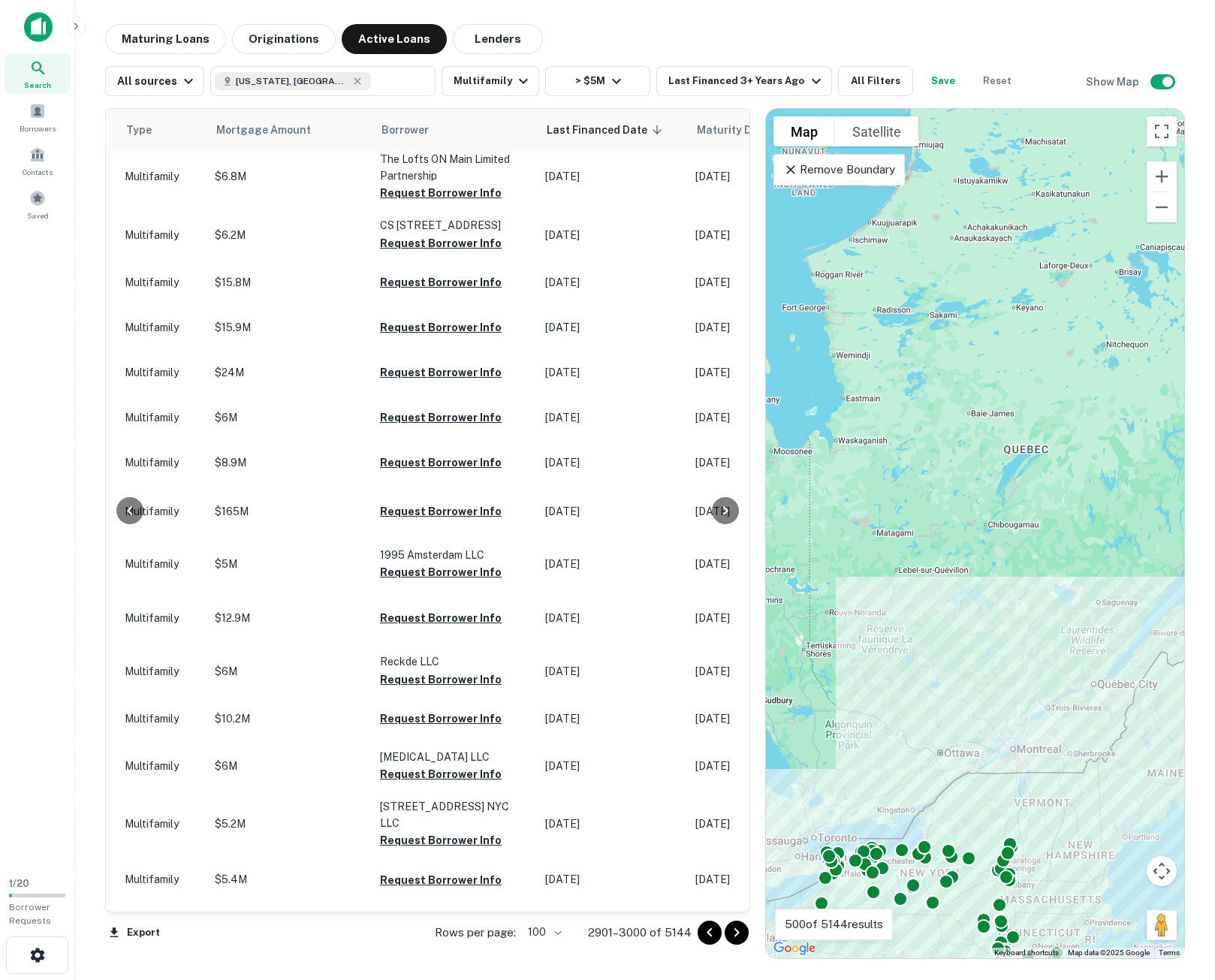
scroll to position [0, 631]
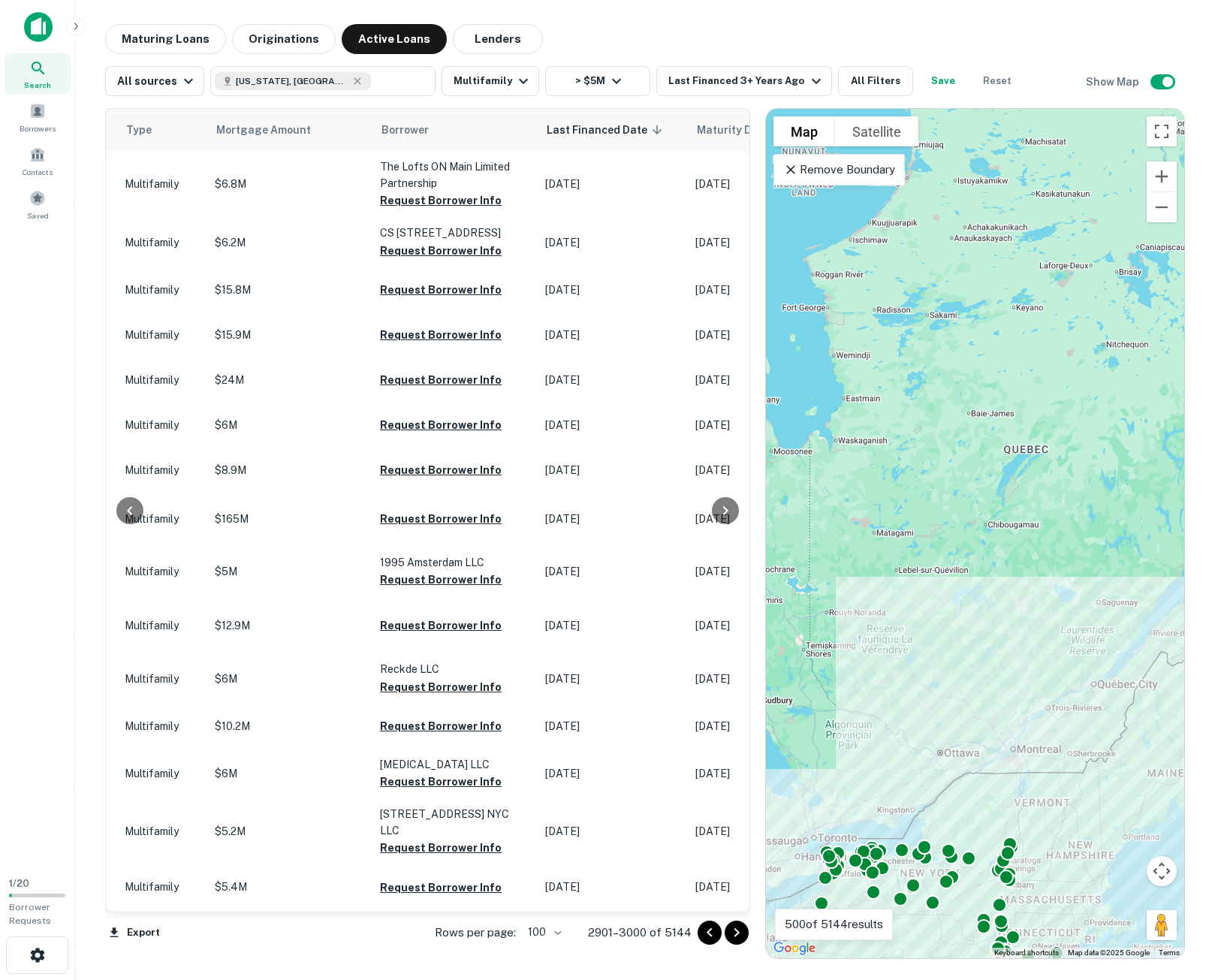
click at [737, 932] on icon "Go to next page" at bounding box center [736, 933] width 5 height 9
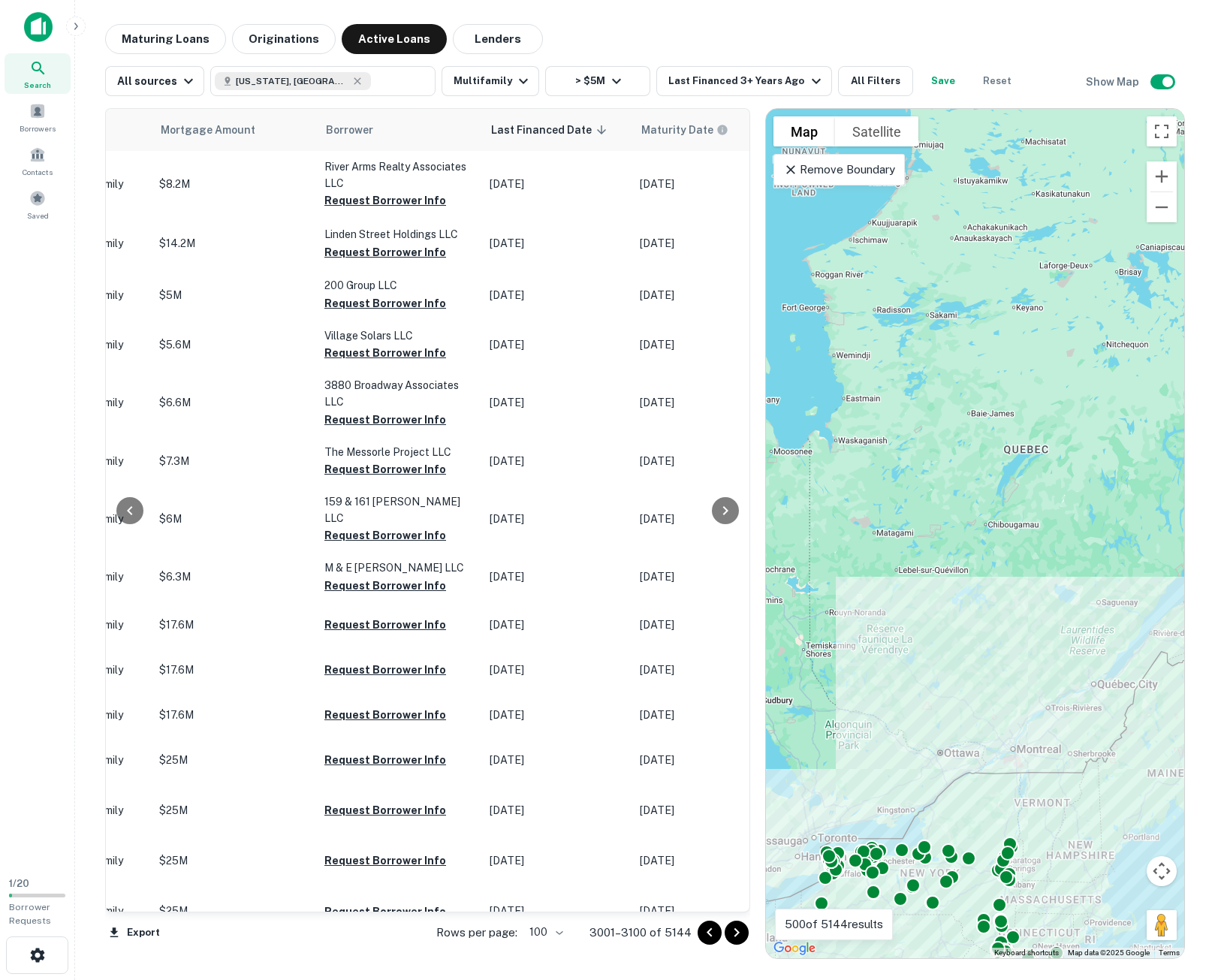
click at [730, 933] on icon "Go to next page" at bounding box center [736, 932] width 18 height 18
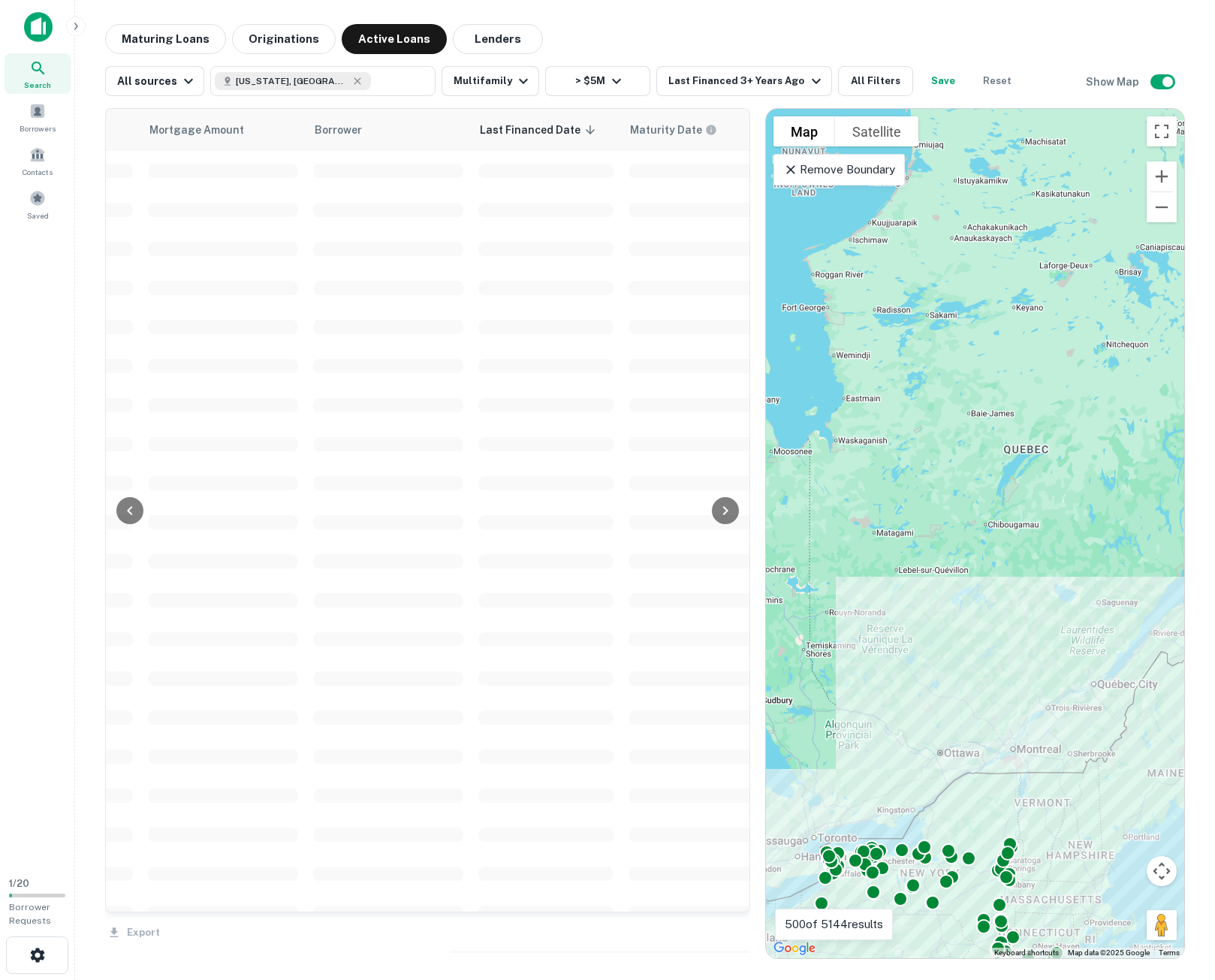
click at [1200, 382] on div "Maturing Loans Originations Active Loans Lenders All sources New York, USA ​ Mu…" at bounding box center [644, 491] width 1116 height 934
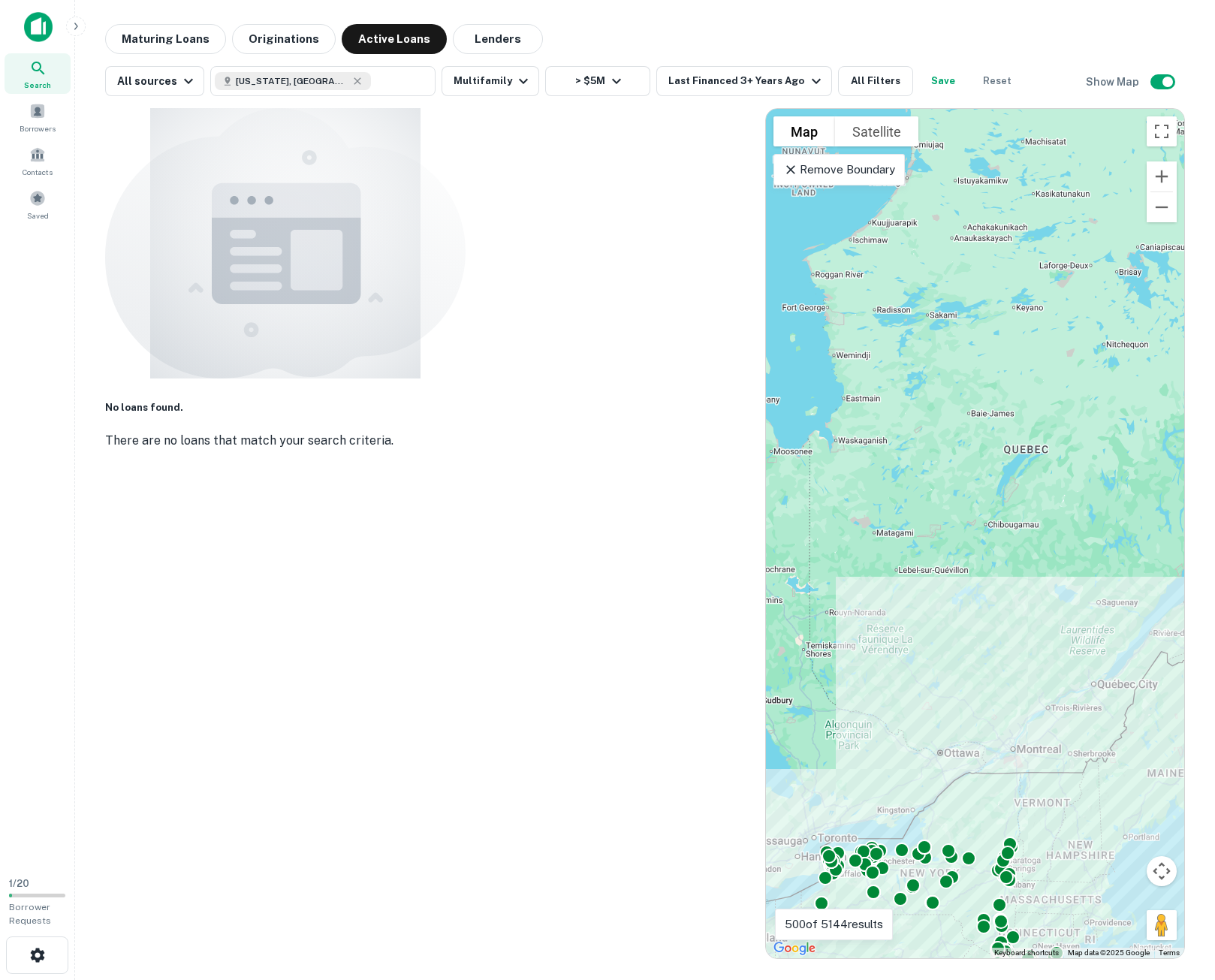
click at [550, 334] on div "No loans found. There are no loans that match your search criteria." at bounding box center [427, 285] width 645 height 354
click at [643, 461] on div "No loans found. There are no loans that match your search criteria." at bounding box center [427, 285] width 645 height 354
click at [386, 461] on div "No loans found. There are no loans that match your search criteria." at bounding box center [427, 285] width 645 height 354
click at [550, 442] on div "No loans found. There are no loans that match your search criteria." at bounding box center [427, 285] width 645 height 354
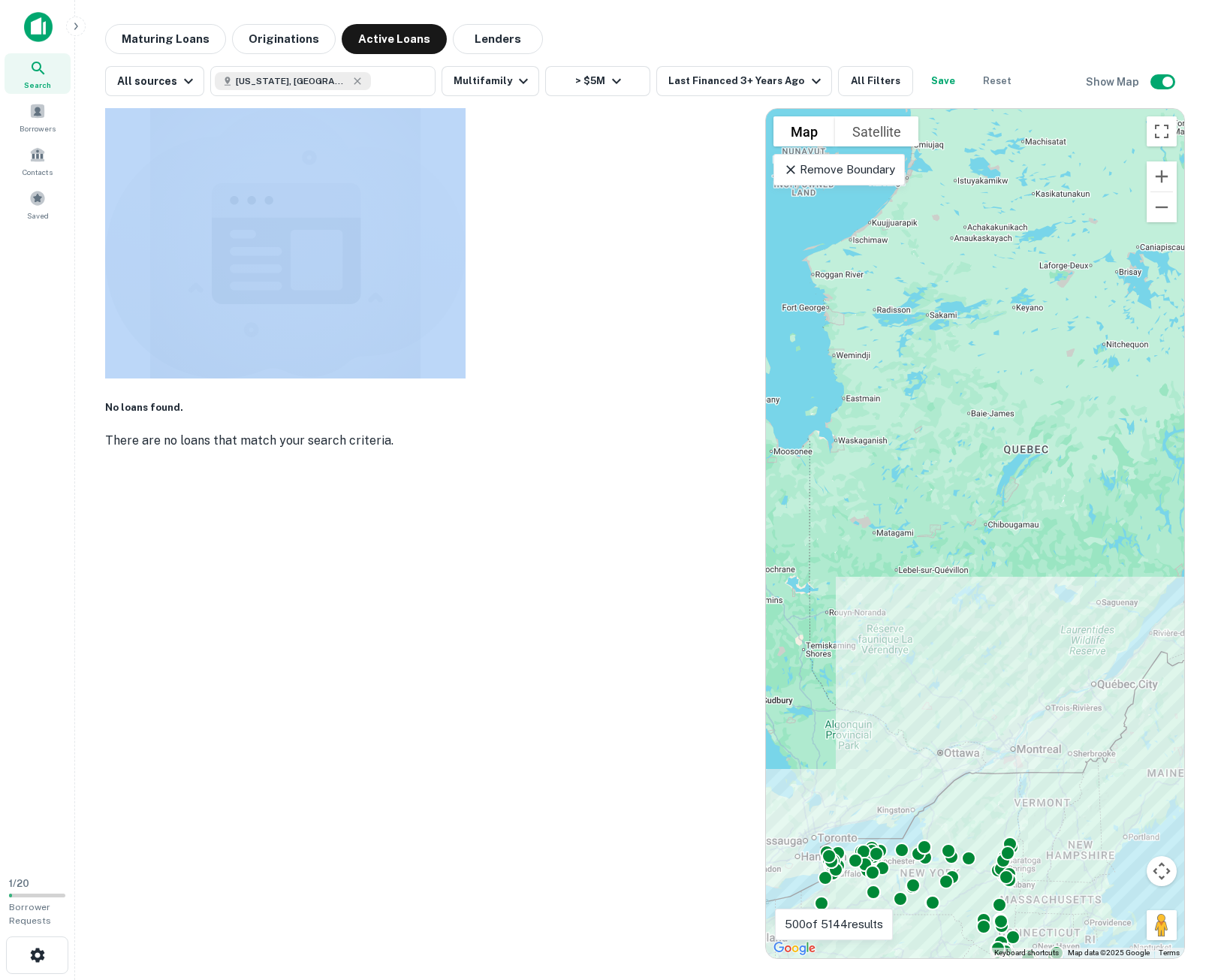
click at [550, 442] on div "No loans found. There are no loans that match your search criteria." at bounding box center [427, 285] width 645 height 354
click at [555, 435] on div "No loans found. There are no loans that match your search criteria." at bounding box center [427, 285] width 645 height 354
click at [554, 434] on div "No loans found. There are no loans that match your search criteria." at bounding box center [427, 285] width 645 height 354
click at [521, 405] on div "No loans found. There are no loans that match your search criteria." at bounding box center [427, 285] width 645 height 354
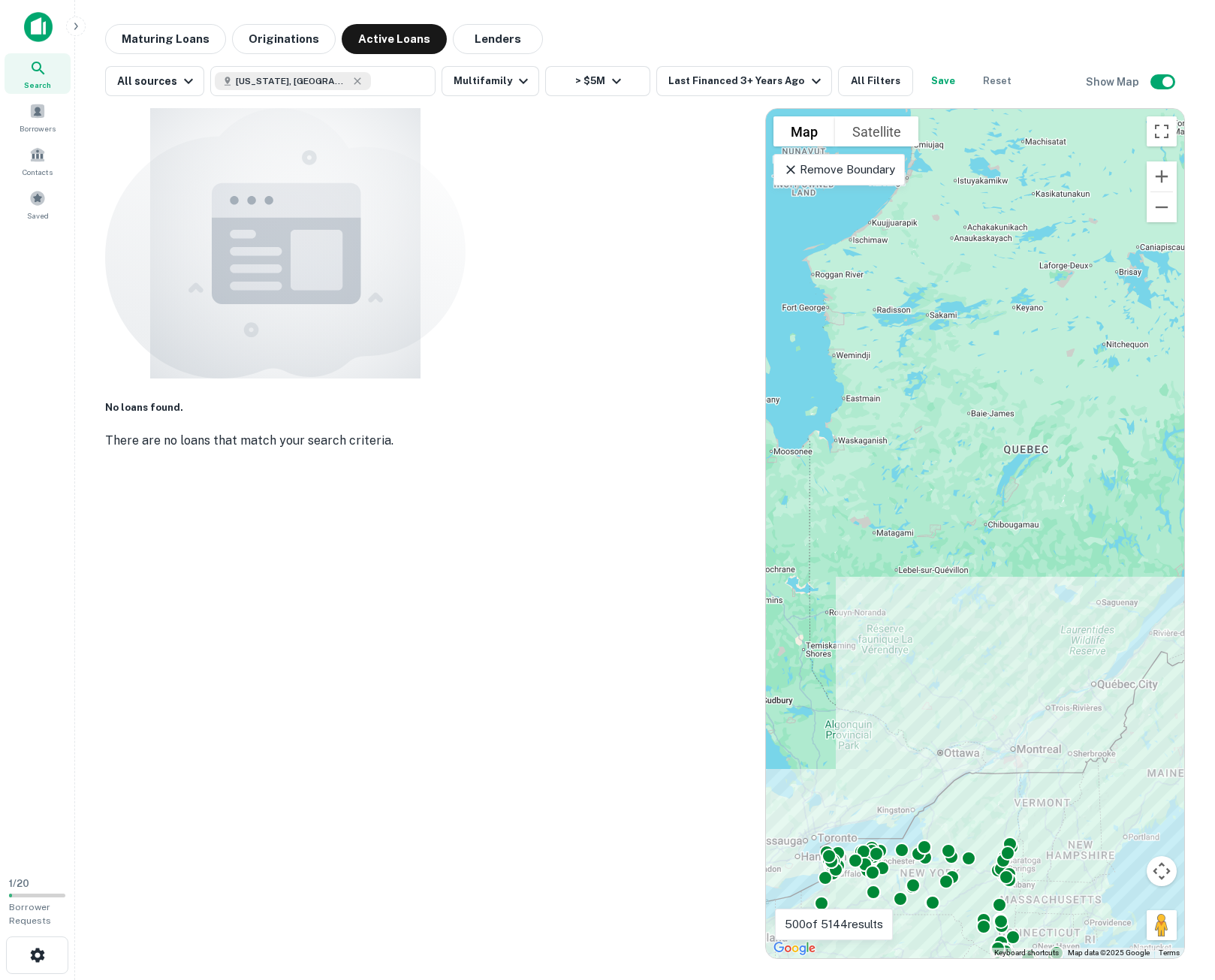
click at [518, 405] on div "No loans found. There are no loans that match your search criteria." at bounding box center [427, 285] width 645 height 354
click at [618, 461] on div "No loans found. There are no loans that match your search criteria." at bounding box center [427, 285] width 645 height 354
click at [644, 461] on div "No loans found. There are no loans that match your search criteria." at bounding box center [427, 285] width 645 height 354
drag, startPoint x: 526, startPoint y: 632, endPoint x: 557, endPoint y: 490, distance: 145.3
drag, startPoint x: 557, startPoint y: 490, endPoint x: 441, endPoint y: 384, distance: 157.1
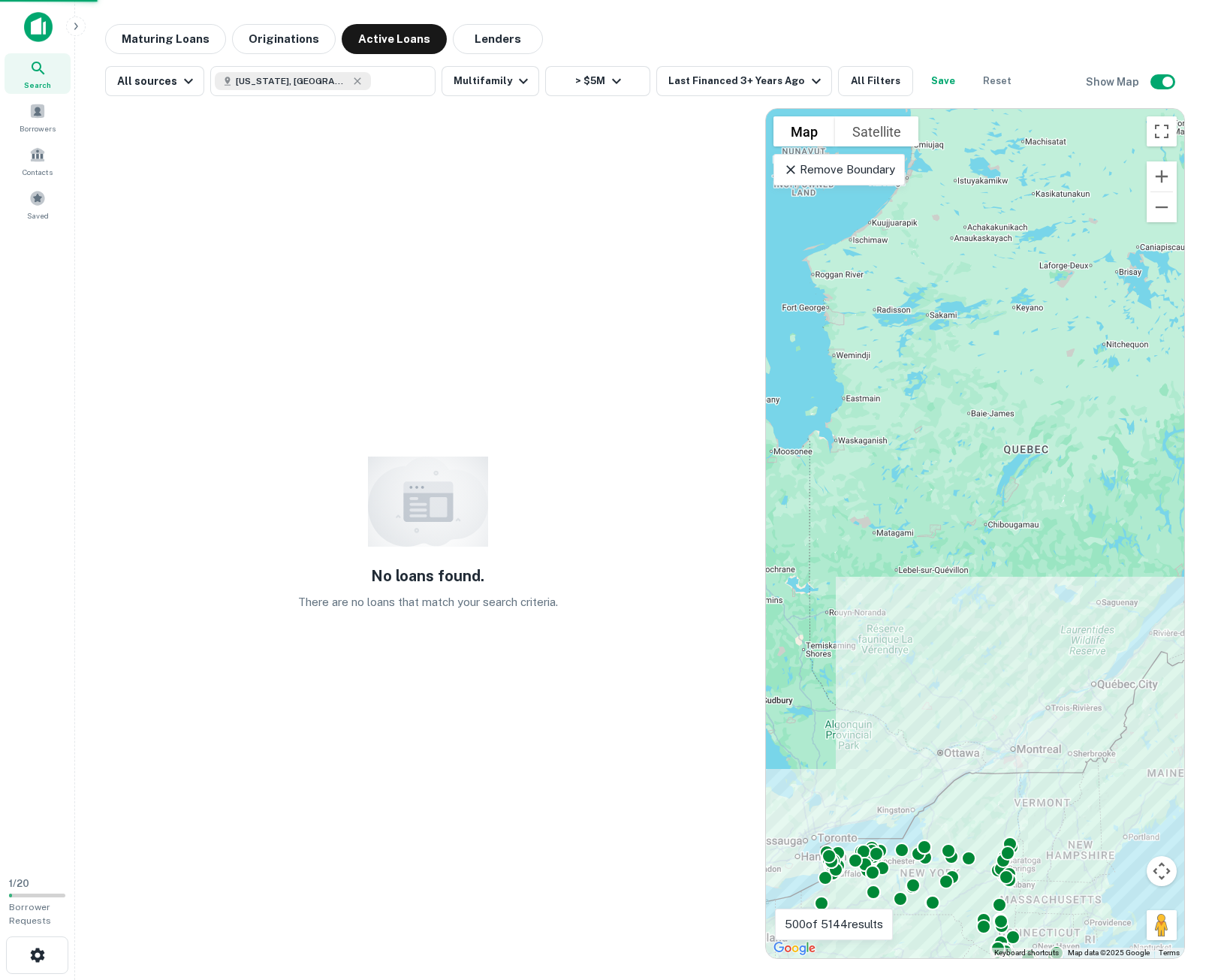
click at [455, 416] on div "No loans found. There are no loans that match your search criteria." at bounding box center [427, 533] width 645 height 851
click at [647, 685] on div "No loans found. There are no loans that match your search criteria." at bounding box center [427, 533] width 645 height 851
click at [661, 682] on div "No loans found. There are no loans that match your search criteria." at bounding box center [427, 533] width 645 height 851
